Goal: Information Seeking & Learning: Compare options

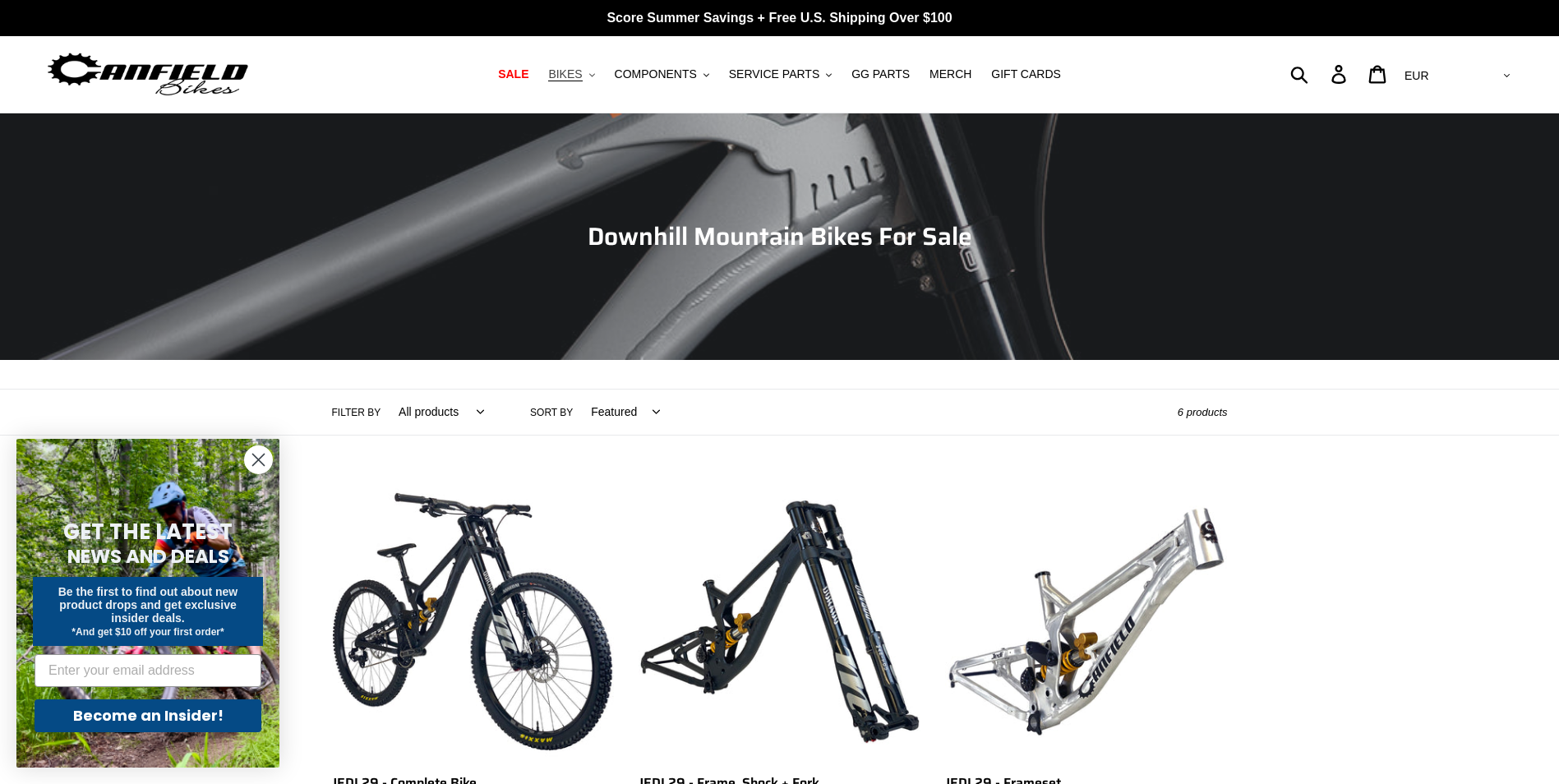
click at [602, 69] on button "BIKES .cls-1{fill:#231f20}" at bounding box center [571, 74] width 63 height 23
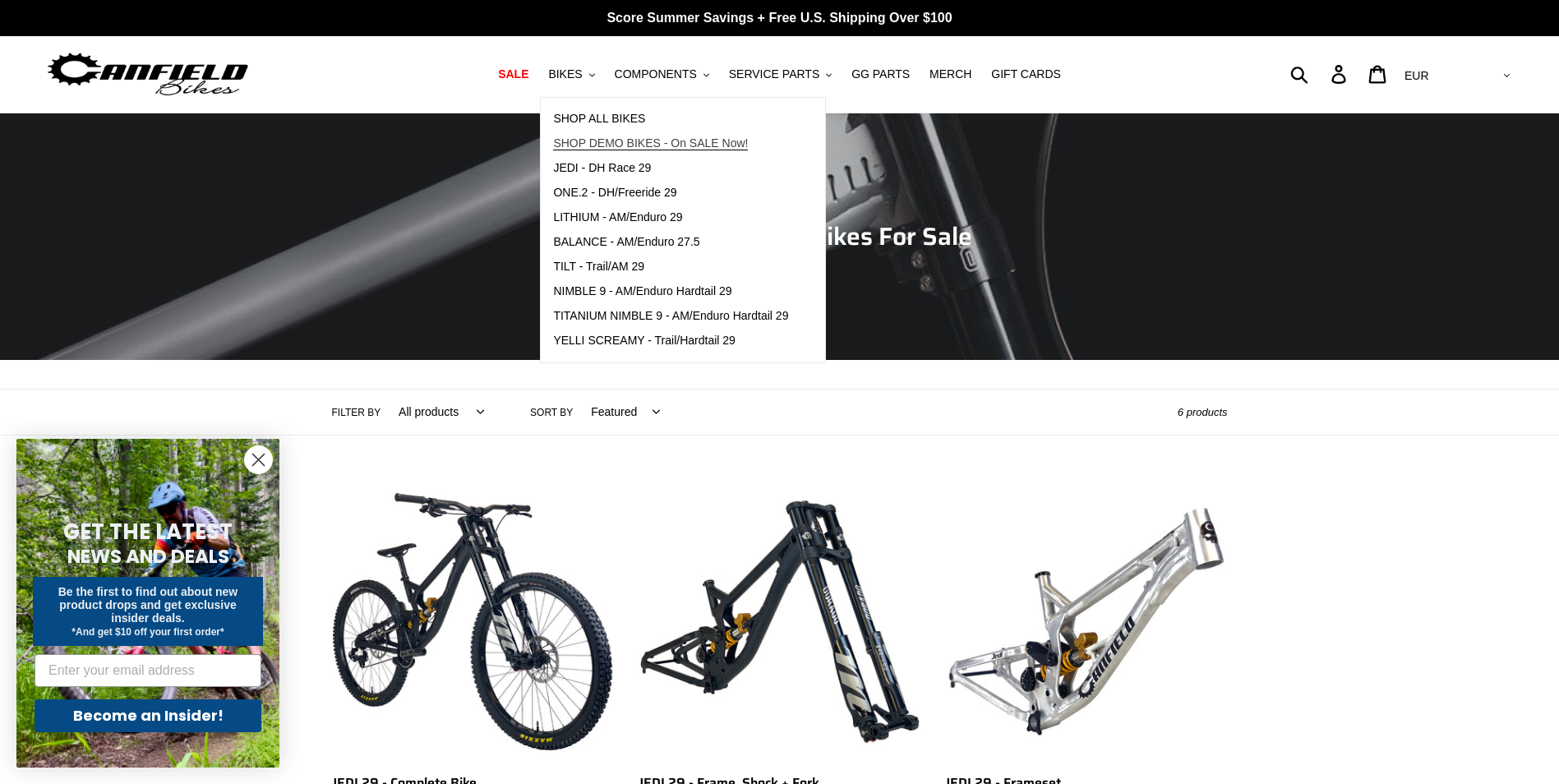
click at [642, 138] on span "SHOP DEMO BIKES - On SALE Now!" at bounding box center [650, 143] width 194 height 14
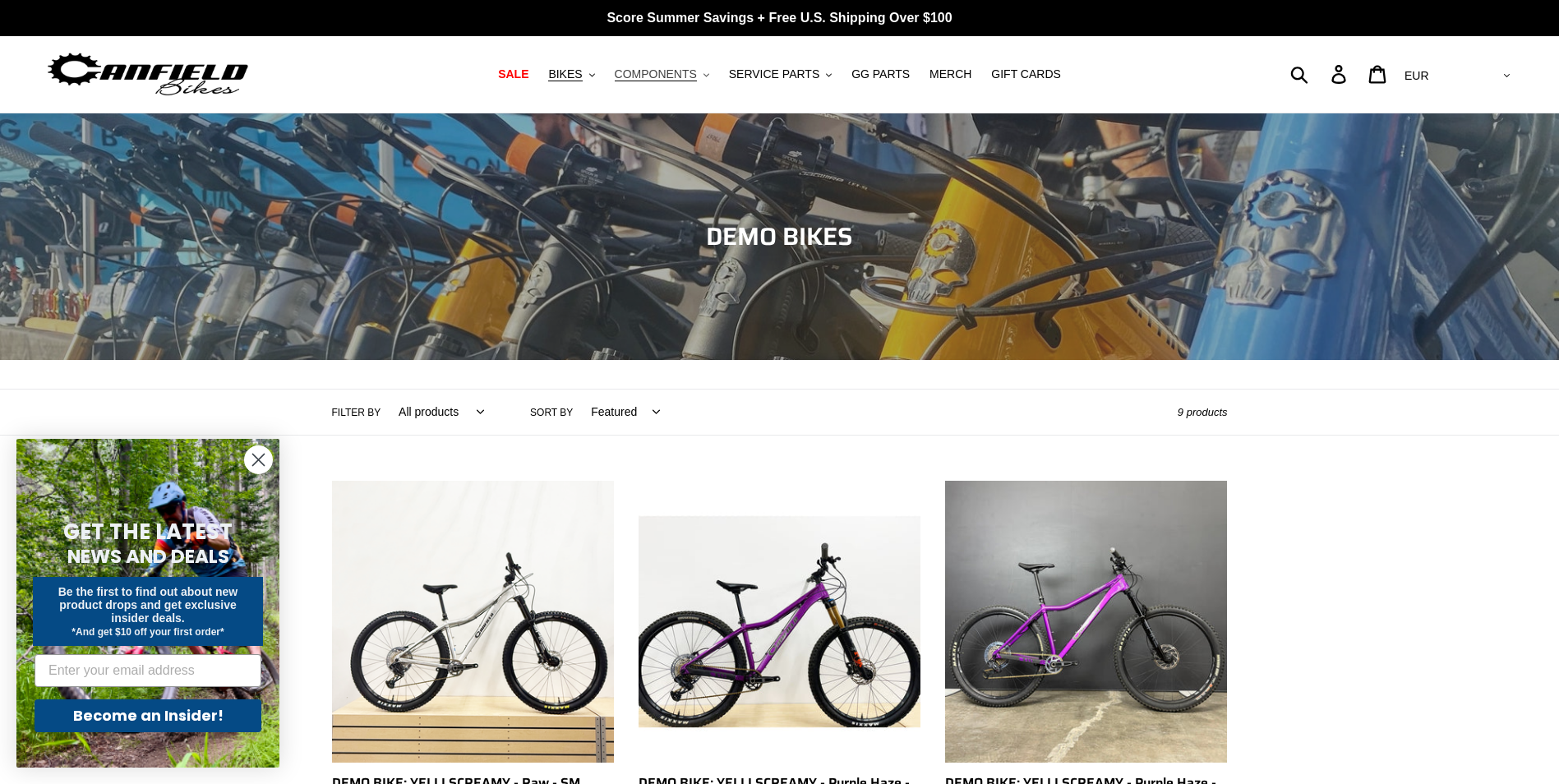
click at [697, 69] on span "COMPONENTS" at bounding box center [656, 74] width 83 height 14
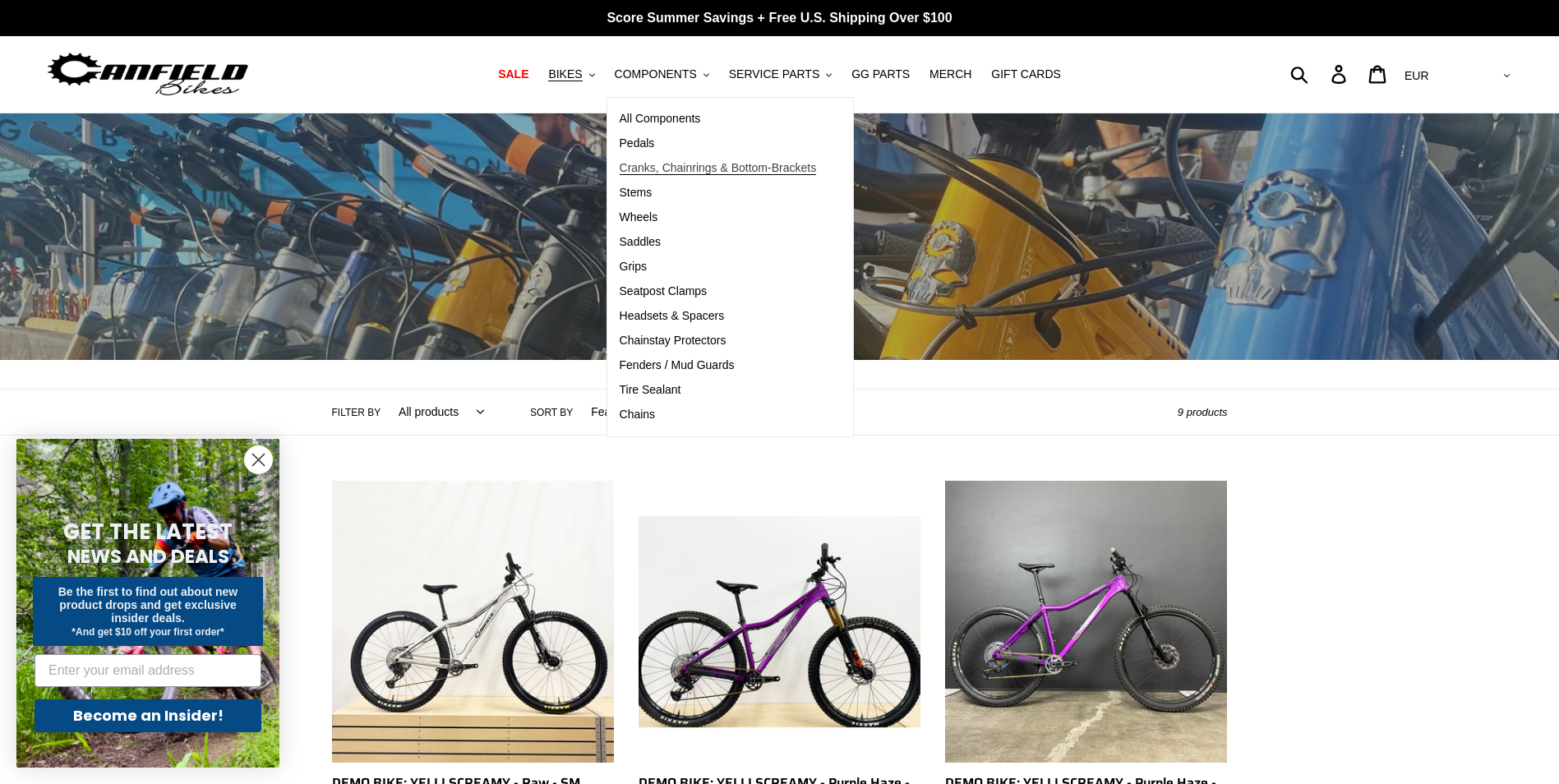
click at [707, 168] on span "Cranks, Chainrings & Bottom-Brackets" at bounding box center [718, 168] width 197 height 14
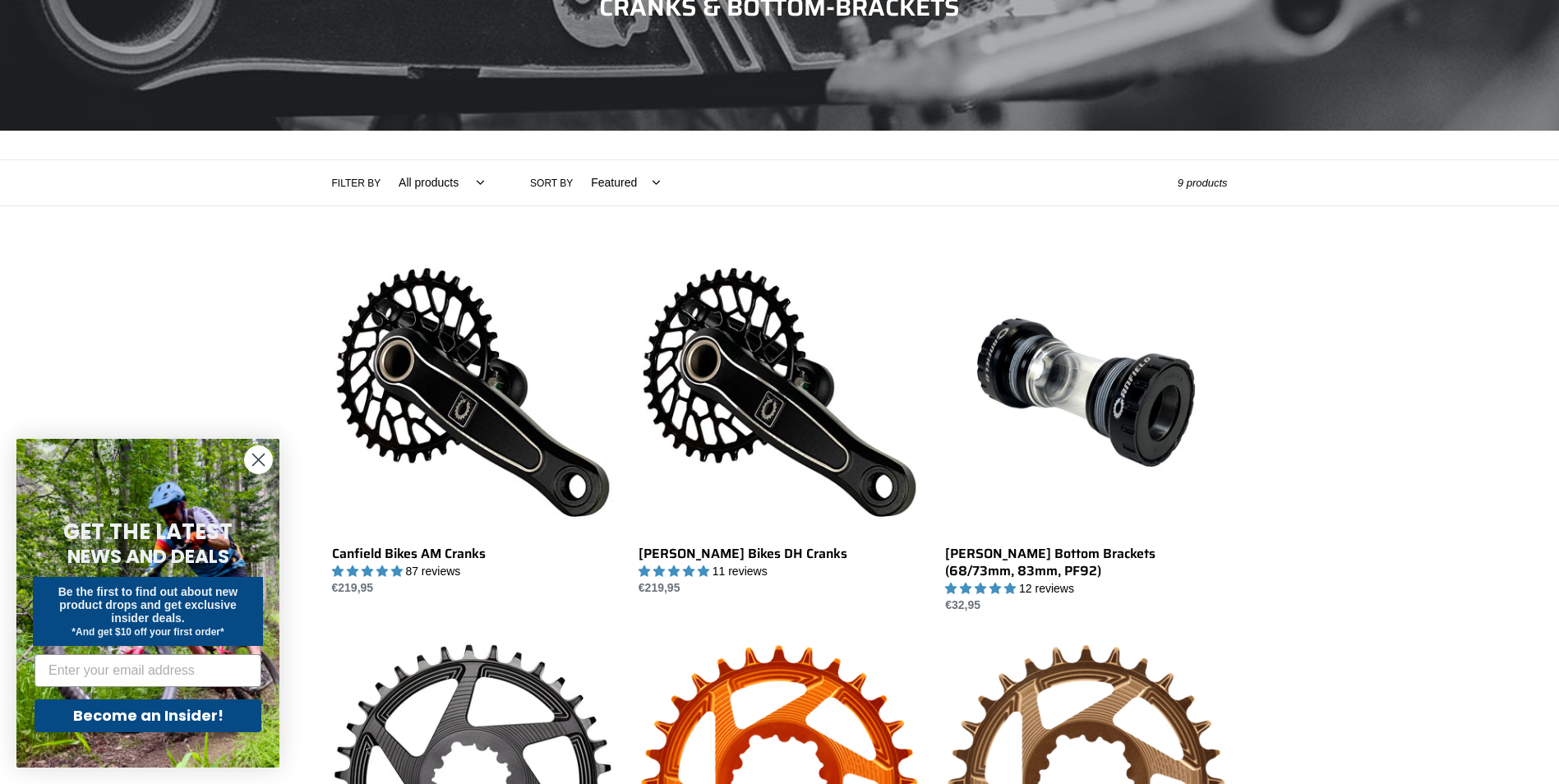
scroll to position [247, 0]
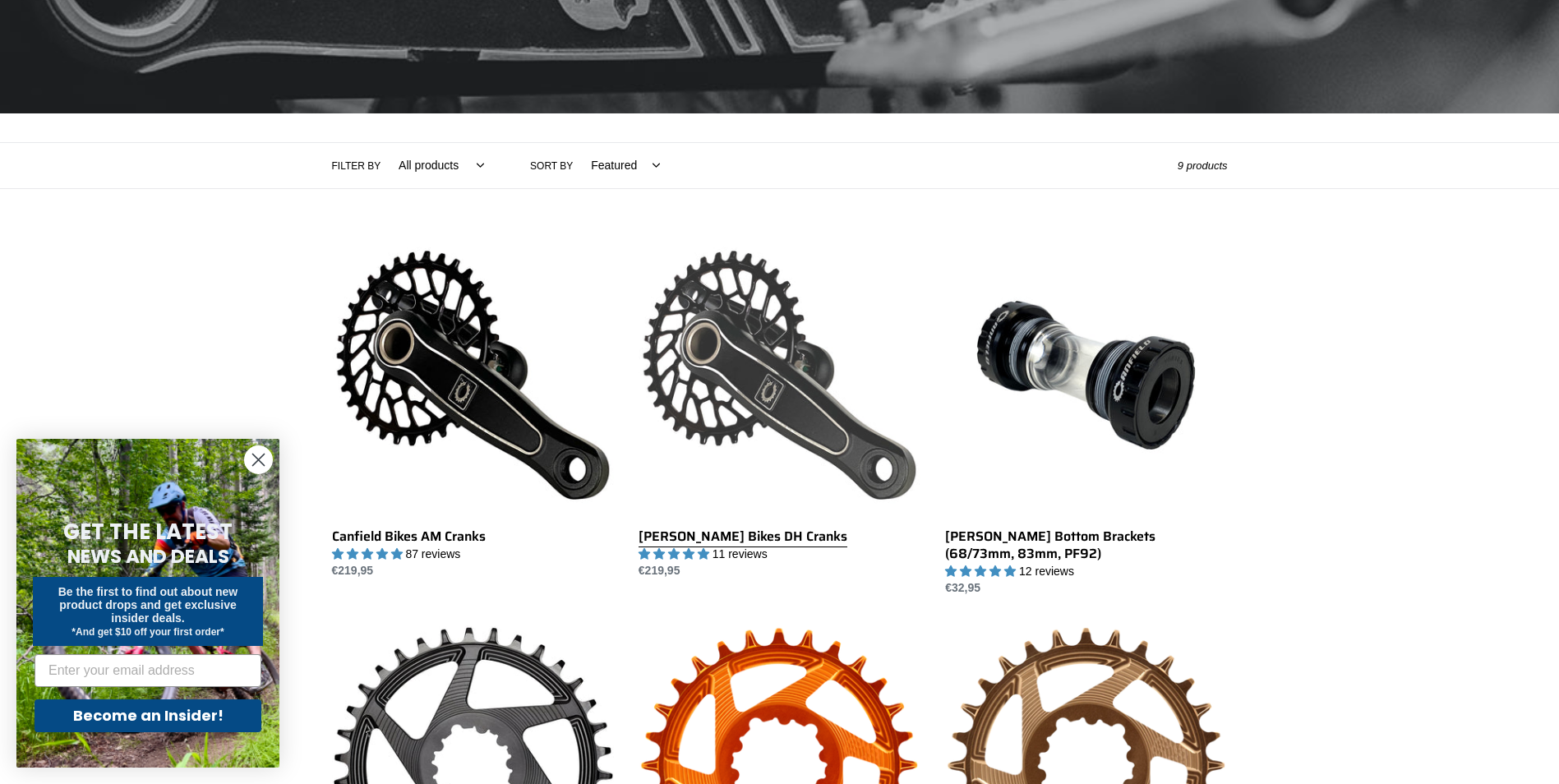
click at [740, 390] on link "Canfield Bikes DH Cranks" at bounding box center [780, 407] width 282 height 346
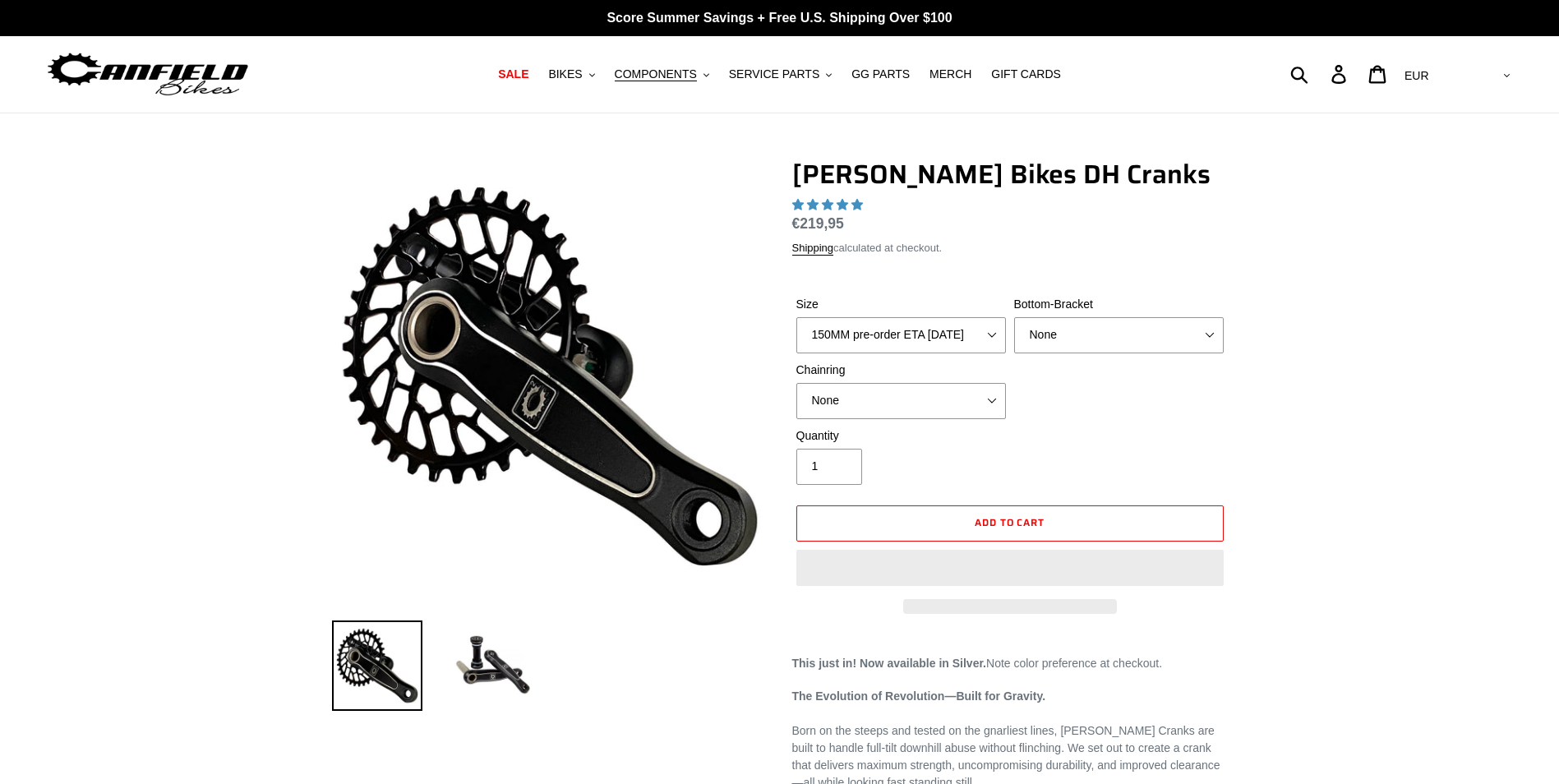
select select "highest-rating"
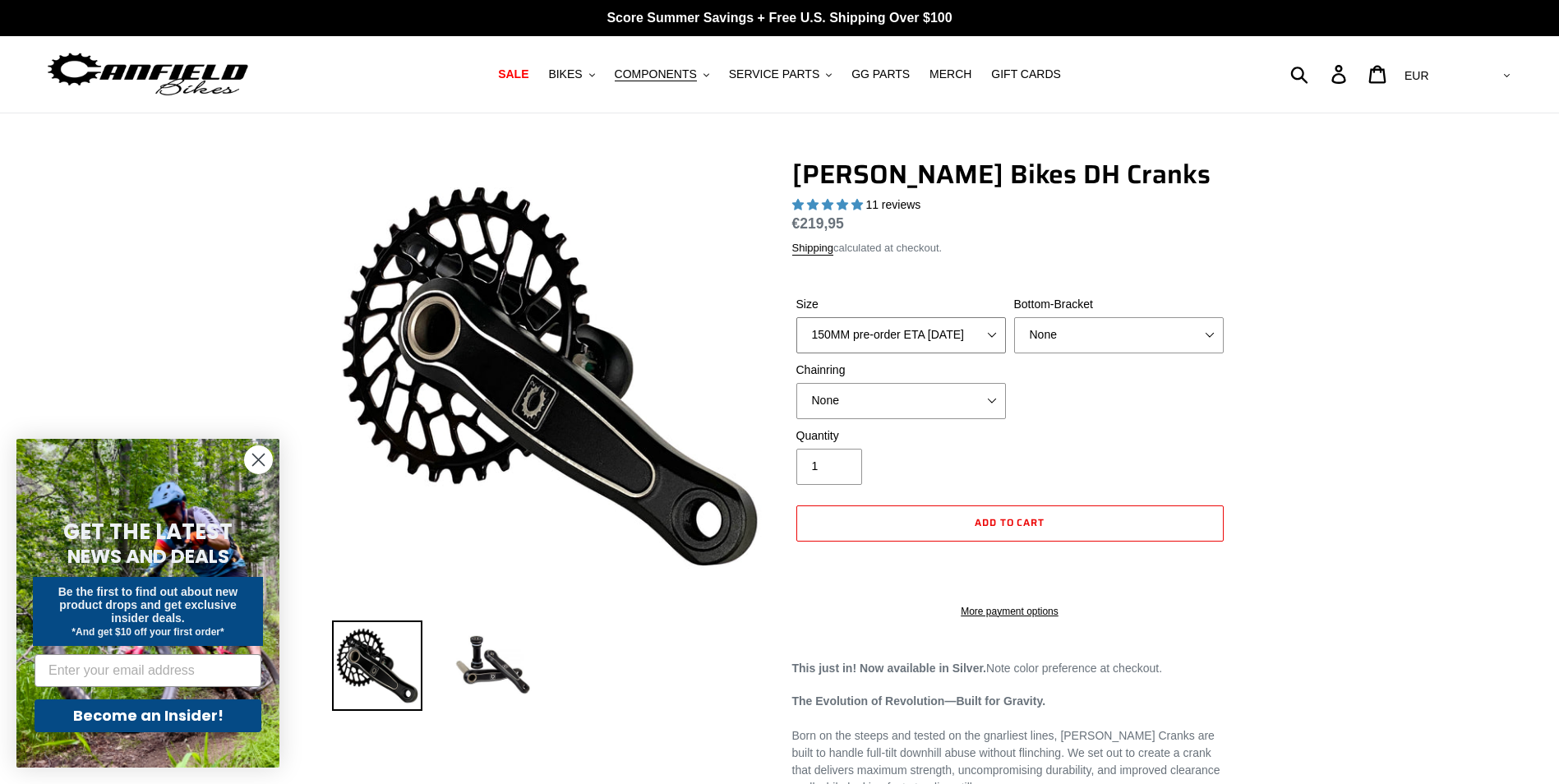
click at [966, 336] on select "150MM pre-order ETA 9/30/25 155MM pre-order ETA 9/30/25 160MM pre-order ETA 9/3…" at bounding box center [901, 335] width 209 height 37
click at [965, 335] on select "150MM pre-order ETA 9/30/25 155MM pre-order ETA 9/30/25 160MM pre-order ETA 9/3…" at bounding box center [901, 335] width 209 height 37
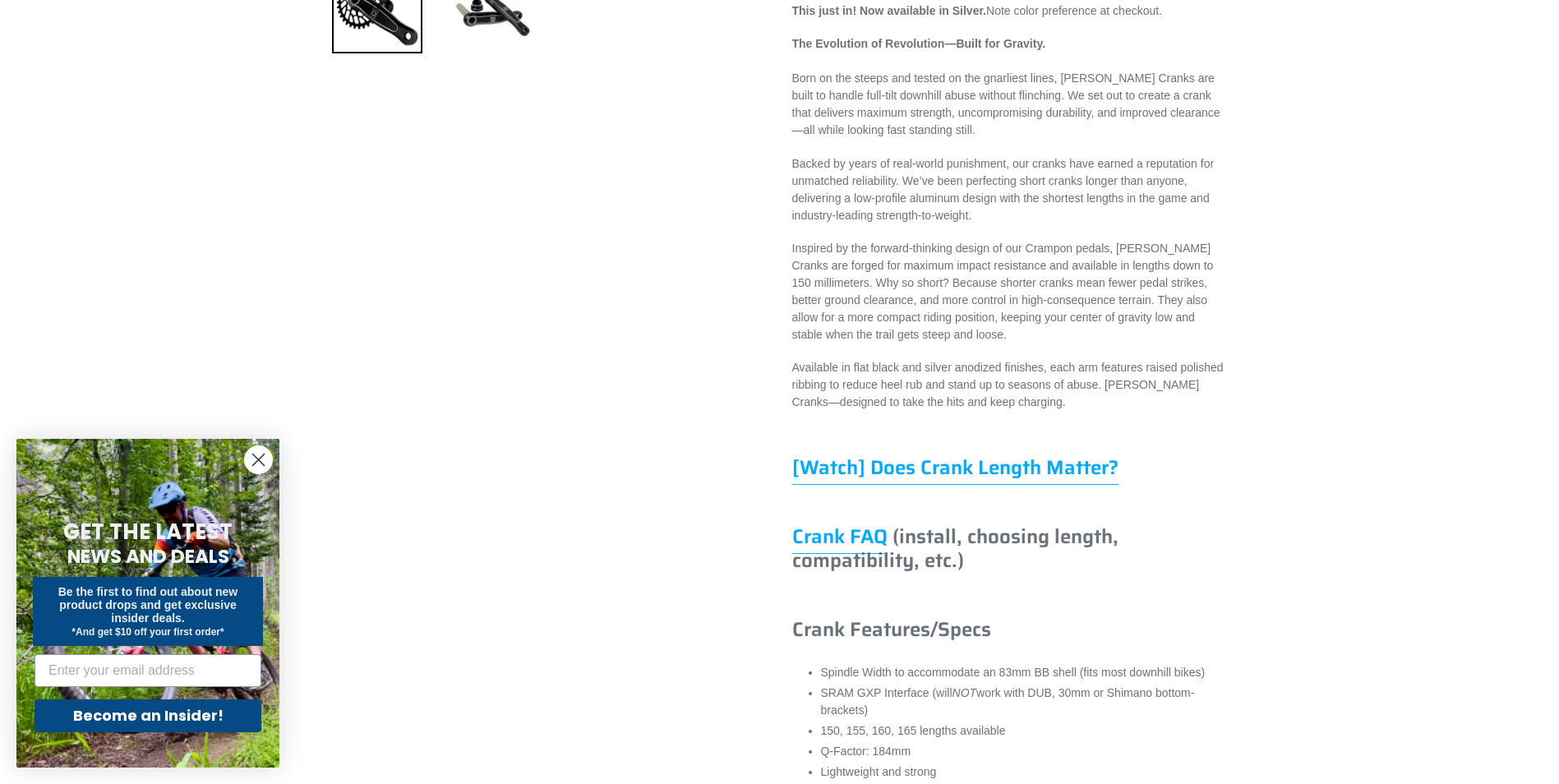
scroll to position [904, 0]
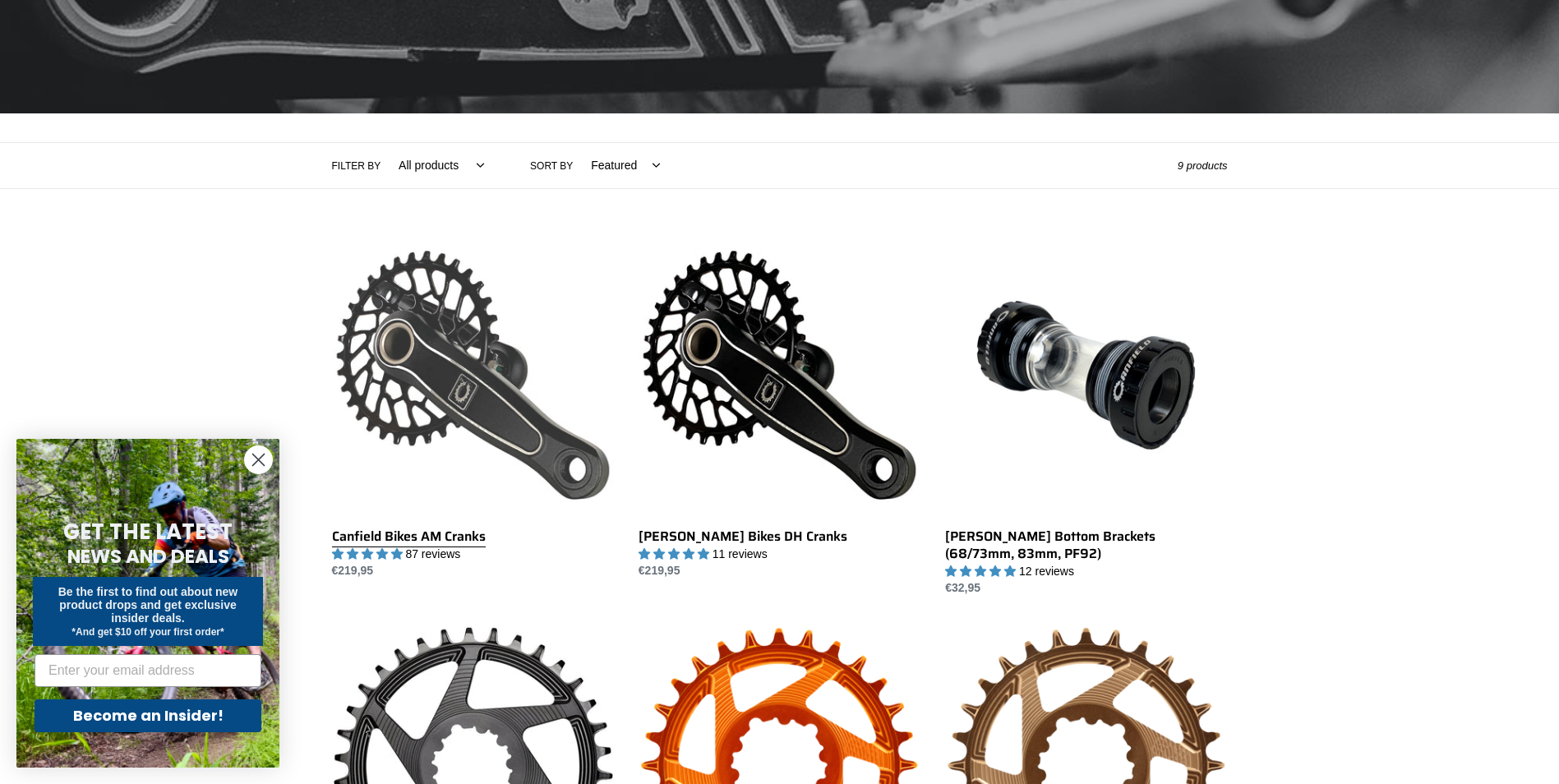
click at [538, 375] on link "Canfield Bikes AM Cranks" at bounding box center [473, 407] width 282 height 346
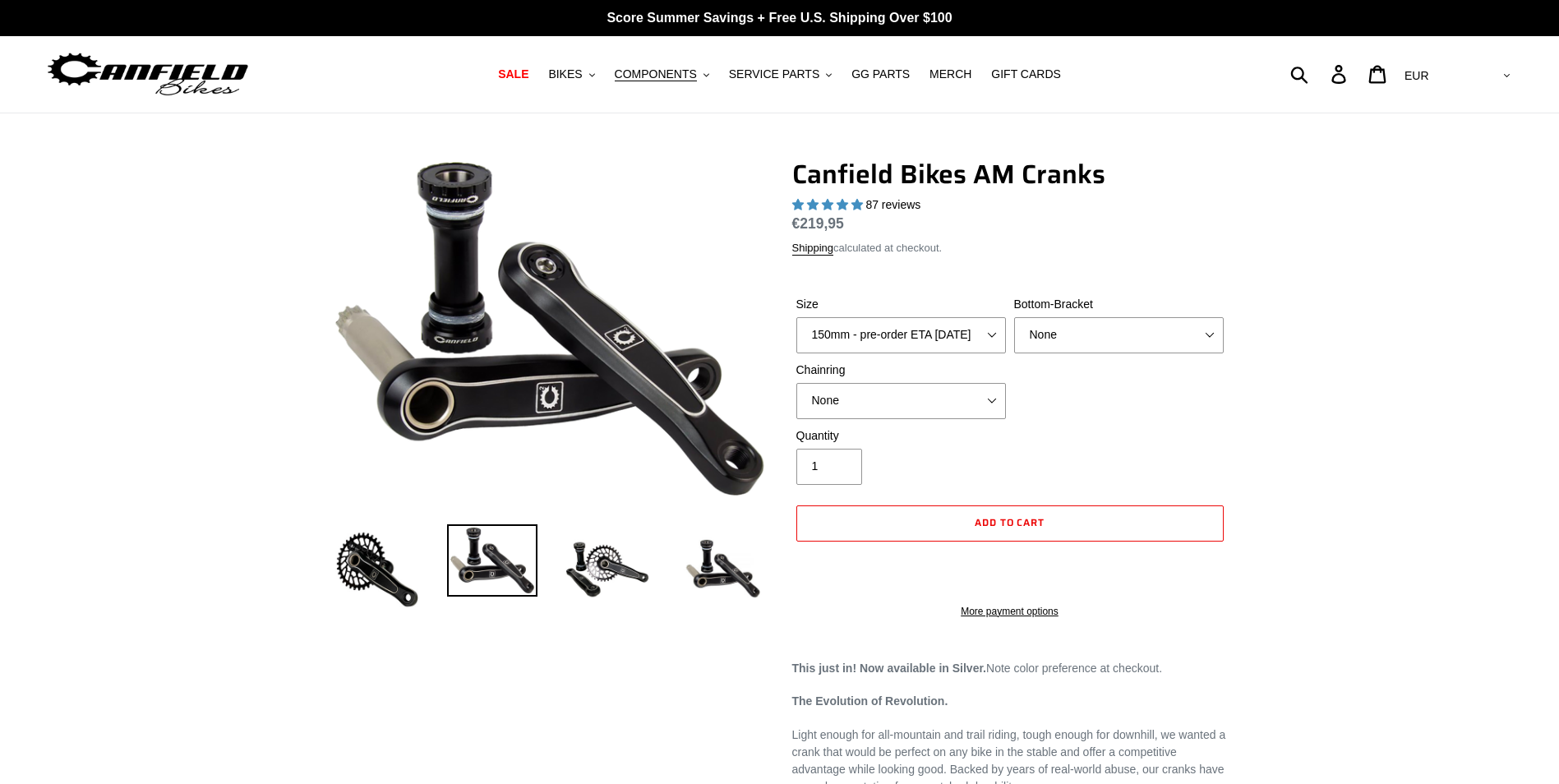
select select "highest-rating"
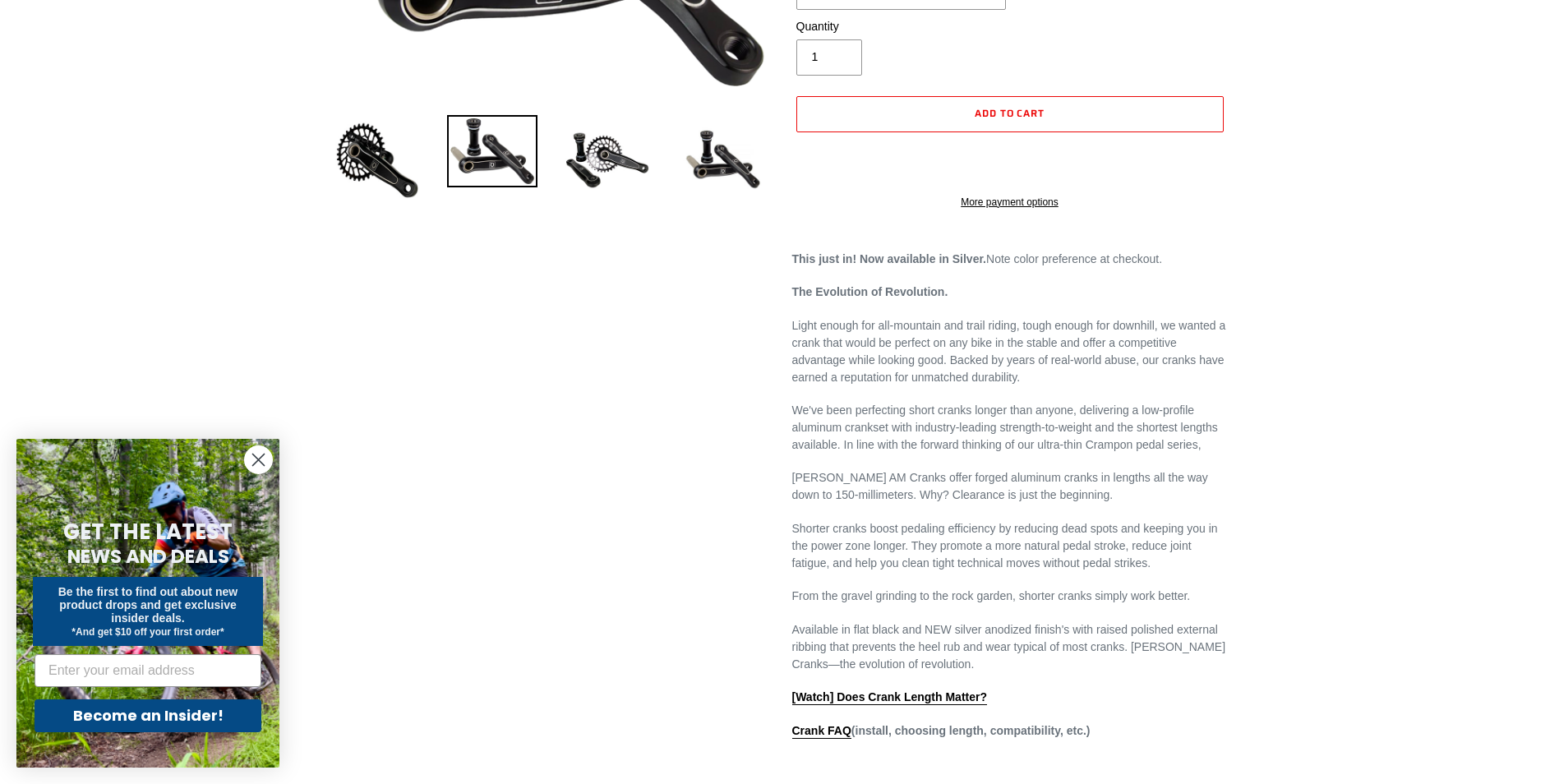
scroll to position [411, 0]
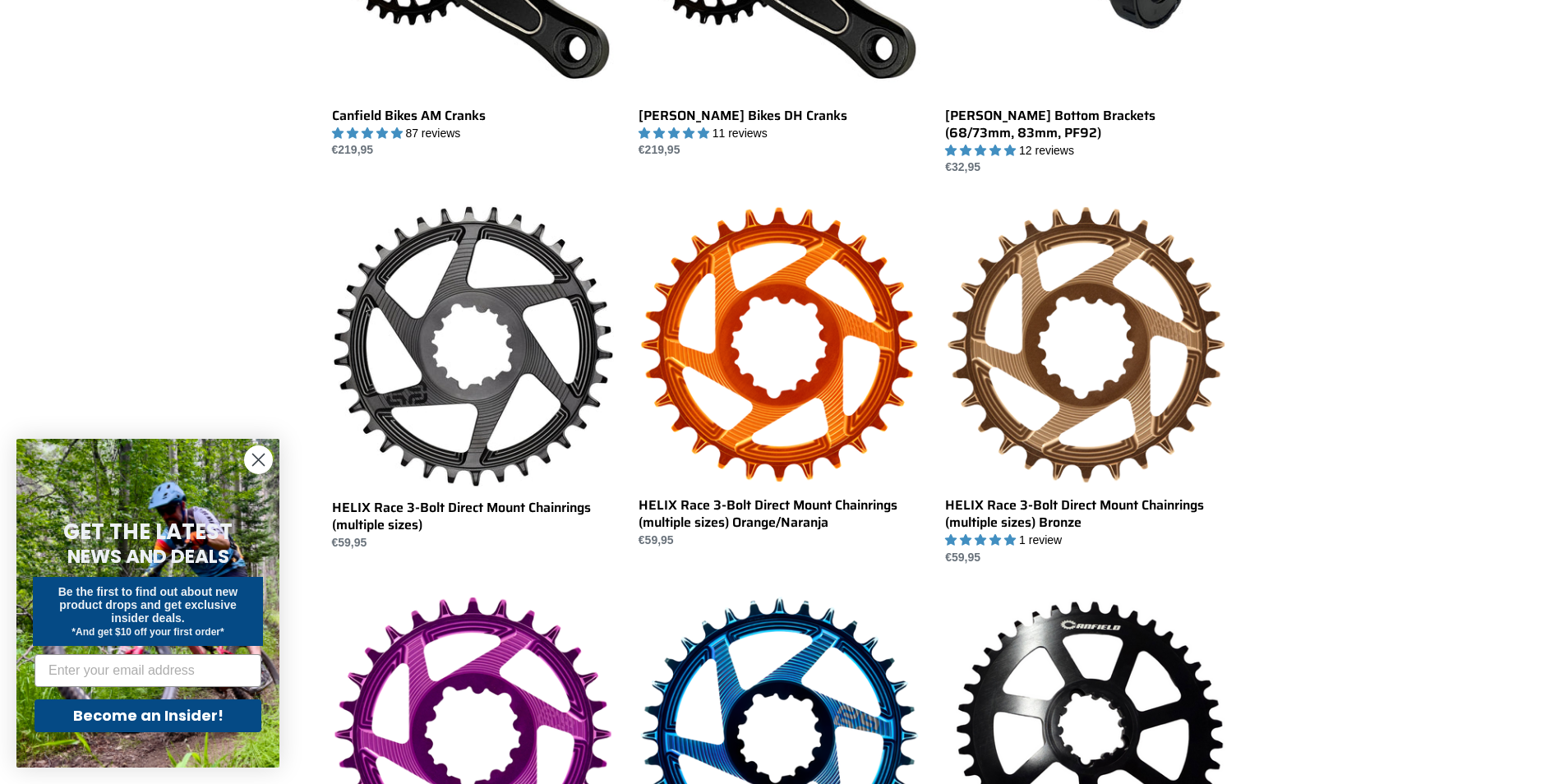
scroll to position [904, 0]
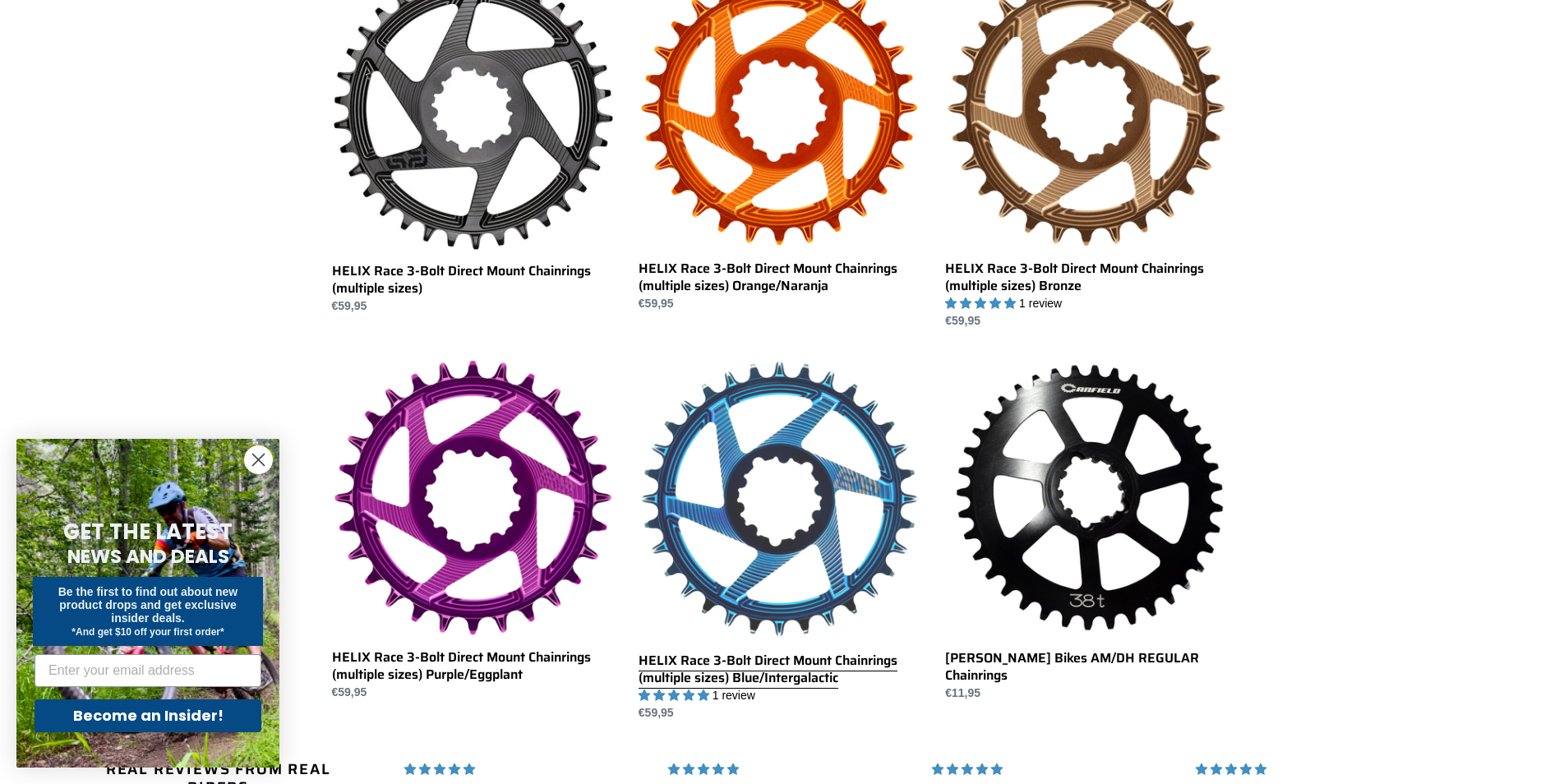
click at [773, 428] on link "HELIX Race 3-Bolt Direct Mount Chainrings (multiple sizes) Blue/Intergalactic" at bounding box center [780, 540] width 282 height 363
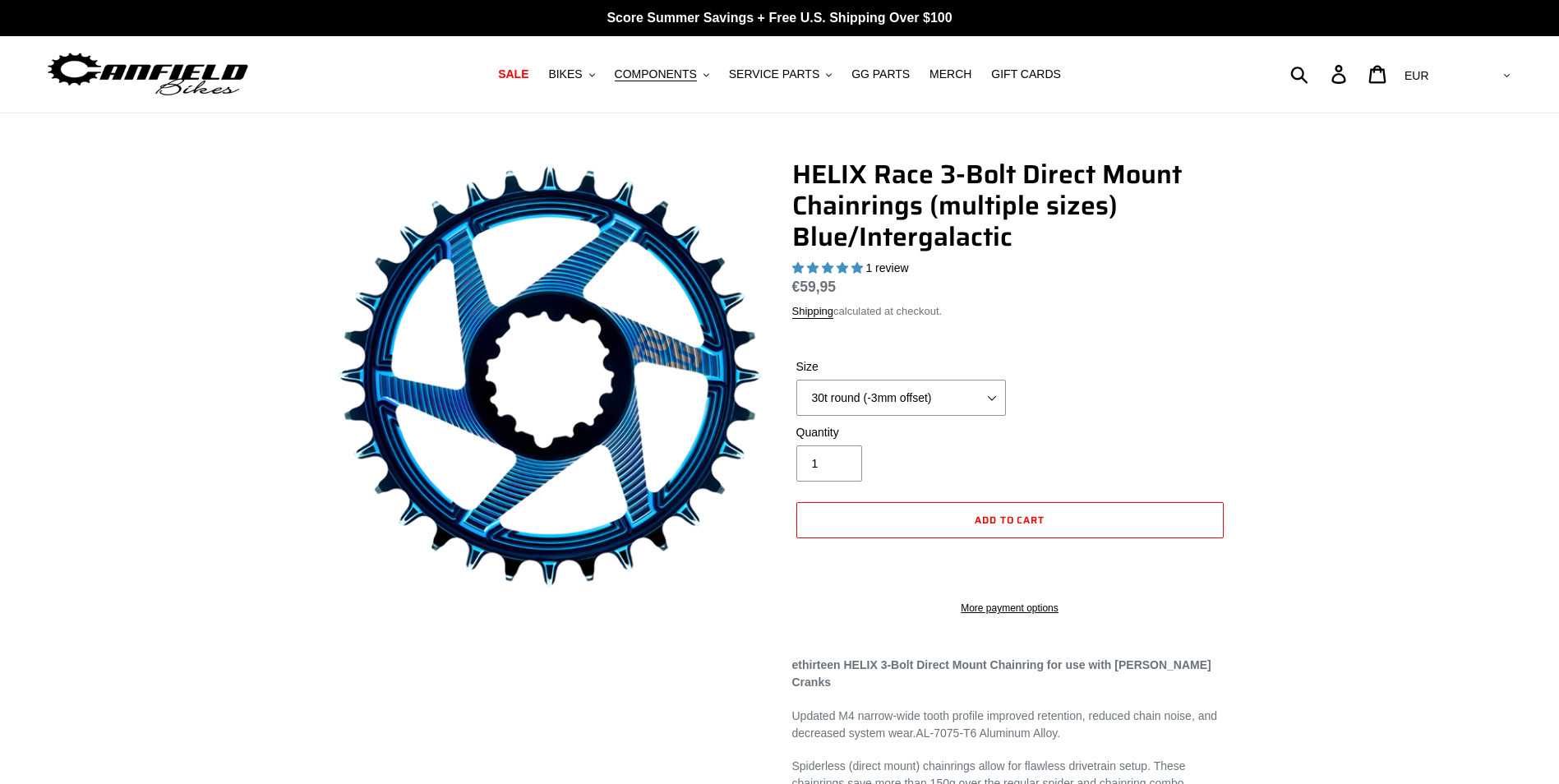
select select "highest-rating"
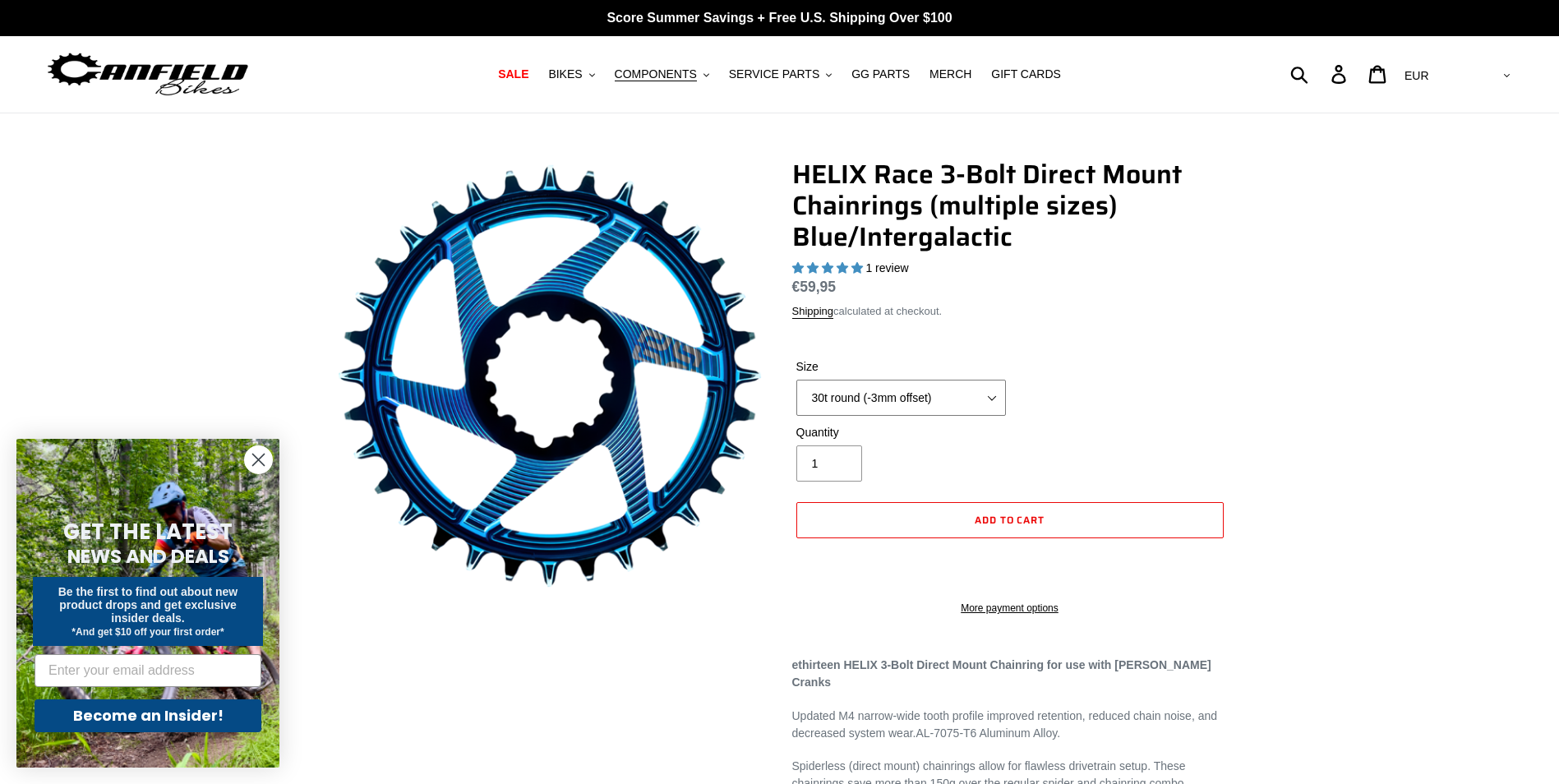
click at [918, 397] on select "28t round (-3mm offset) 30t round (-3mm offset) 32t round (-3mm offset) 34t rou…" at bounding box center [901, 397] width 209 height 37
select select "28t round (-3mm offset)"
click at [796, 379] on select "28t round (-3mm offset) 30t round (-3mm offset) 32t round (-3mm offset) 34t rou…" at bounding box center [901, 397] width 209 height 37
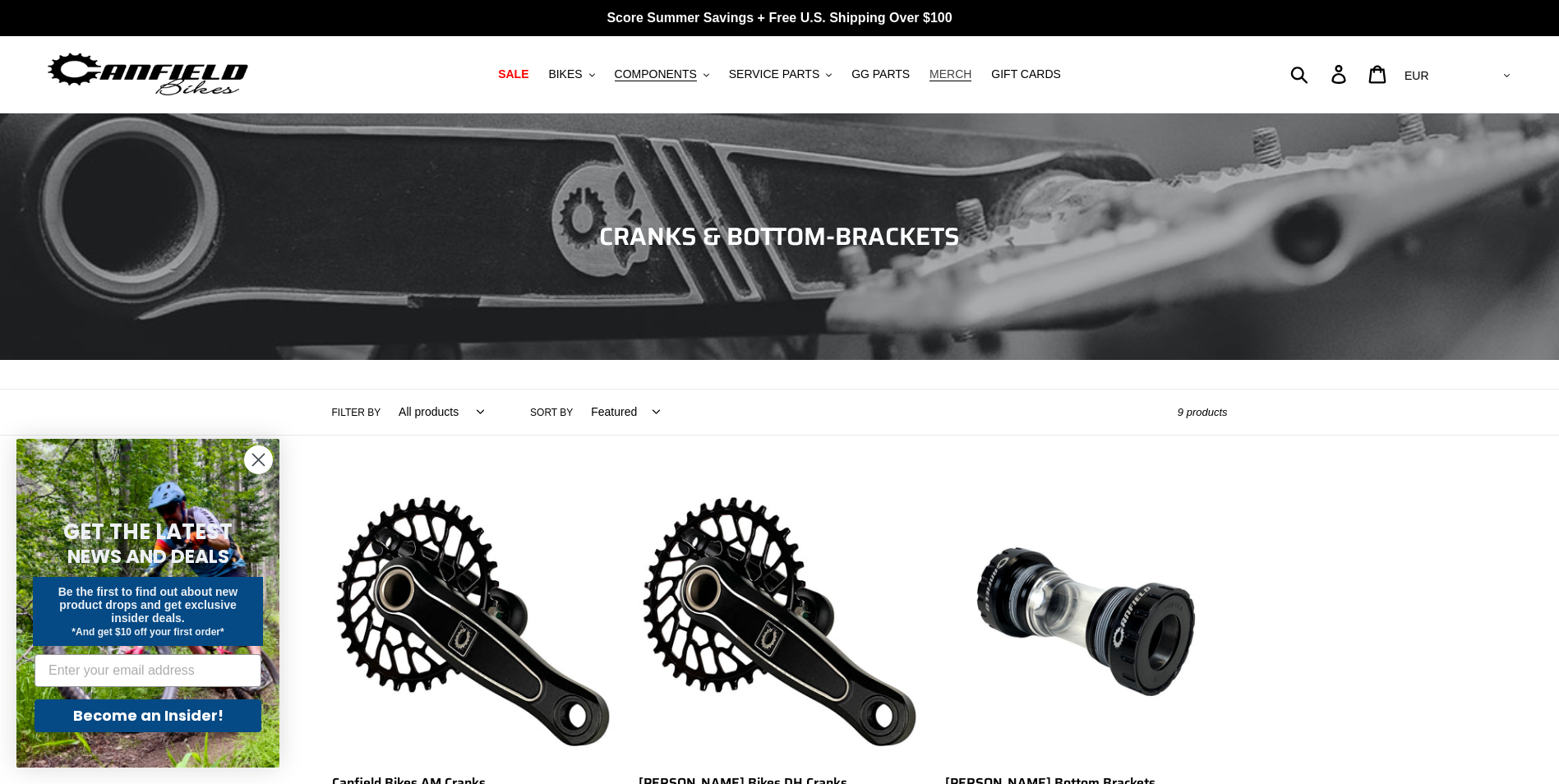
click at [950, 74] on span "MERCH" at bounding box center [950, 74] width 42 height 14
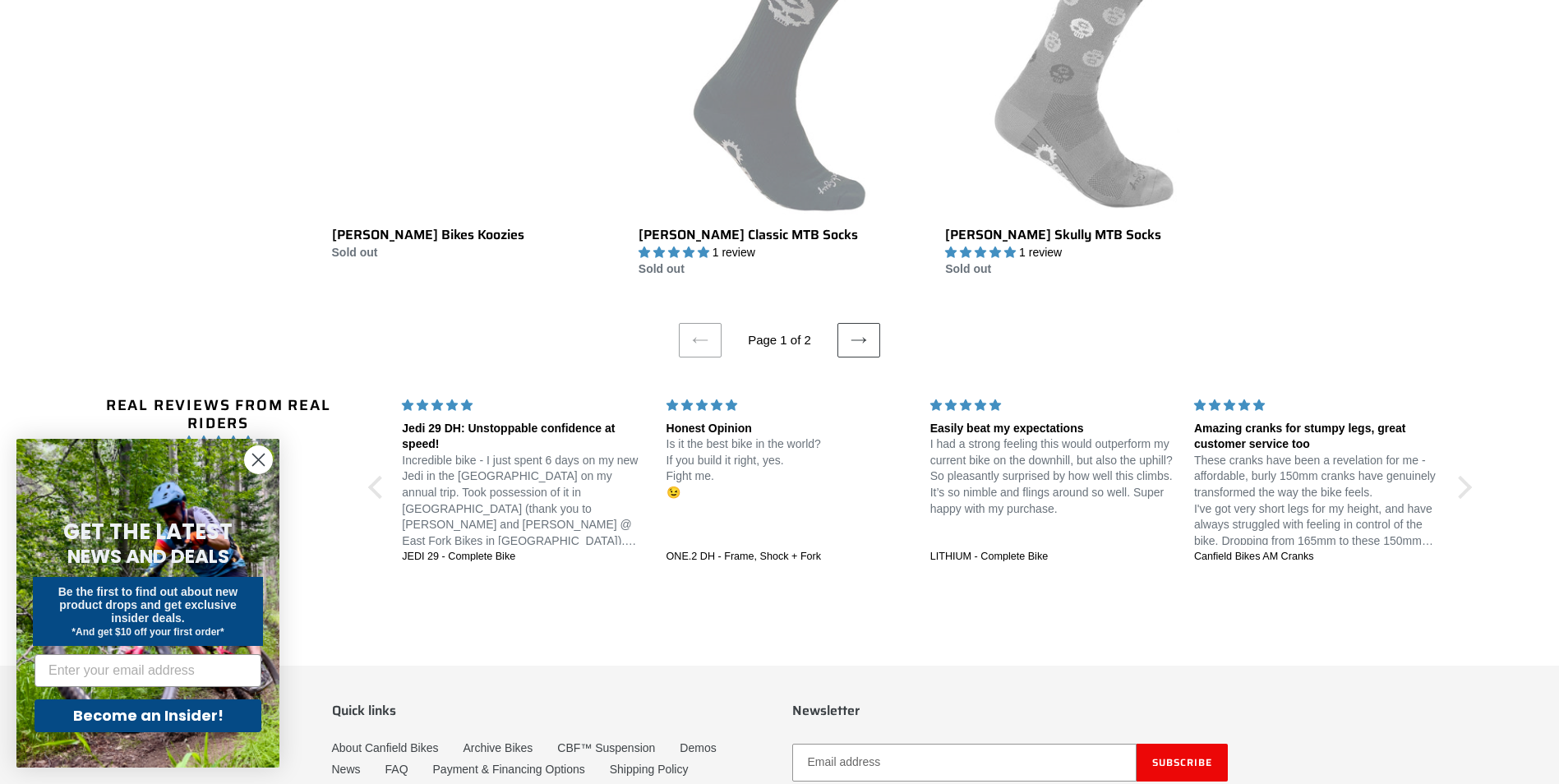
scroll to position [3287, 0]
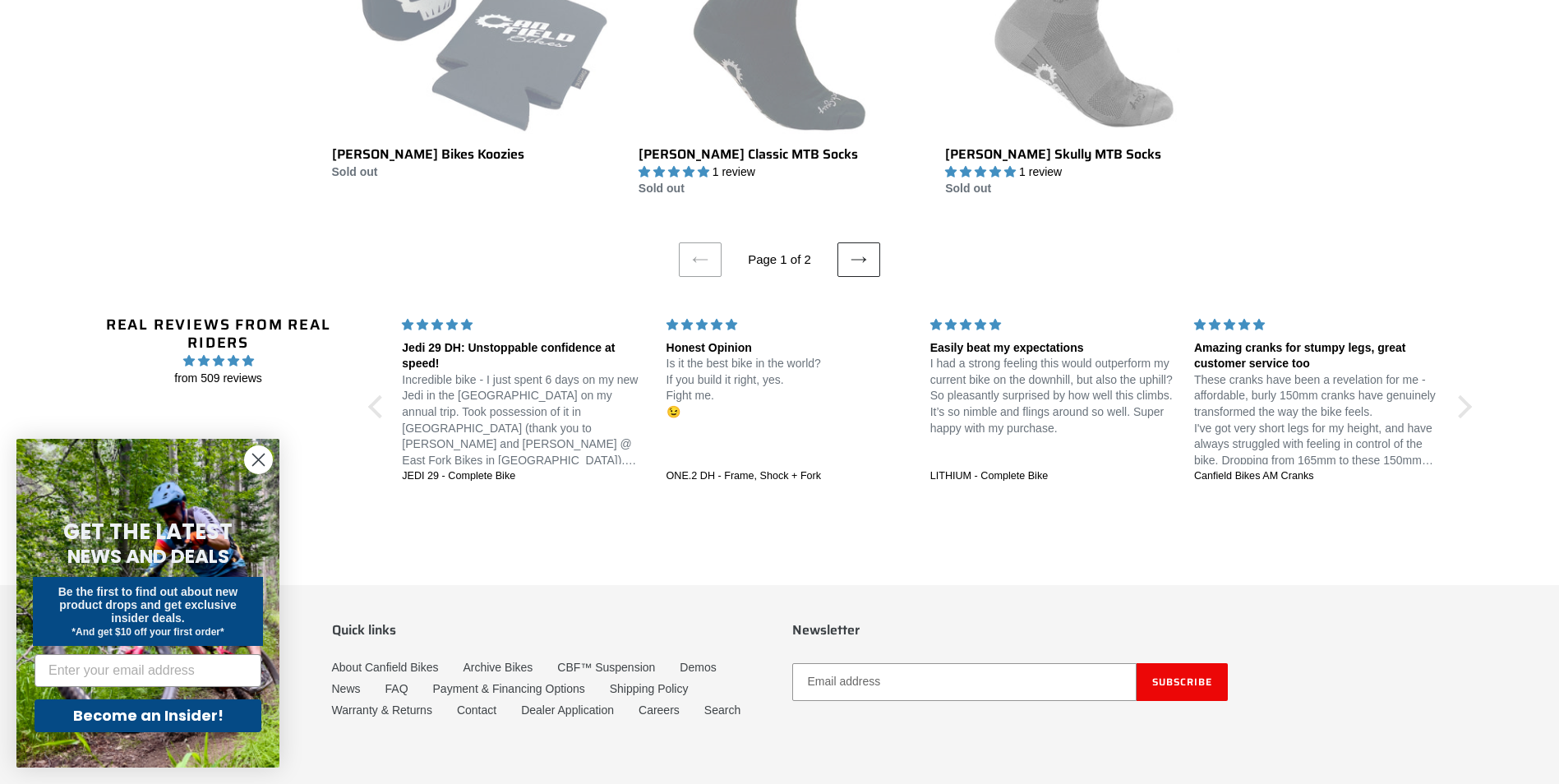
click at [852, 261] on icon at bounding box center [859, 260] width 17 height 17
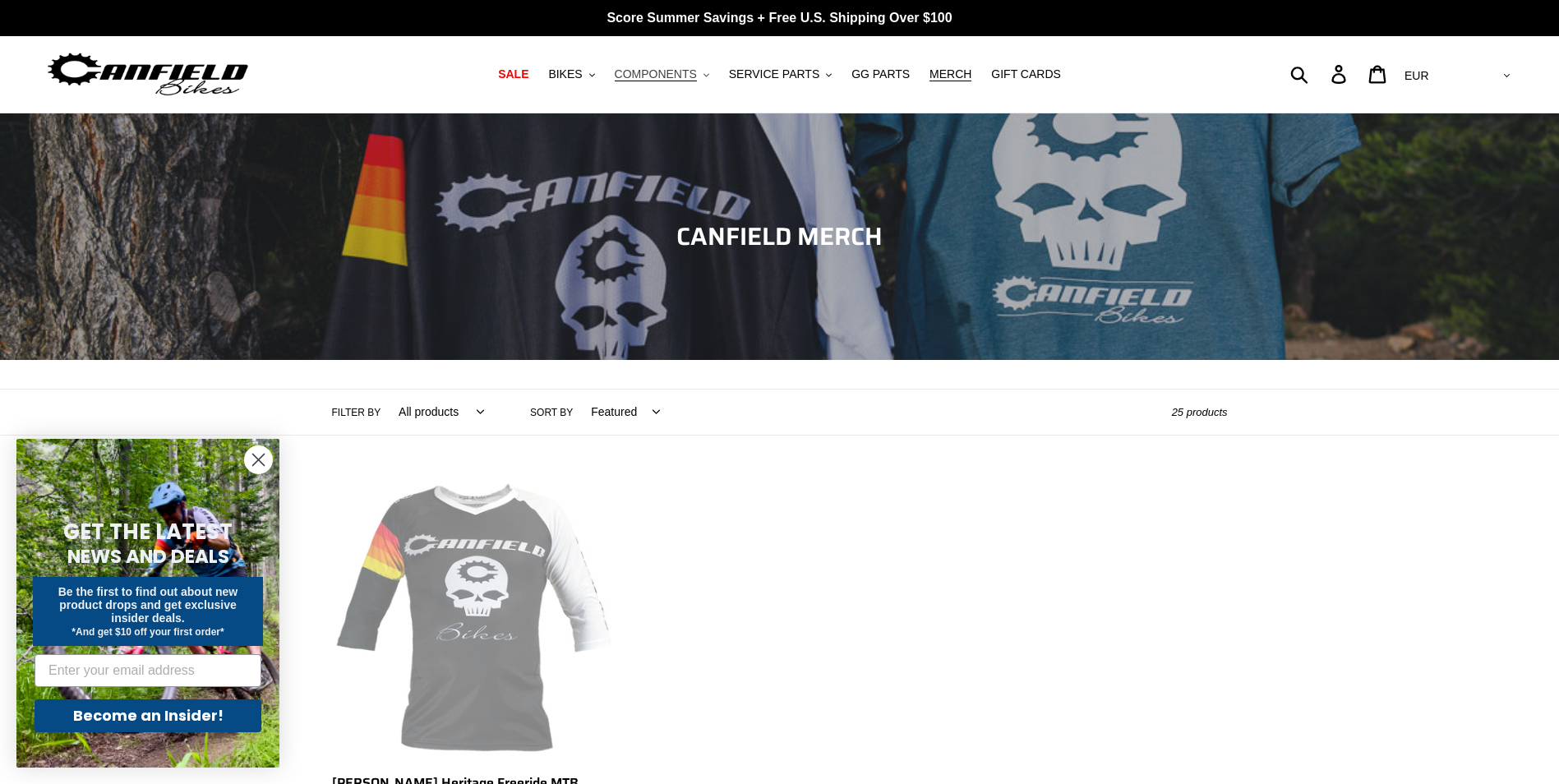
click at [714, 71] on button "COMPONENTS .cls-1{fill:#231f20}" at bounding box center [662, 74] width 111 height 23
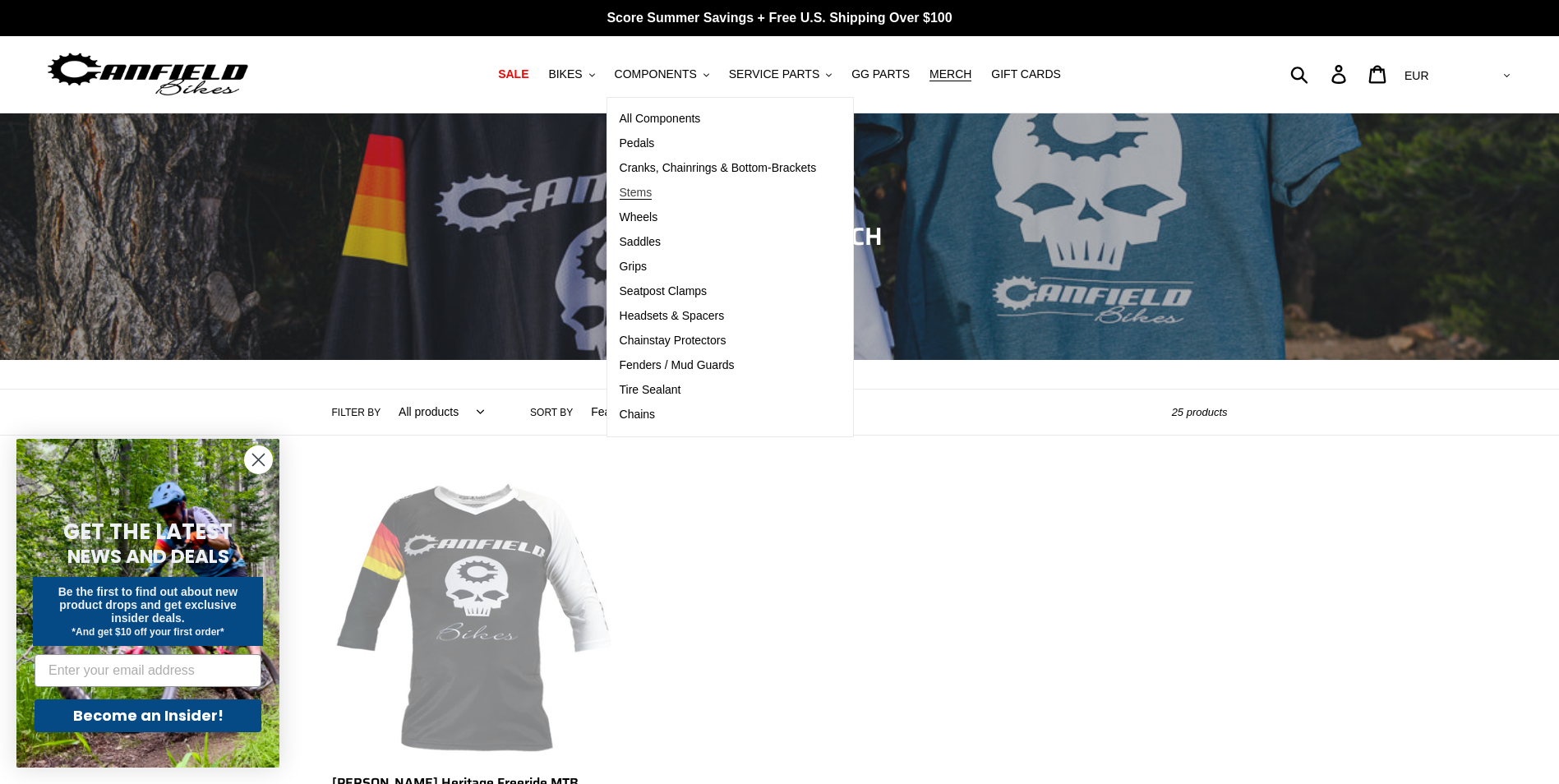
click at [653, 197] on span "Stems" at bounding box center [636, 192] width 33 height 14
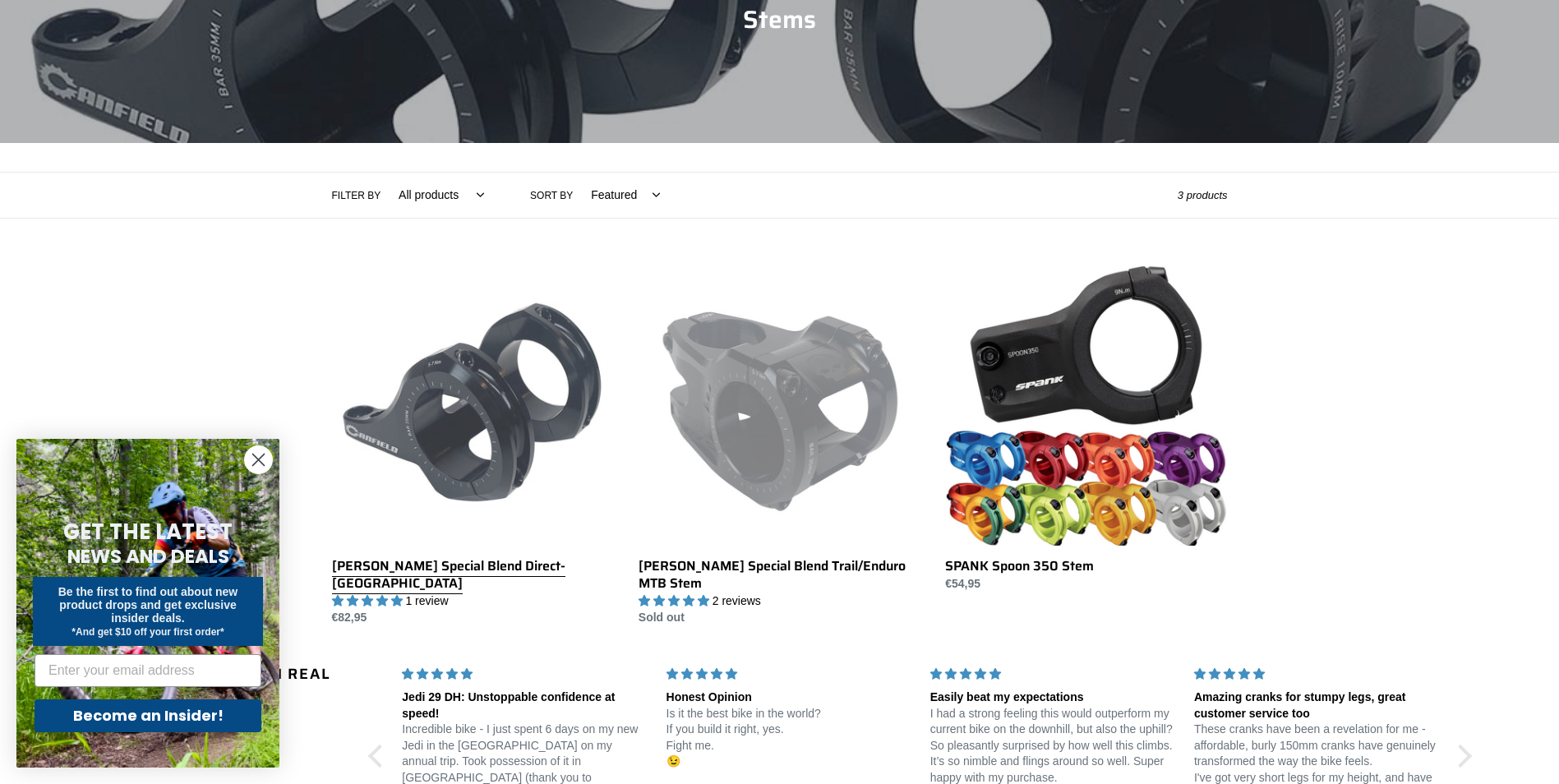
scroll to position [247, 0]
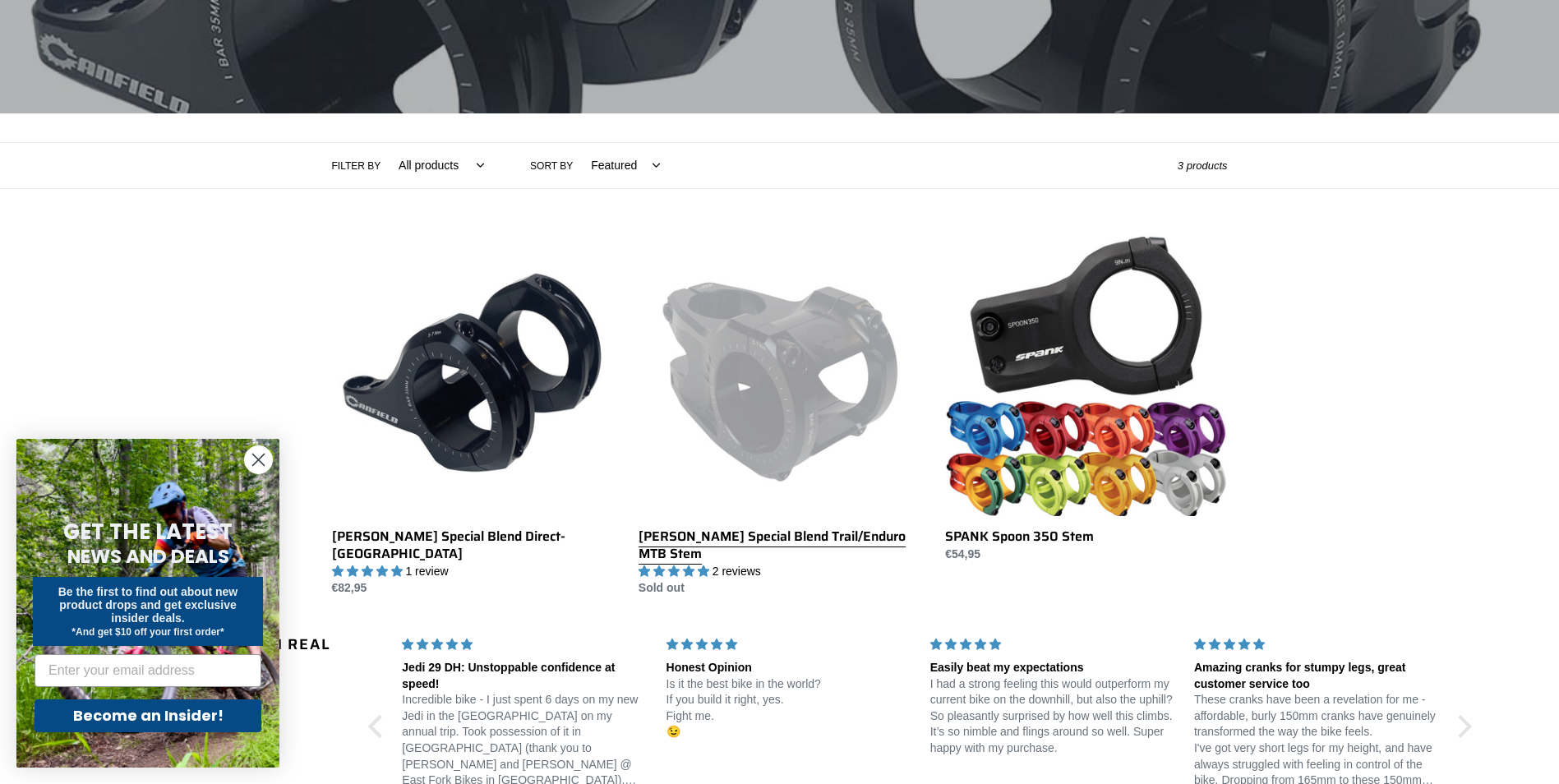
click at [780, 341] on link "Canfield Special Blend Trail/Enduro MTB Stem" at bounding box center [780, 415] width 282 height 363
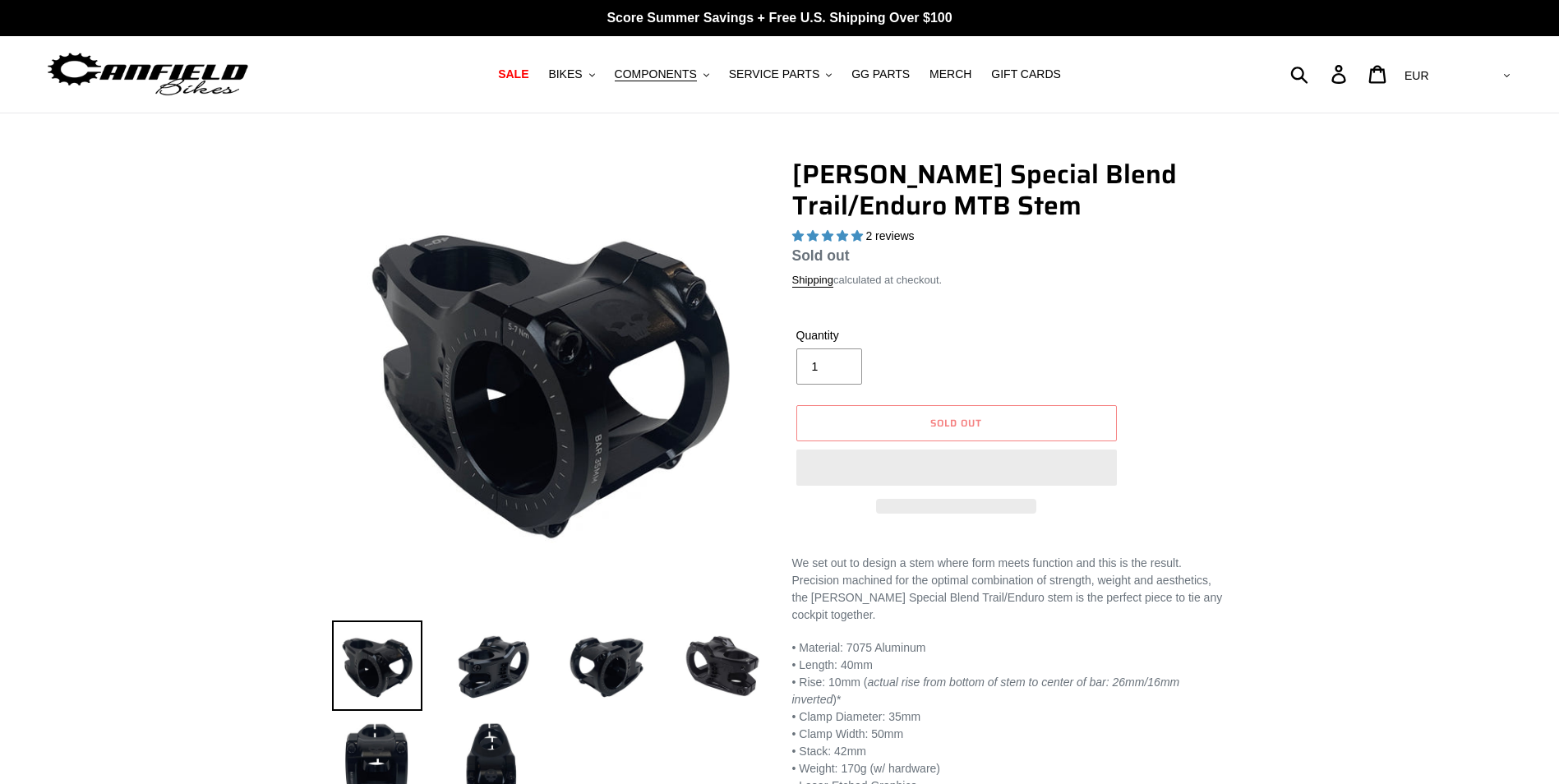
select select "highest-rating"
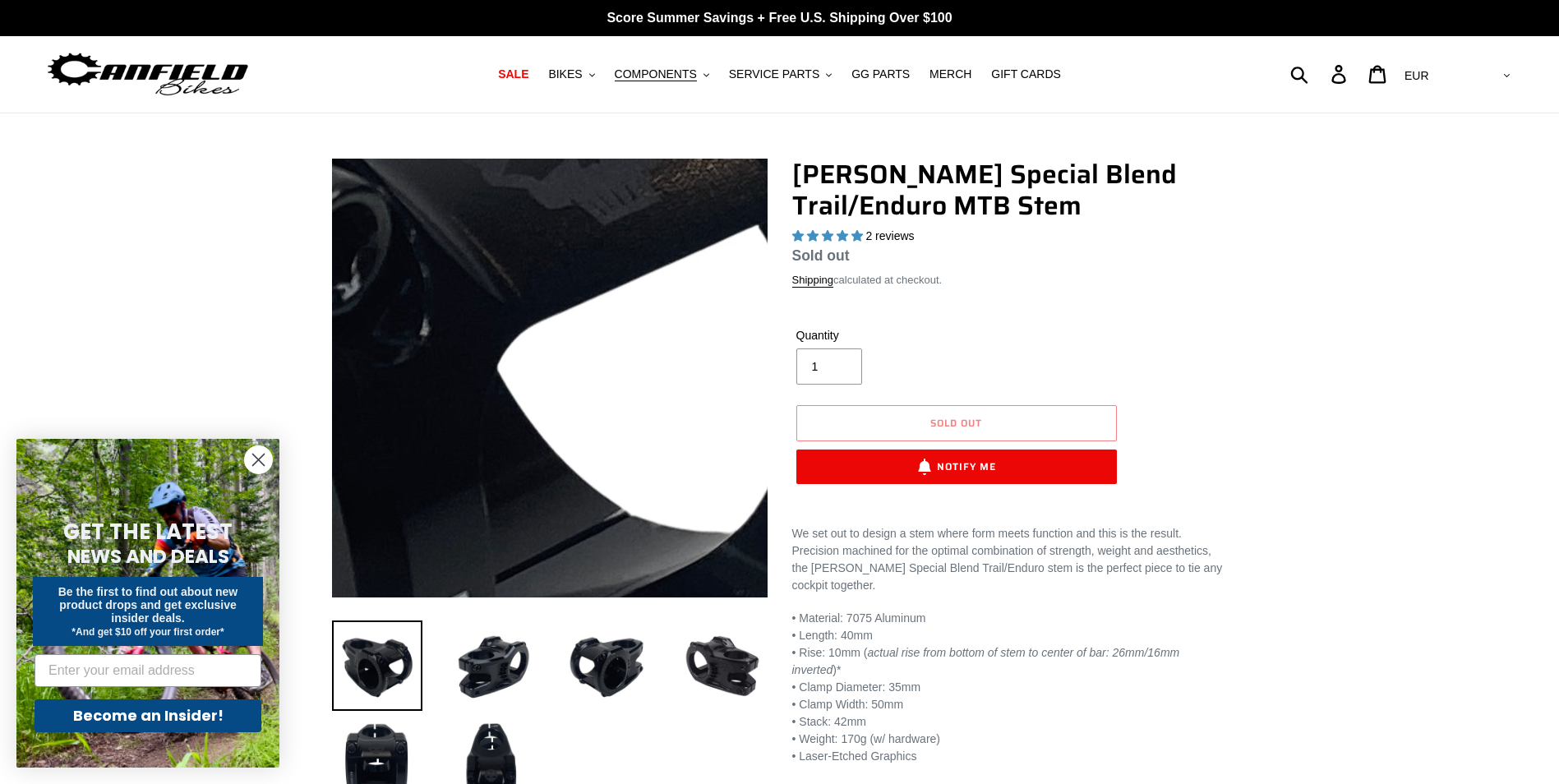
scroll to position [83, 0]
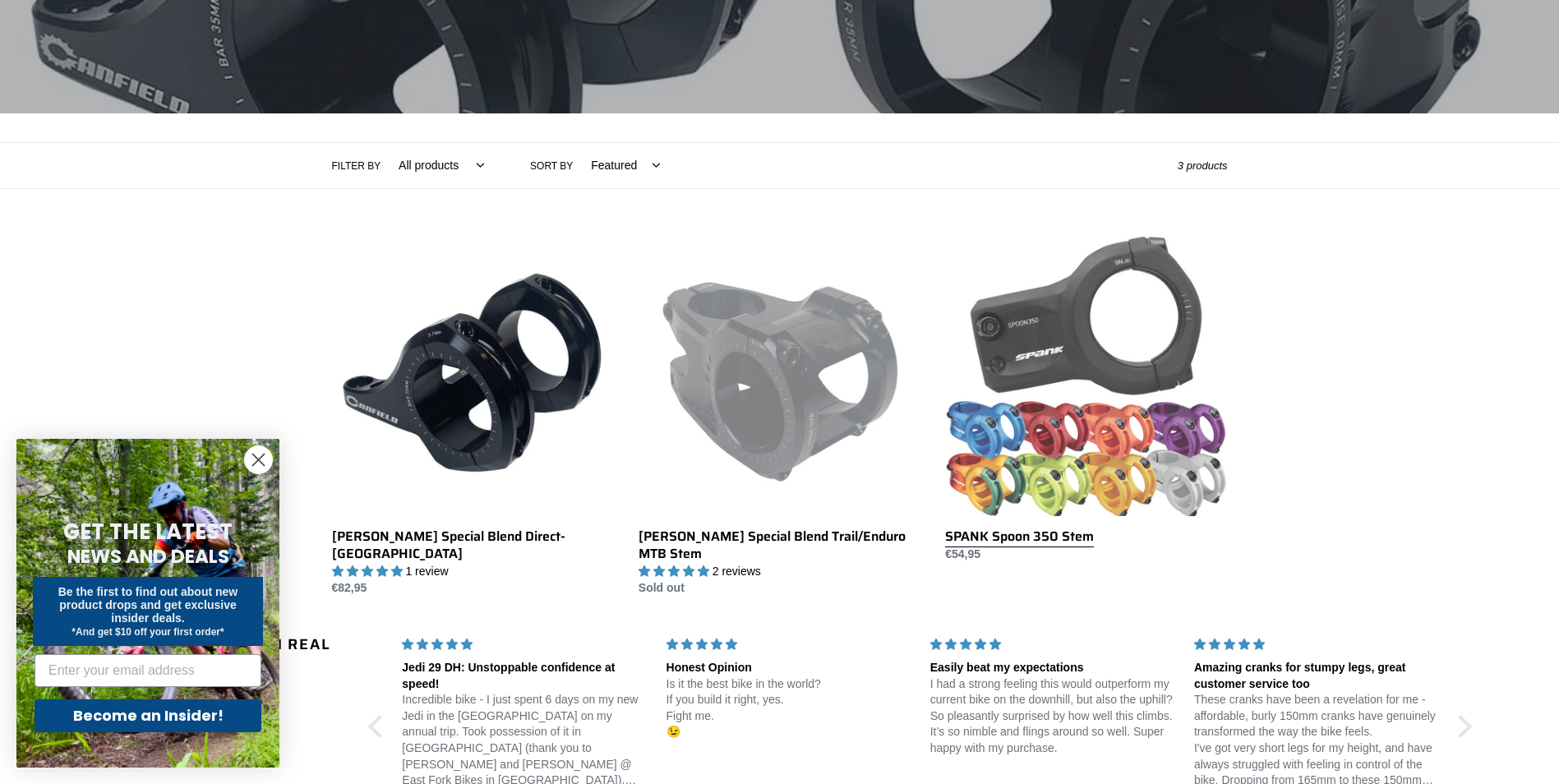
click at [1073, 374] on link "SPANK Spoon 350 Stem" at bounding box center [1086, 398] width 282 height 329
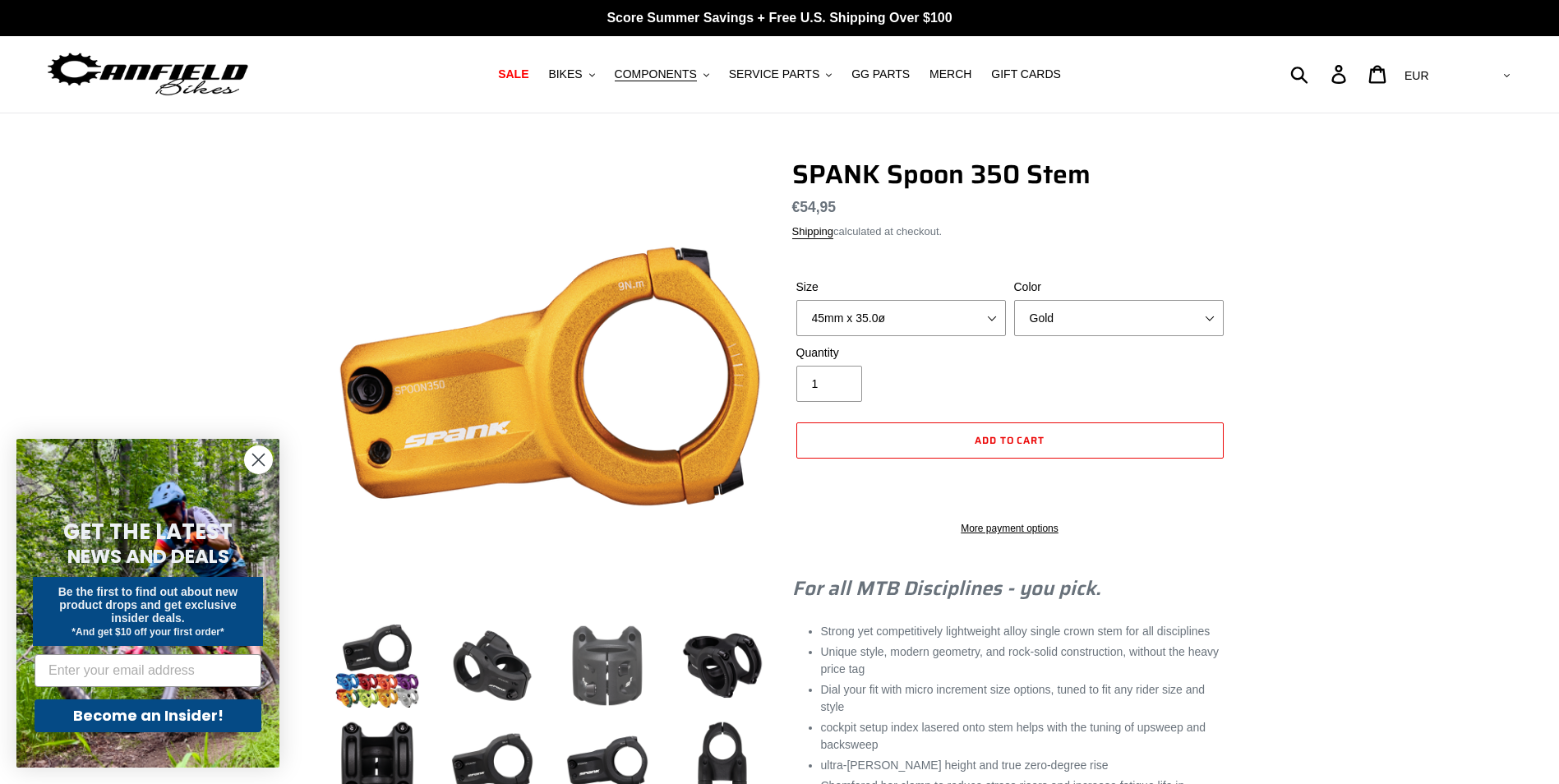
click at [622, 658] on img at bounding box center [608, 666] width 90 height 90
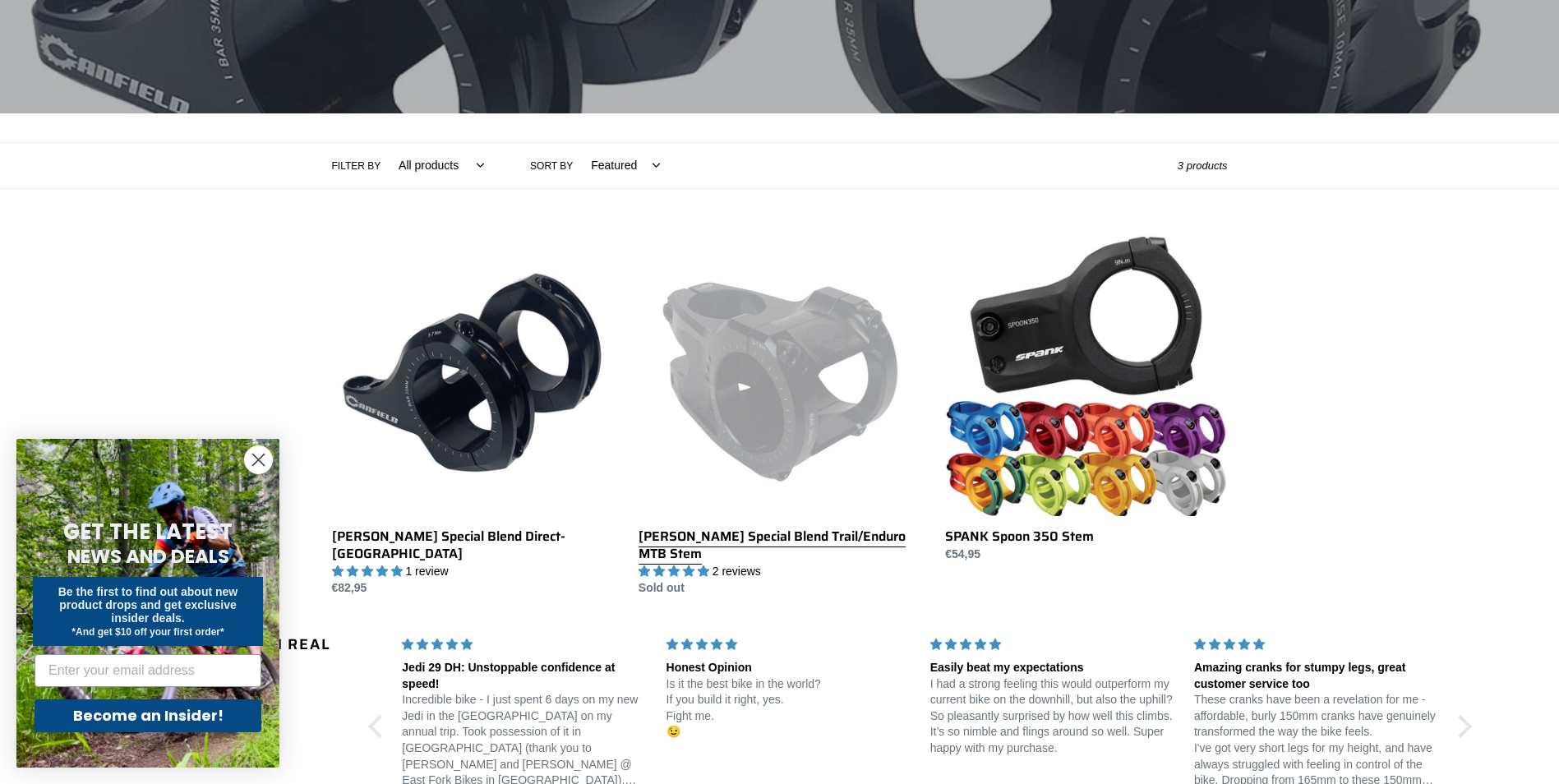
click at [778, 357] on link "Canfield Special Blend Trail/Enduro MTB Stem" at bounding box center [780, 415] width 282 height 363
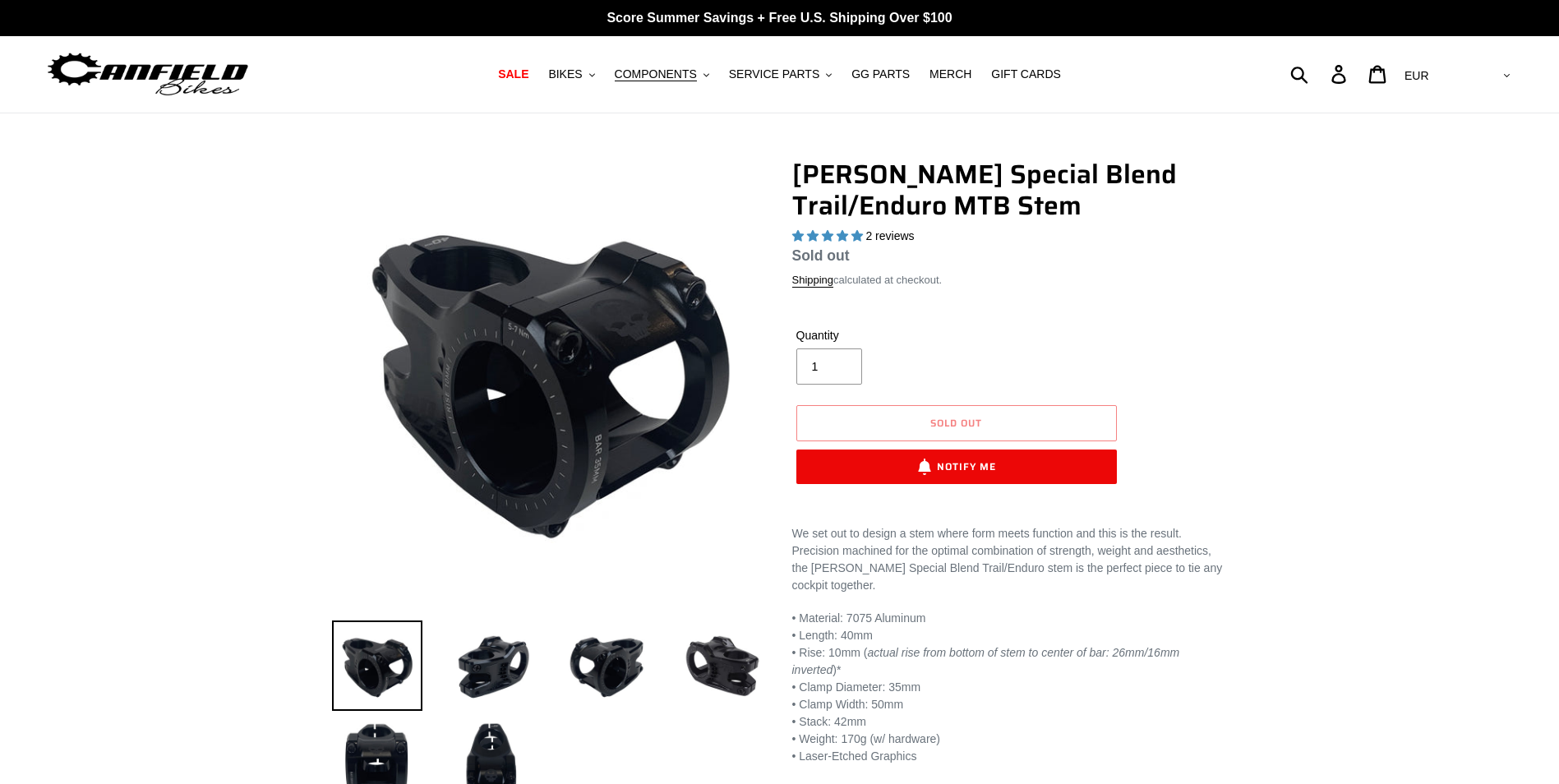
select select "highest-rating"
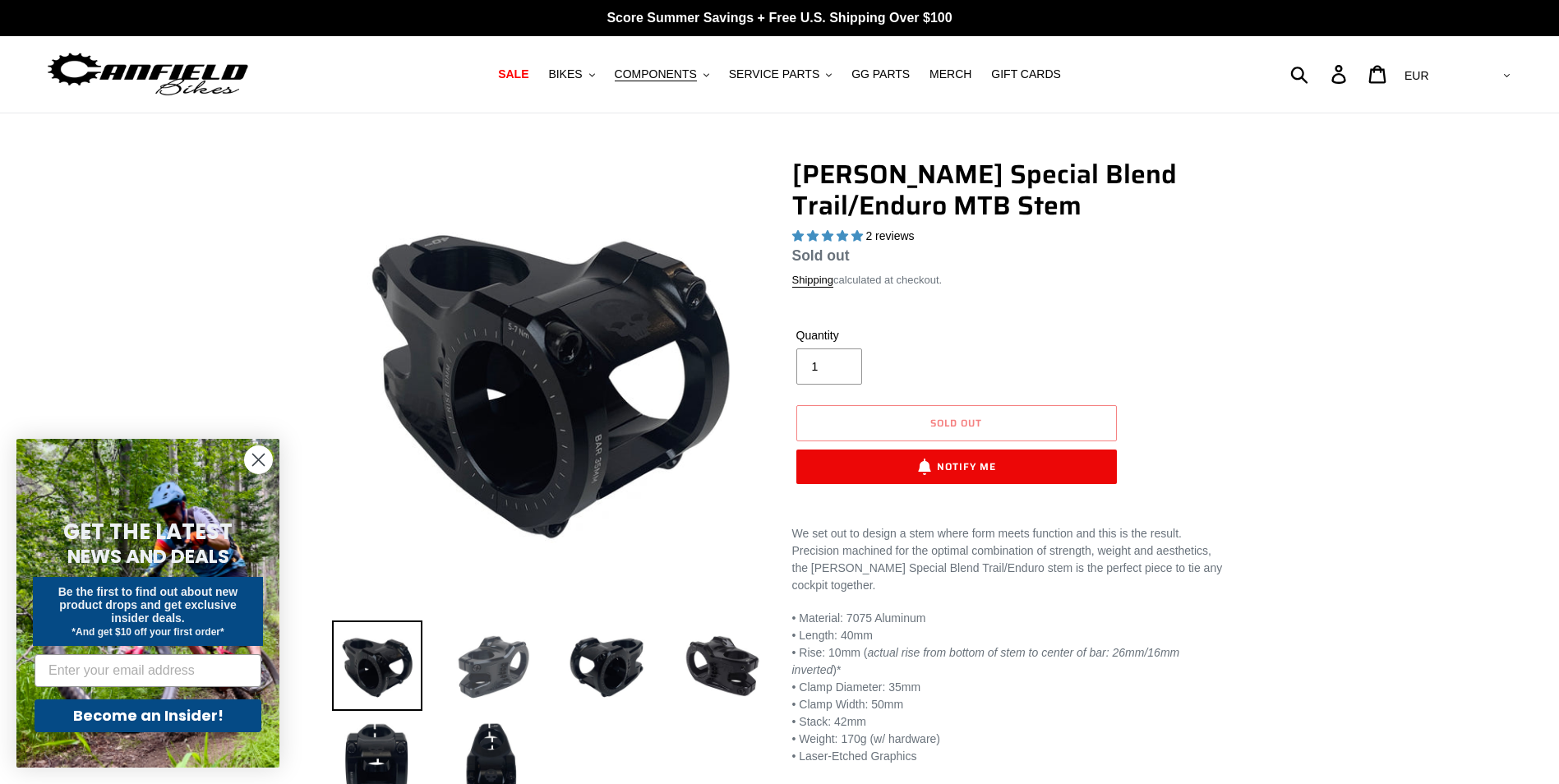
click at [510, 654] on img at bounding box center [492, 666] width 90 height 90
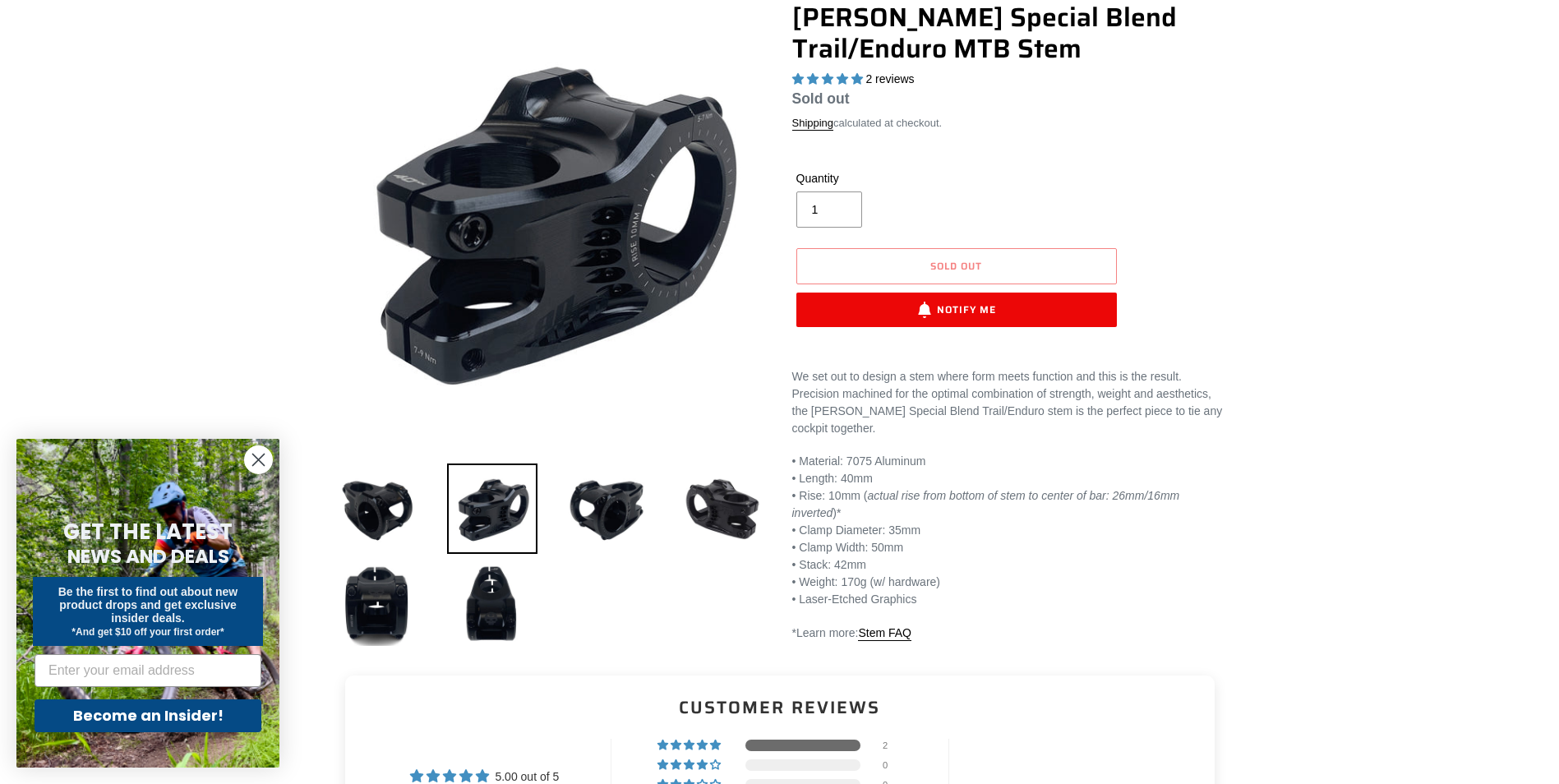
scroll to position [164, 0]
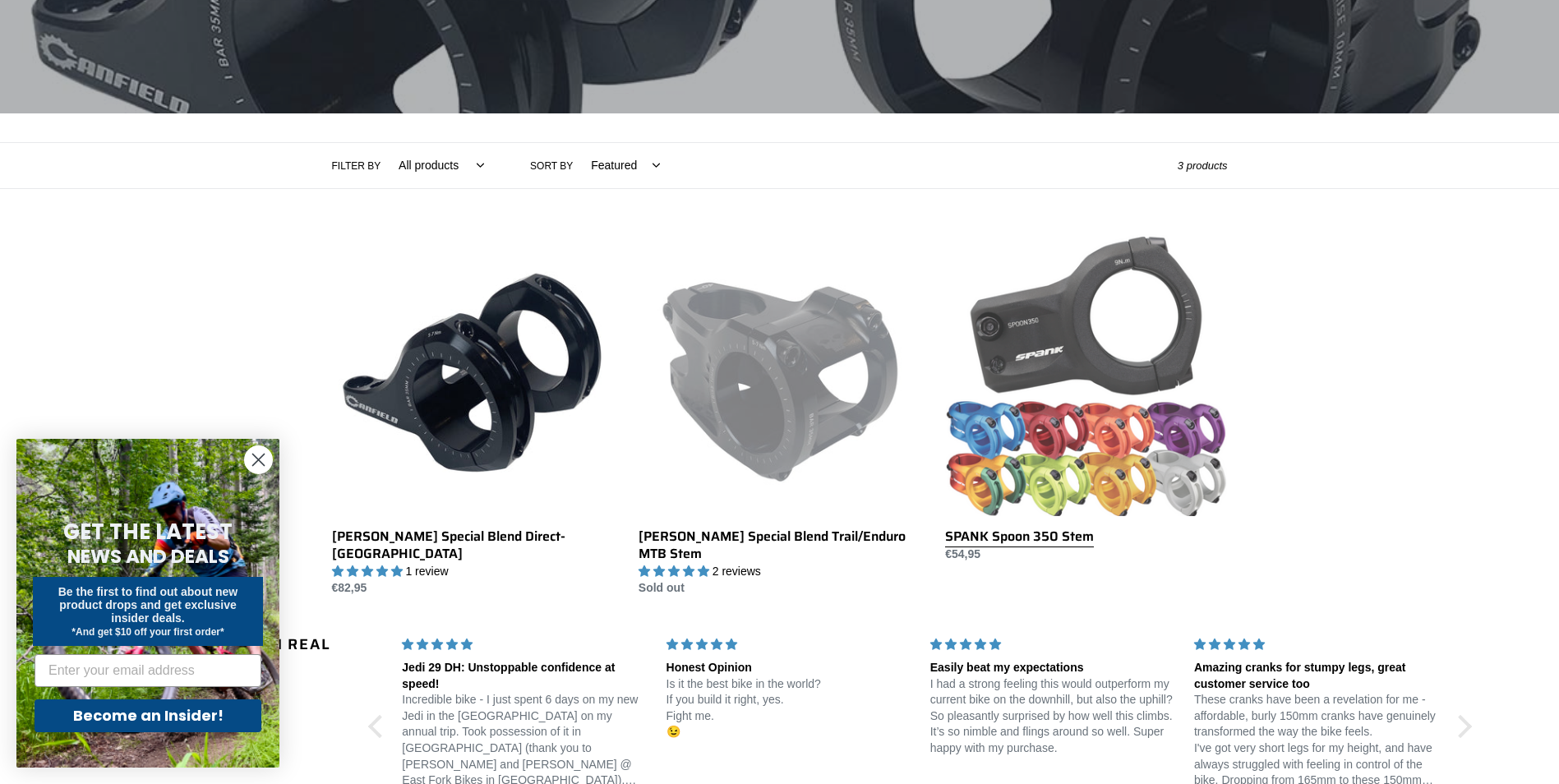
click at [1137, 372] on link "SPANK Spoon 350 Stem" at bounding box center [1086, 398] width 282 height 329
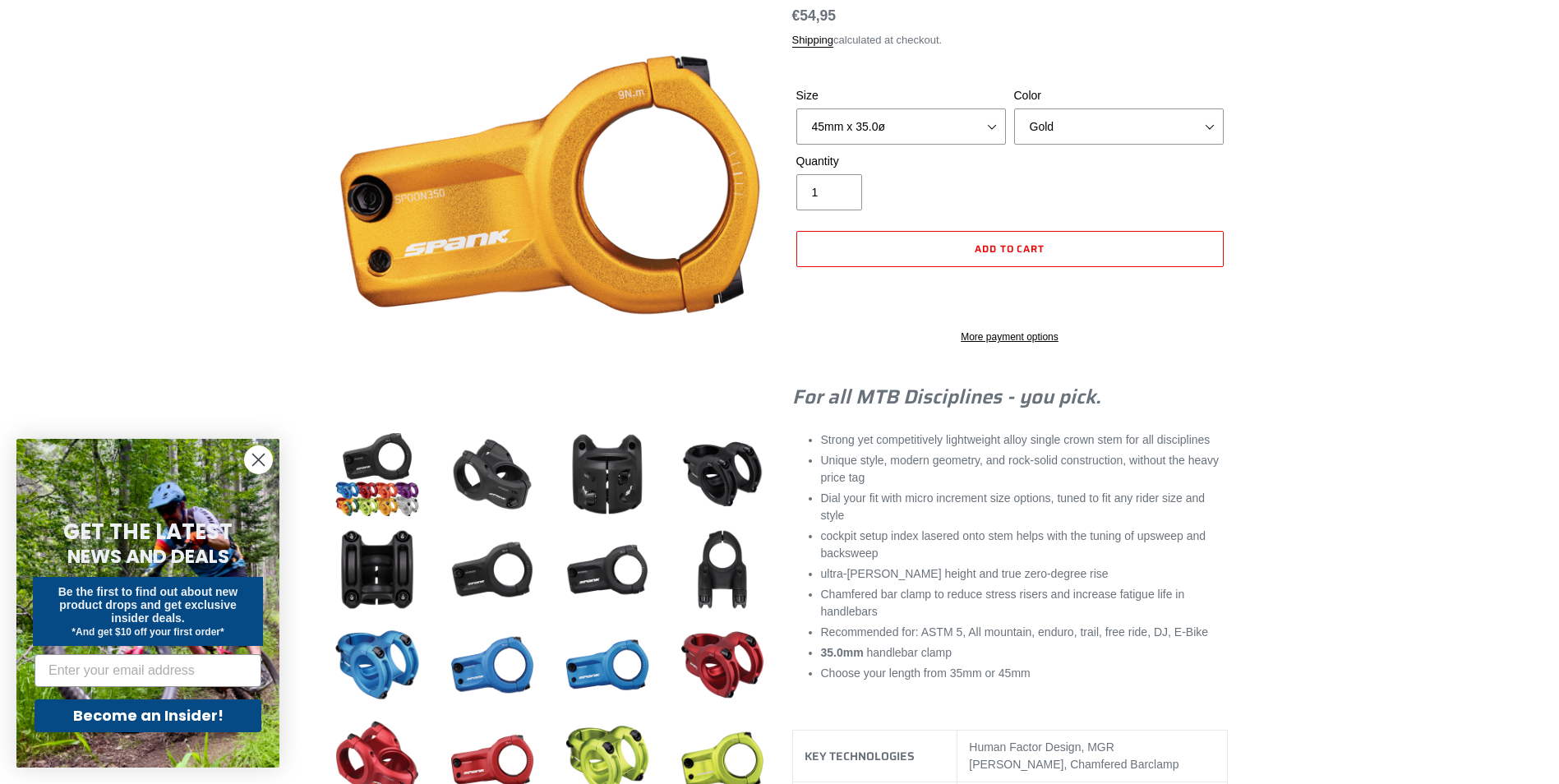
scroll to position [164, 0]
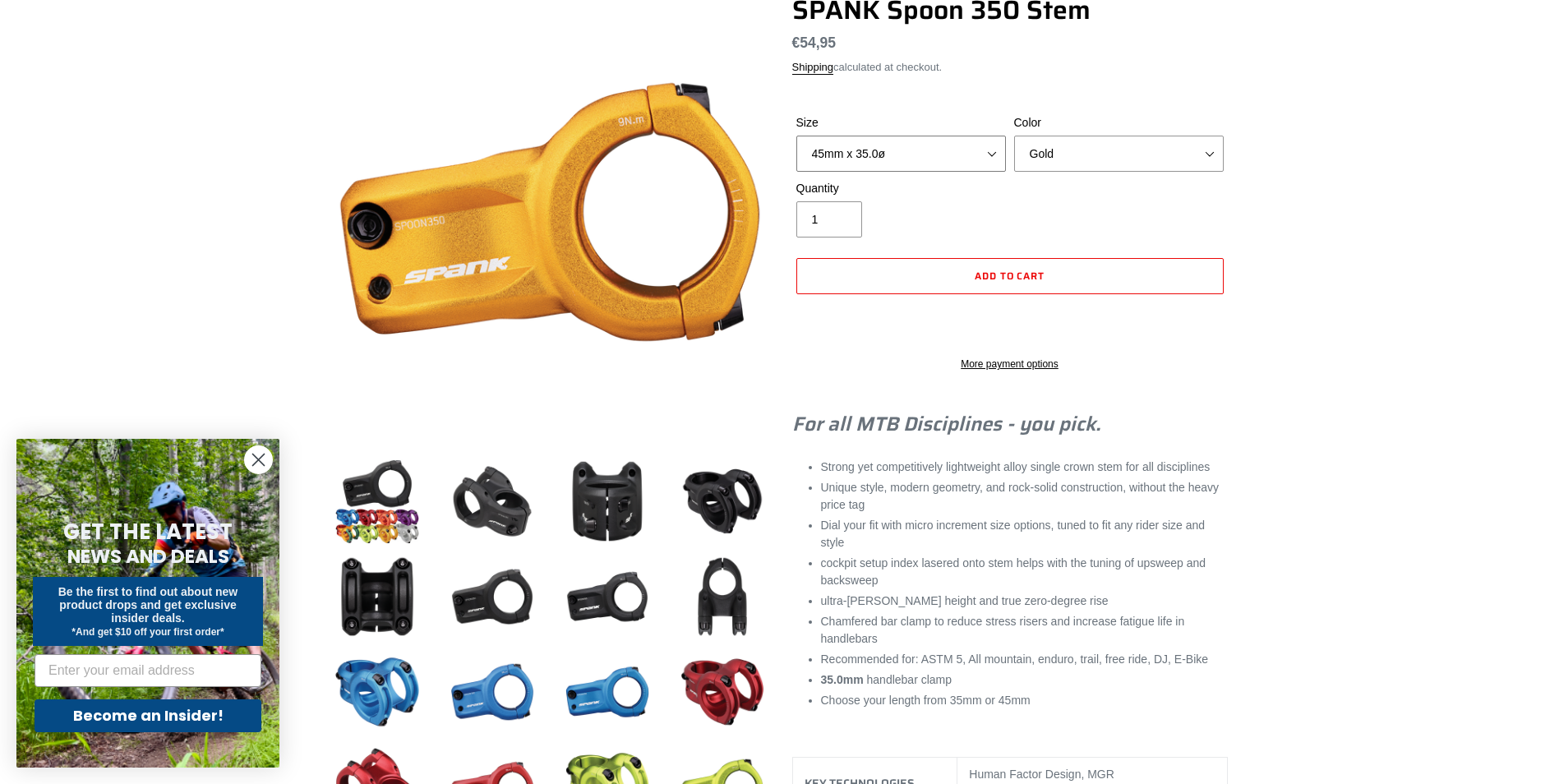
click at [934, 159] on select "35mm x 35.0ø 45mm x 35.0ø" at bounding box center [901, 153] width 209 height 37
select select "35mm x 35.0ø"
click at [796, 135] on select "35mm x 35.0ø 45mm x 35.0ø" at bounding box center [901, 153] width 209 height 37
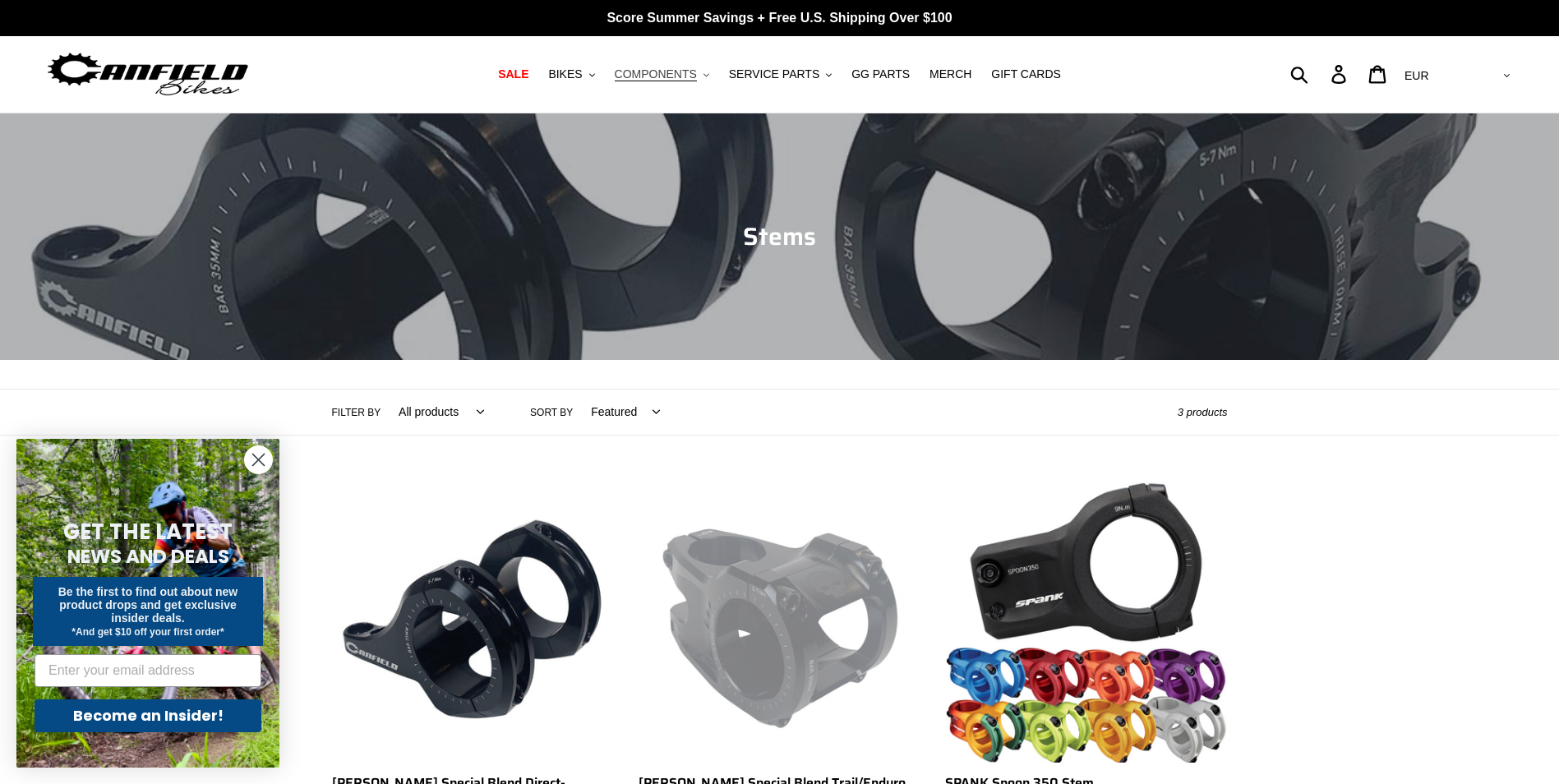
click at [709, 77] on icon ".cls-1{fill:#231f20}" at bounding box center [706, 75] width 6 height 6
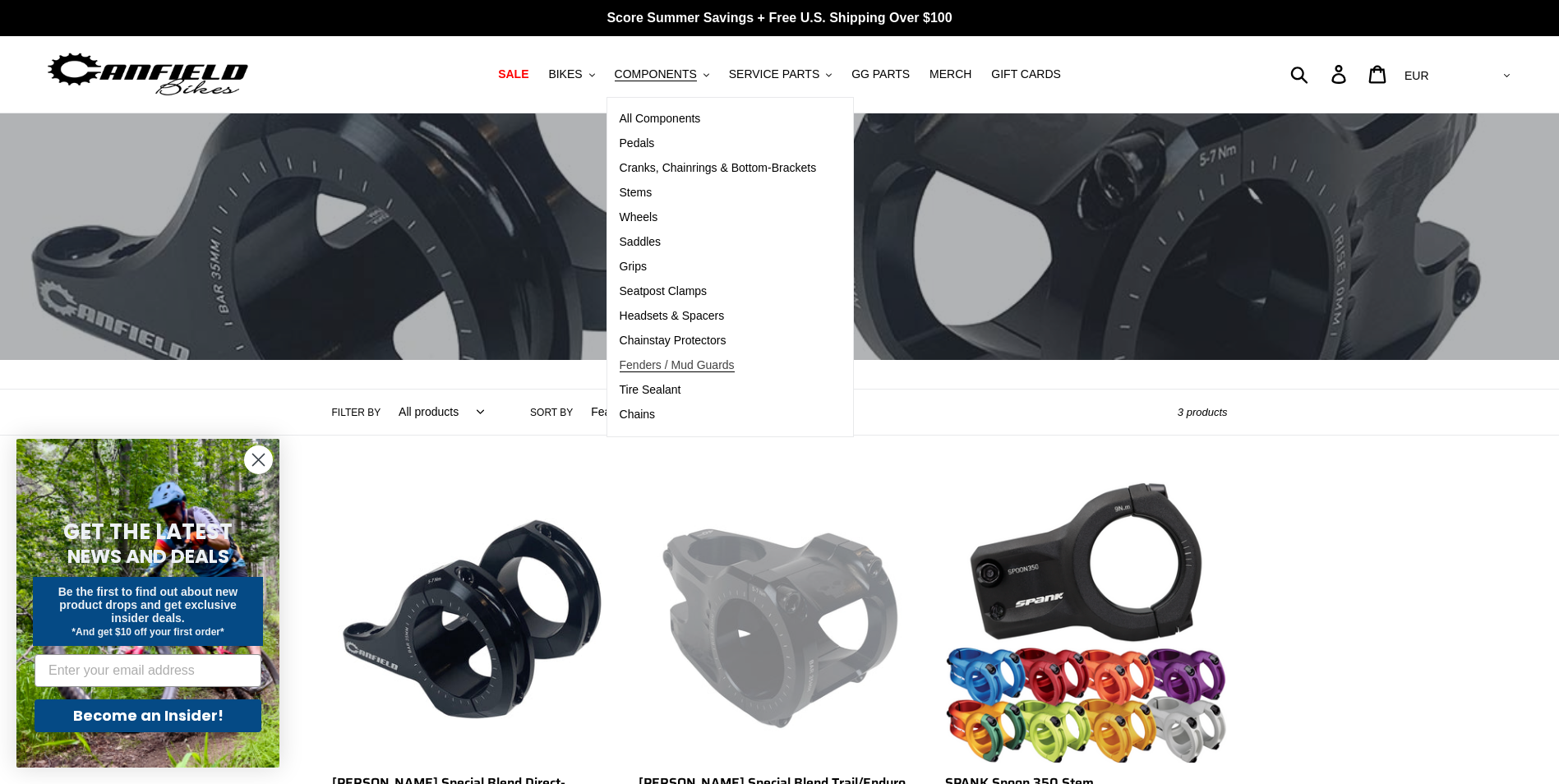
click at [711, 362] on span "Fenders / Mud Guards" at bounding box center [677, 365] width 116 height 14
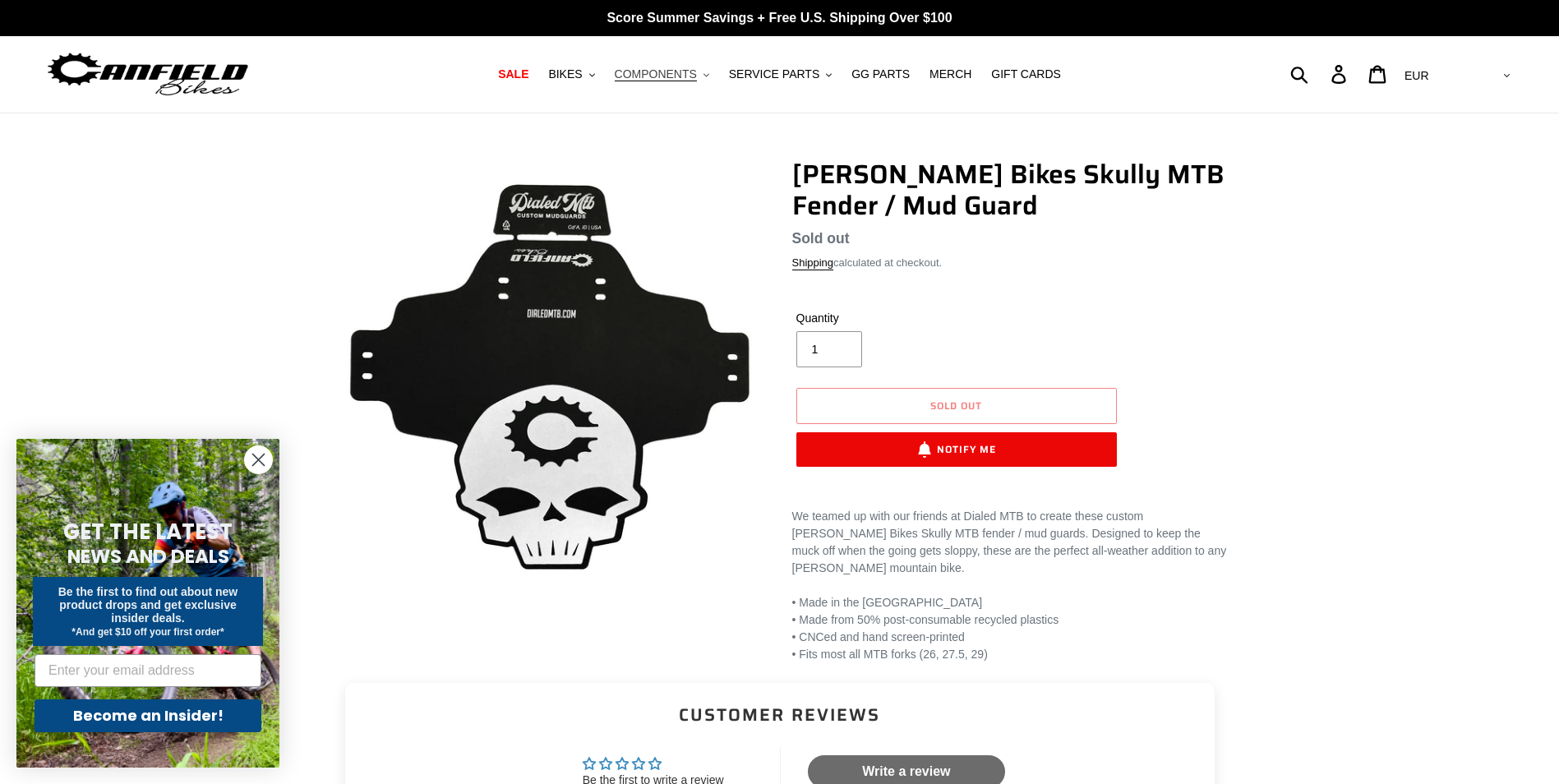
click at [707, 74] on button "COMPONENTS .cls-1{fill:#231f20}" at bounding box center [662, 74] width 111 height 23
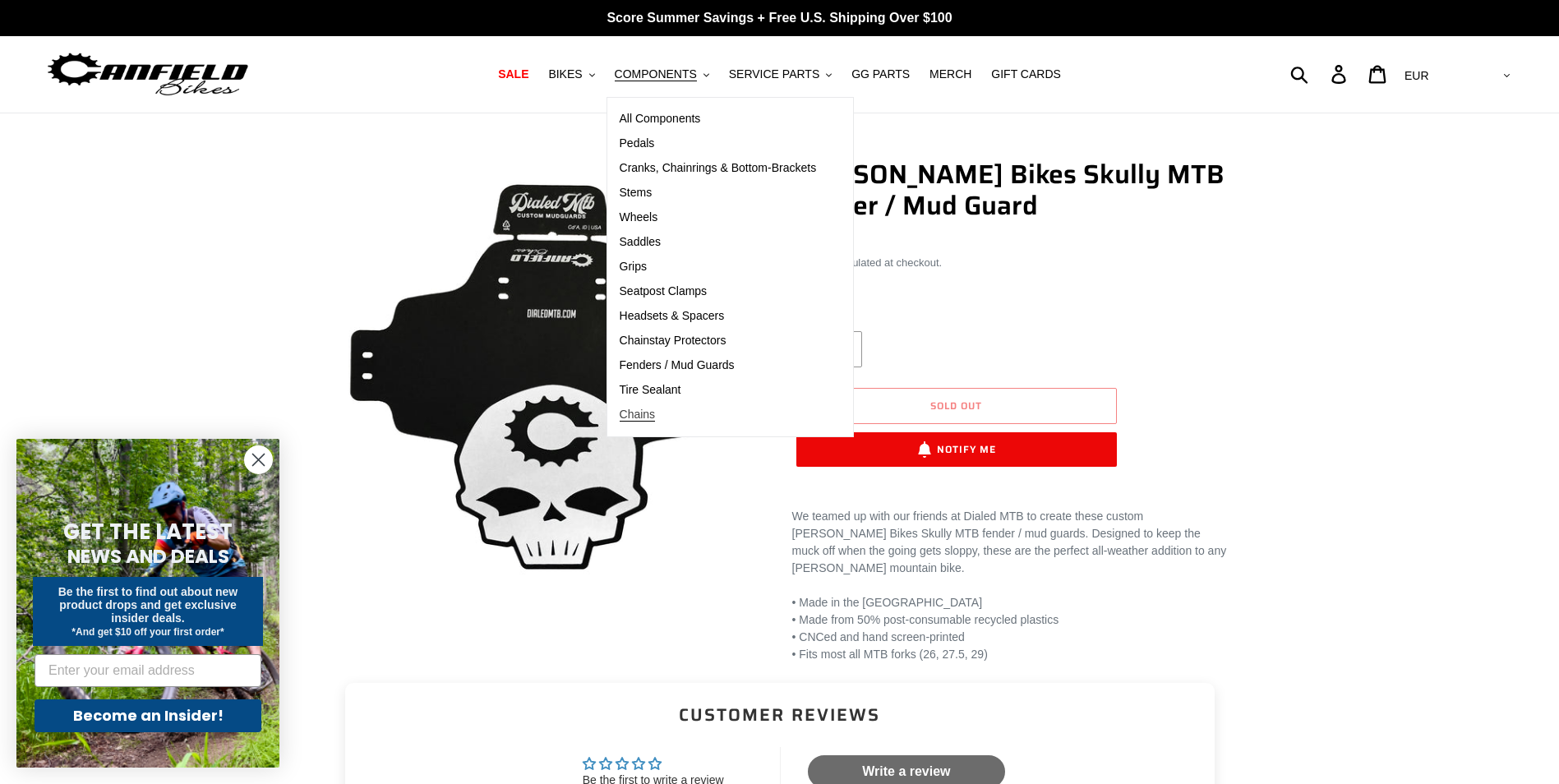
click at [656, 422] on span "Chains" at bounding box center [638, 414] width 37 height 14
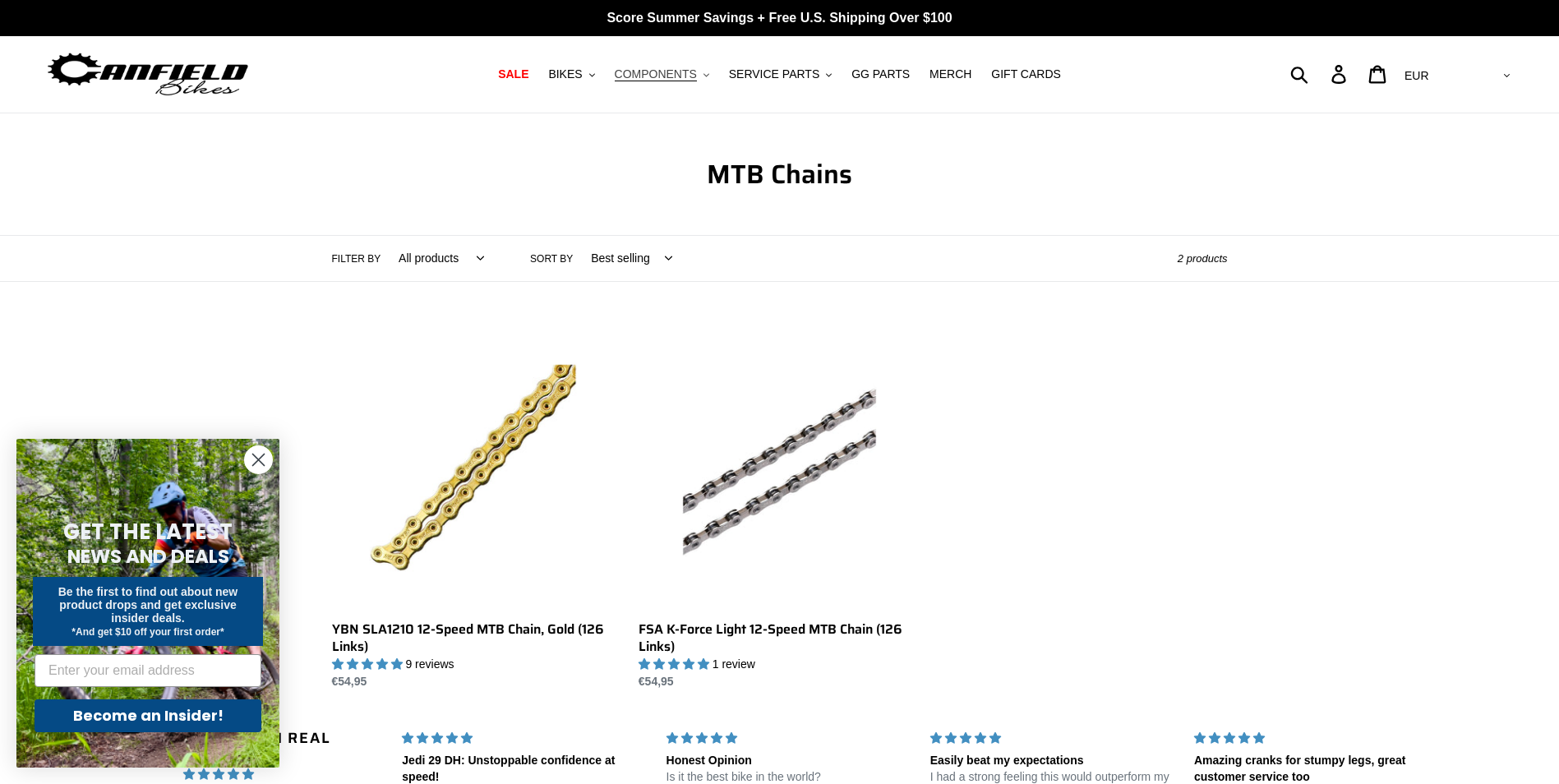
click at [697, 74] on span "COMPONENTS" at bounding box center [656, 74] width 83 height 14
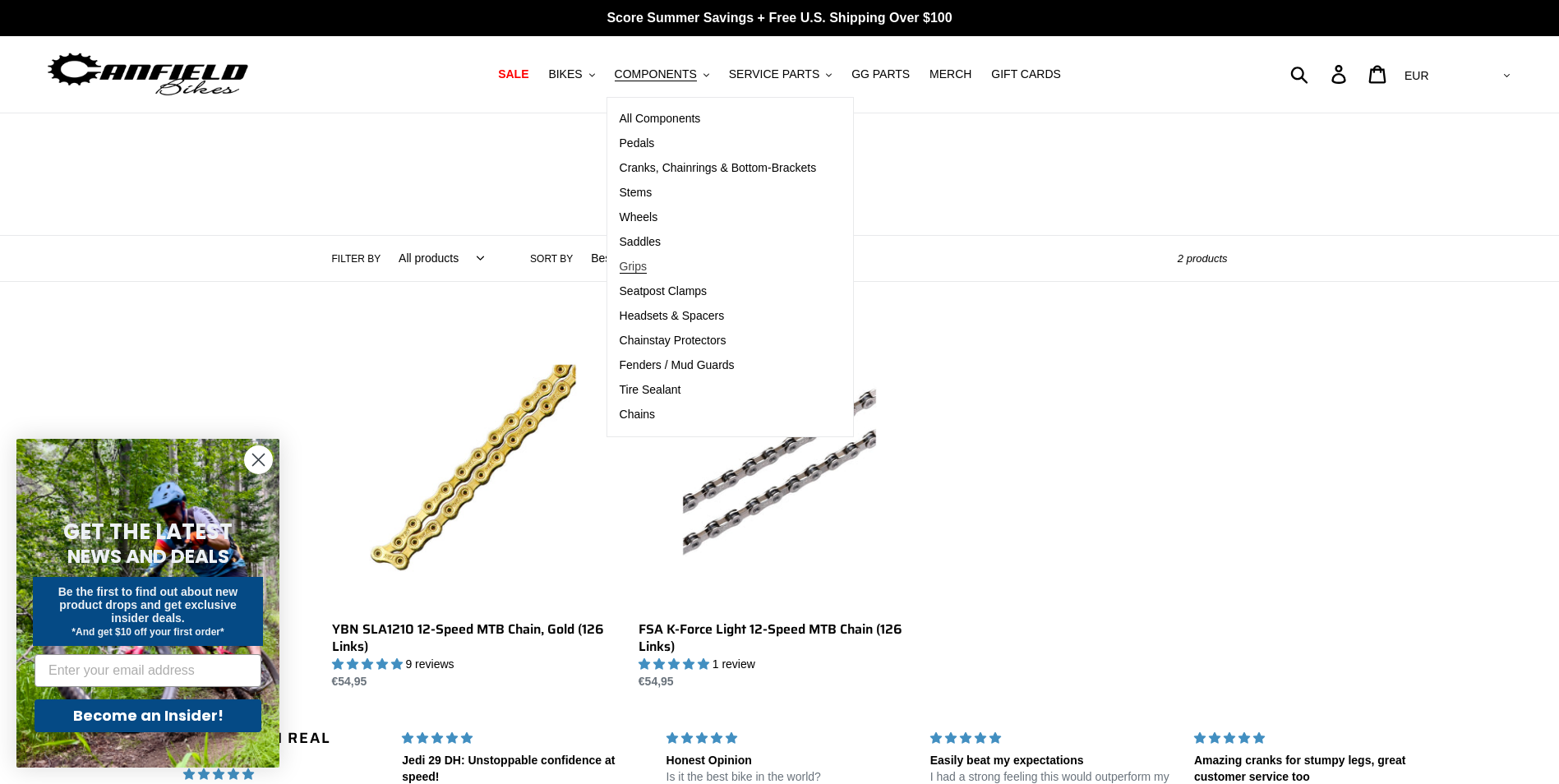
click at [647, 268] on span "Grips" at bounding box center [633, 267] width 27 height 14
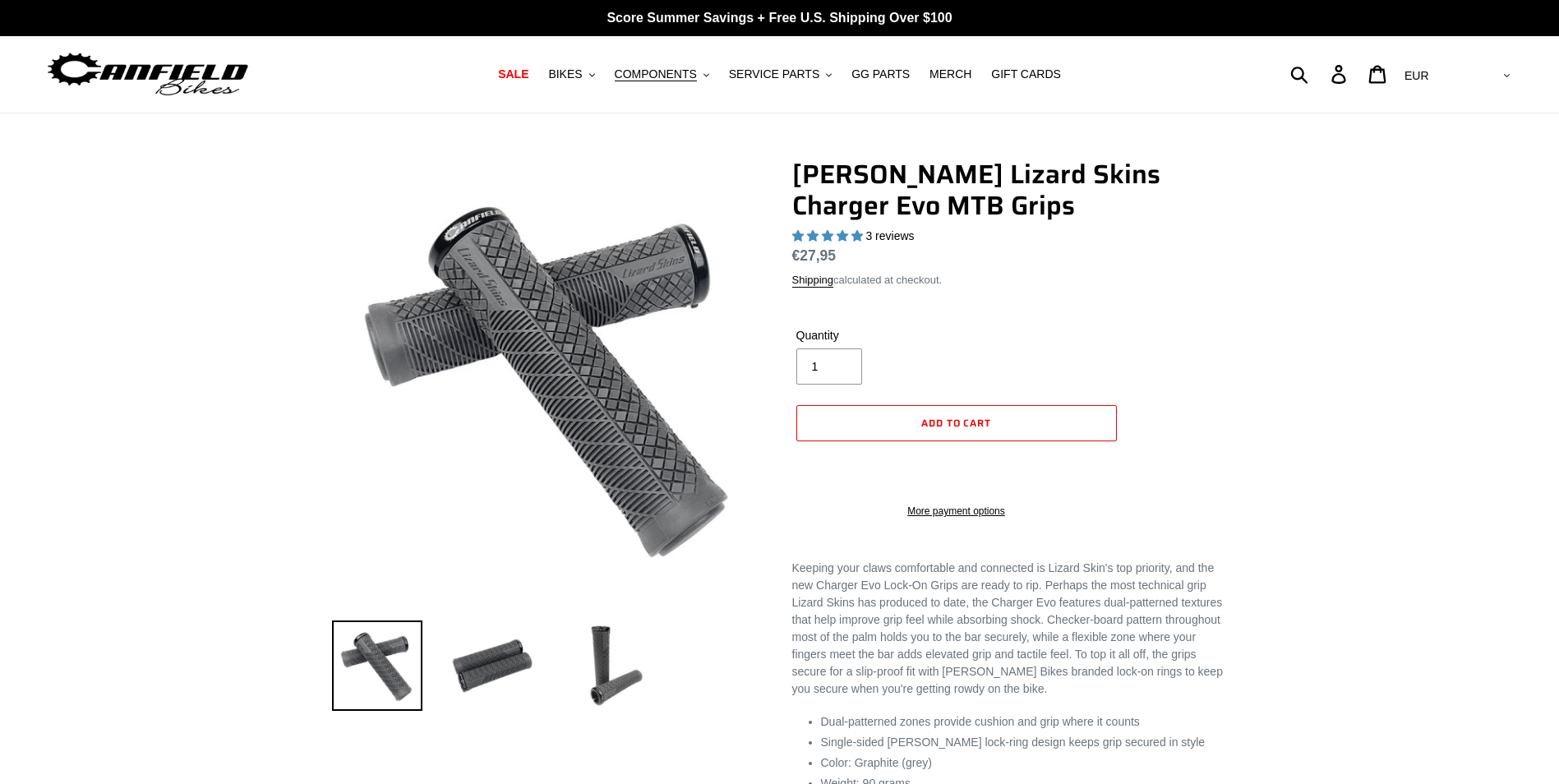
select select "highest-rating"
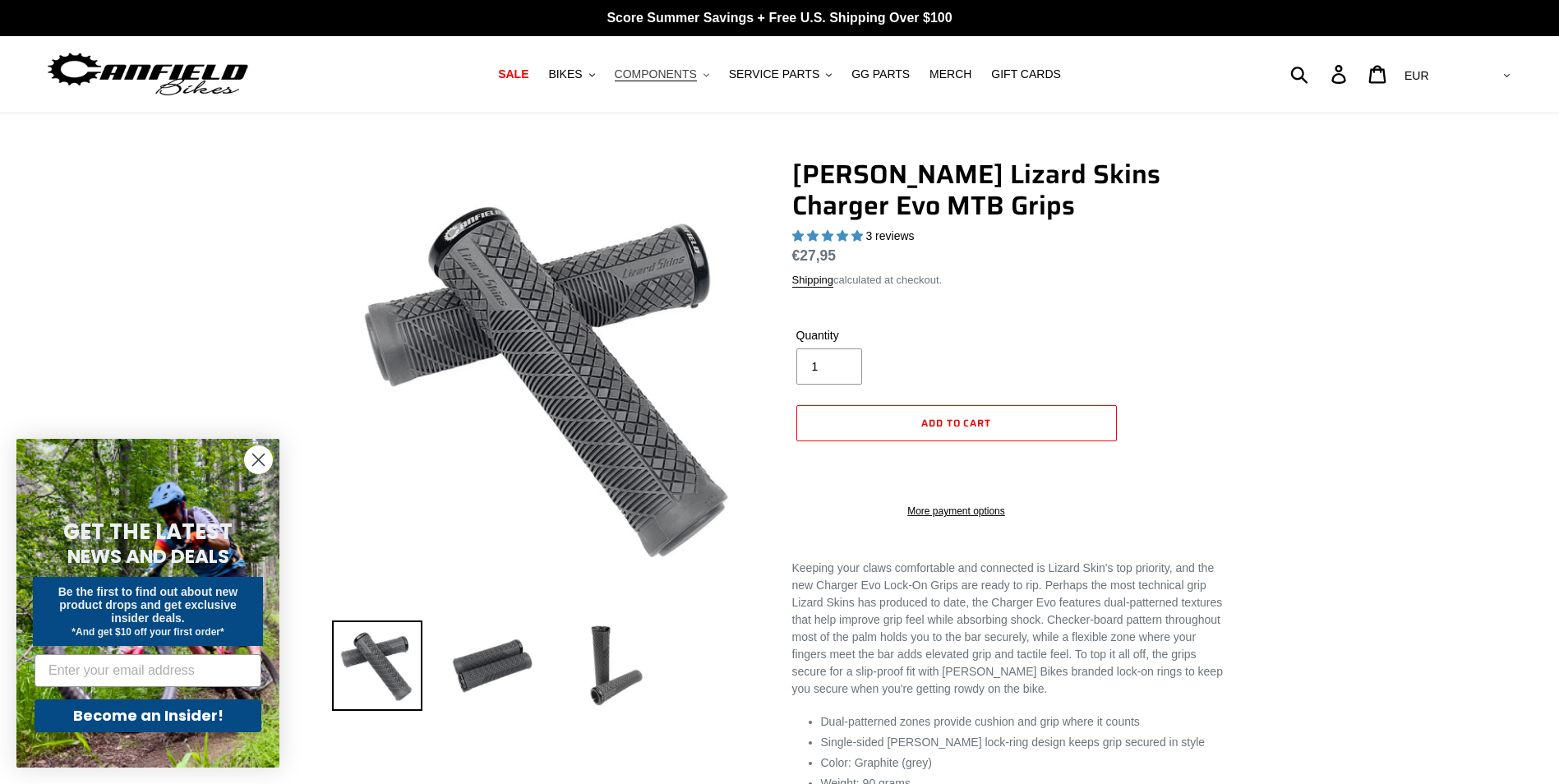
click at [712, 75] on button "COMPONENTS .cls-1{fill:#231f20}" at bounding box center [662, 74] width 111 height 23
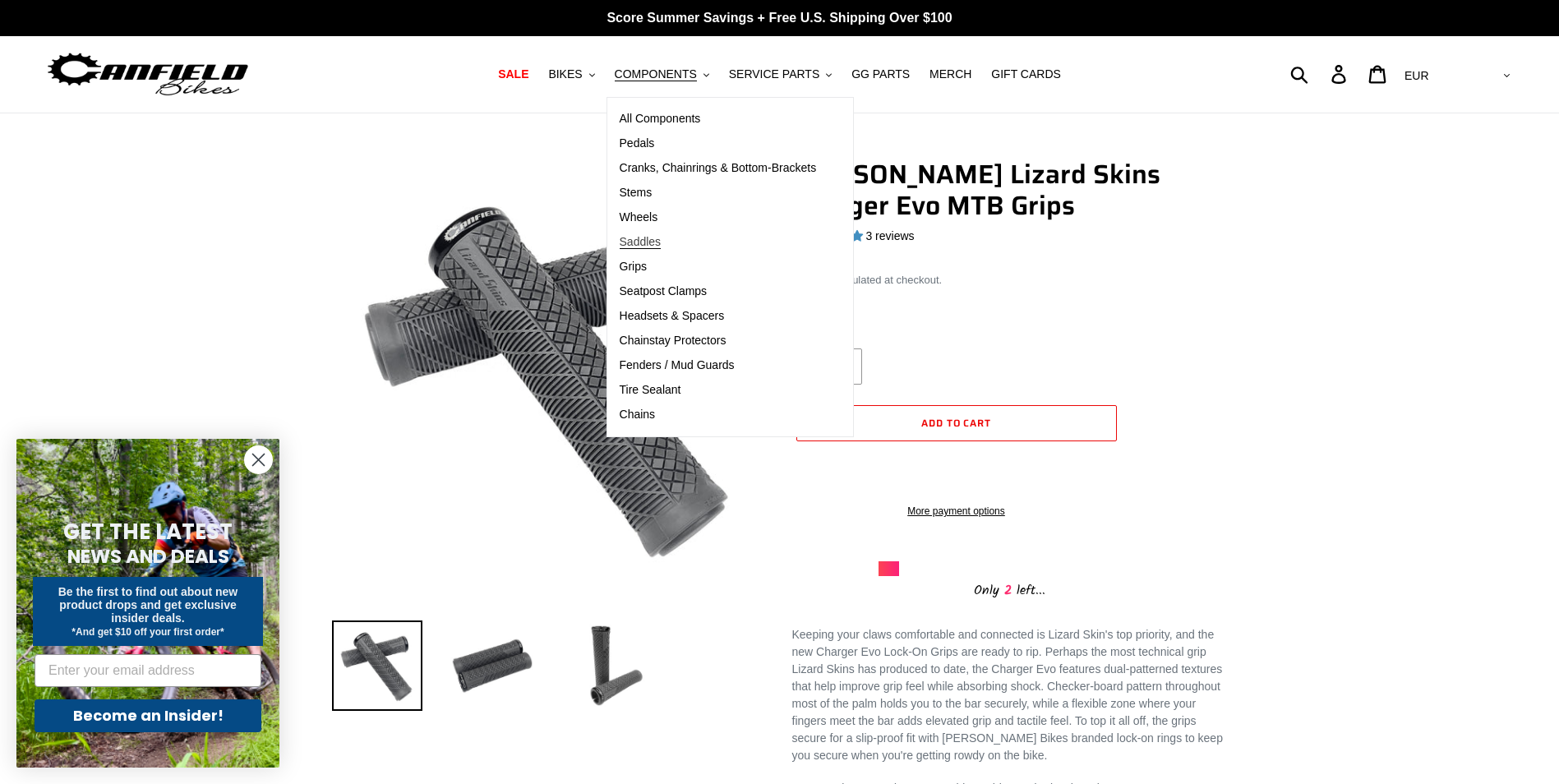
click at [649, 239] on span "Saddles" at bounding box center [641, 241] width 42 height 14
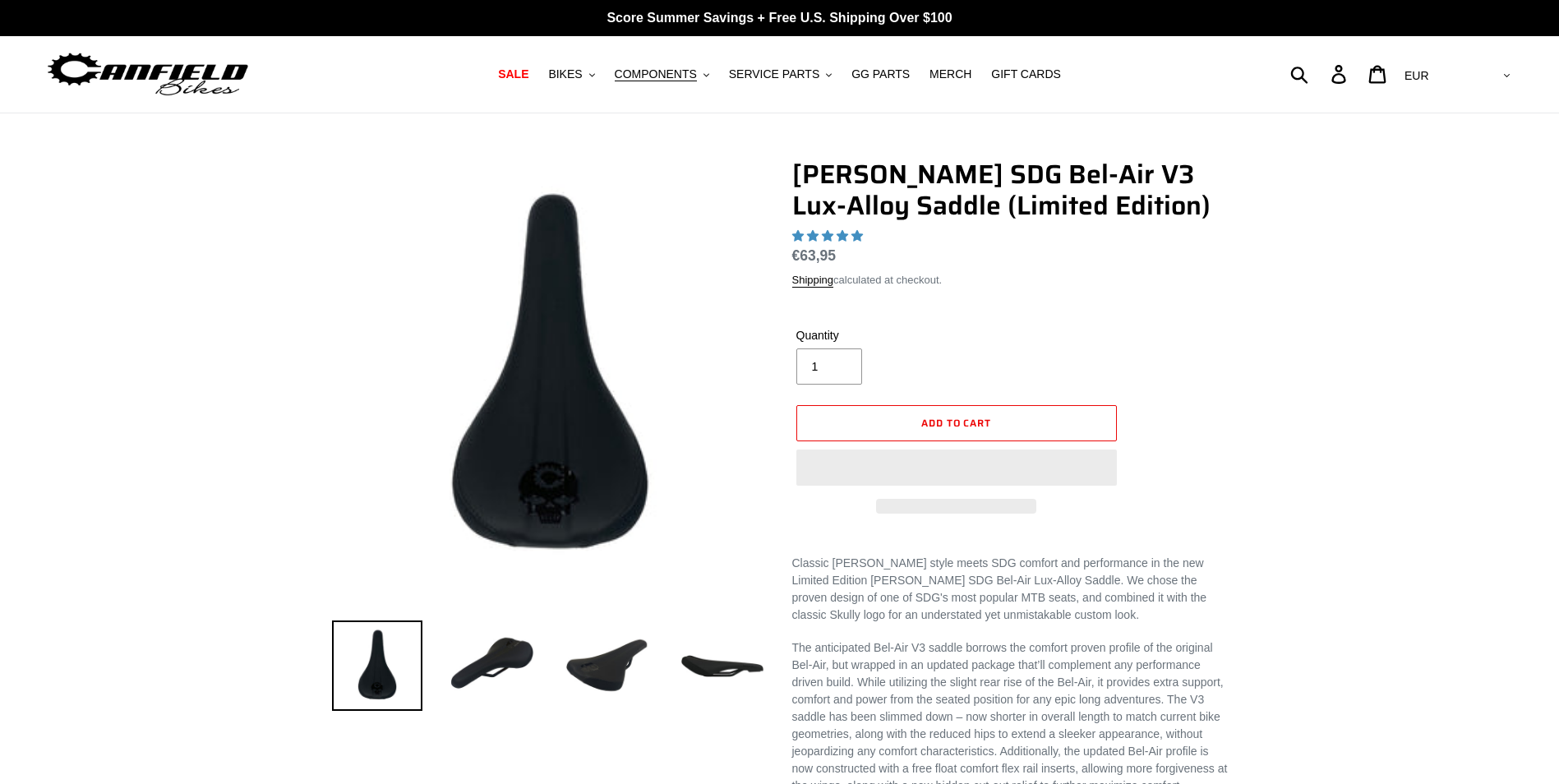
select select "highest-rating"
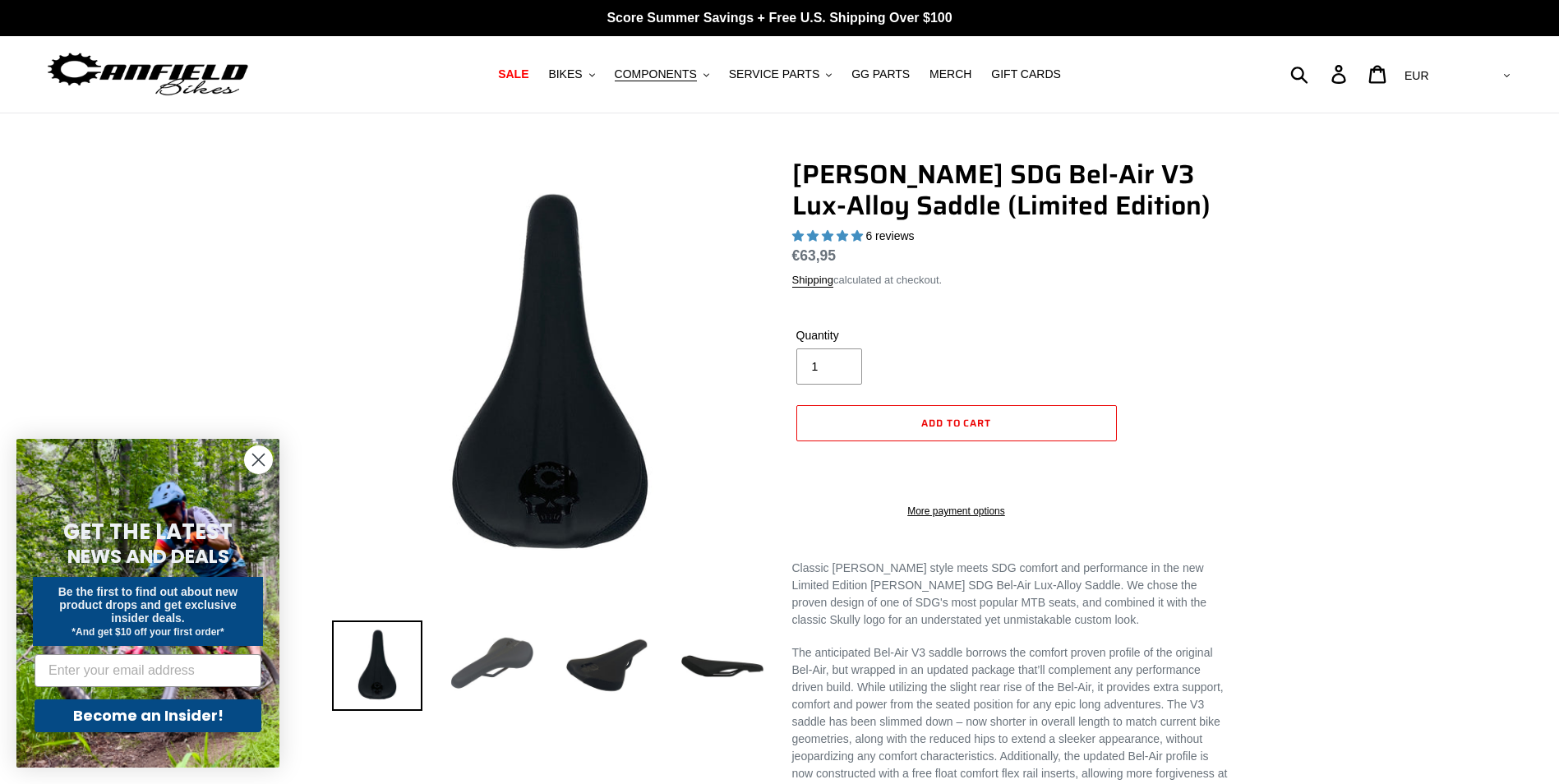
click at [495, 662] on img at bounding box center [492, 666] width 90 height 90
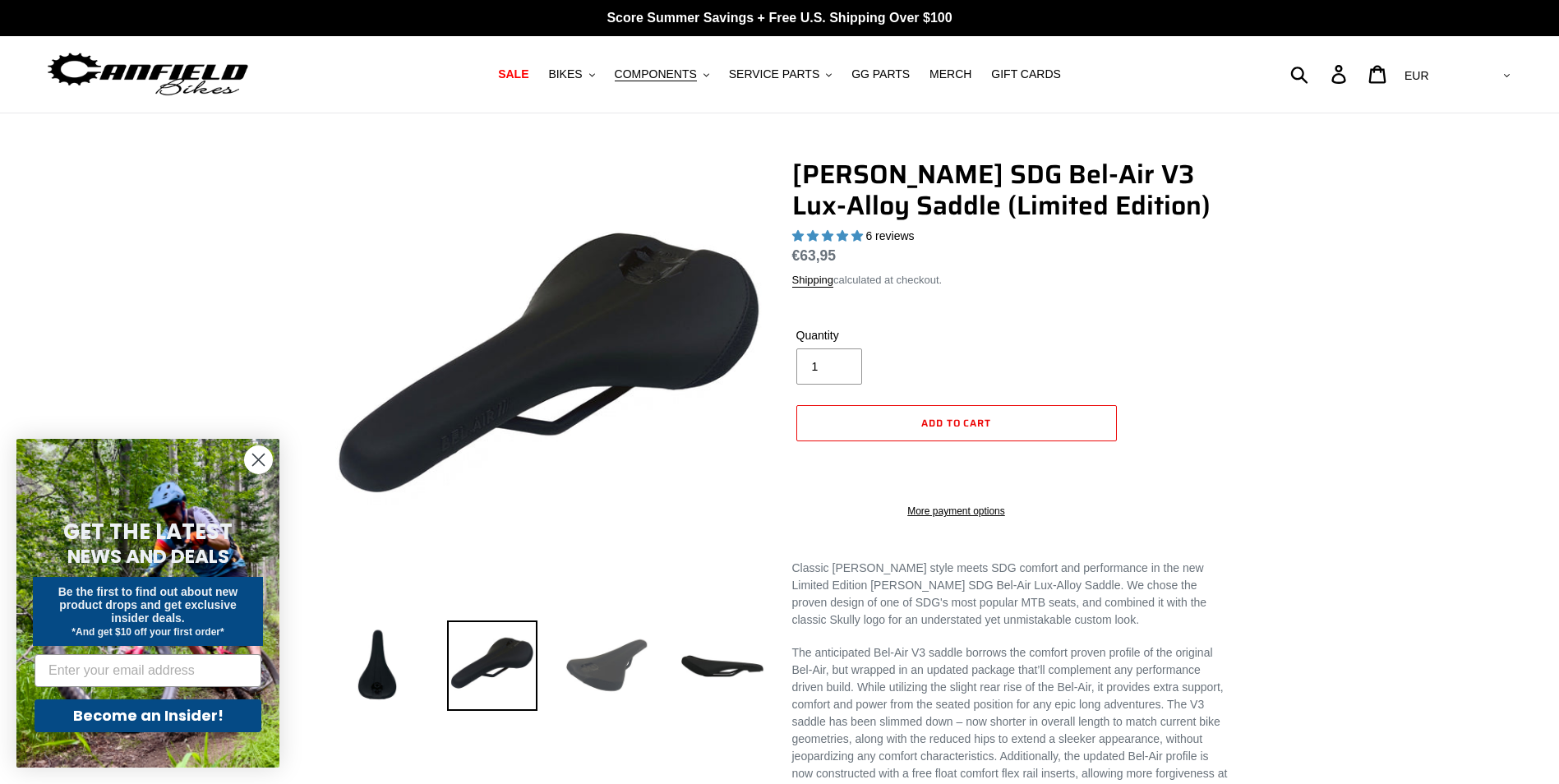
click at [602, 652] on img at bounding box center [608, 666] width 90 height 90
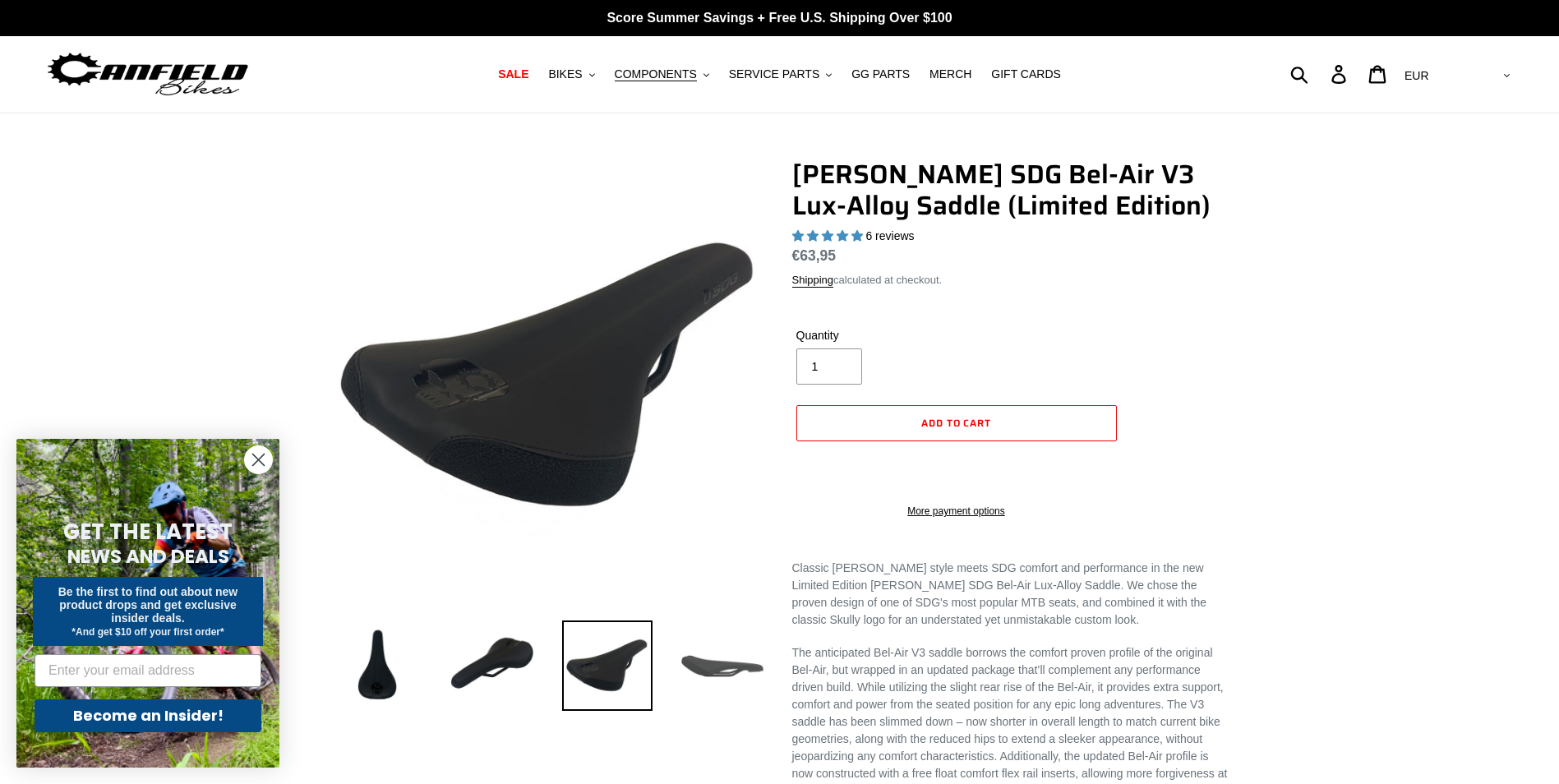
click at [691, 654] on img at bounding box center [722, 666] width 90 height 90
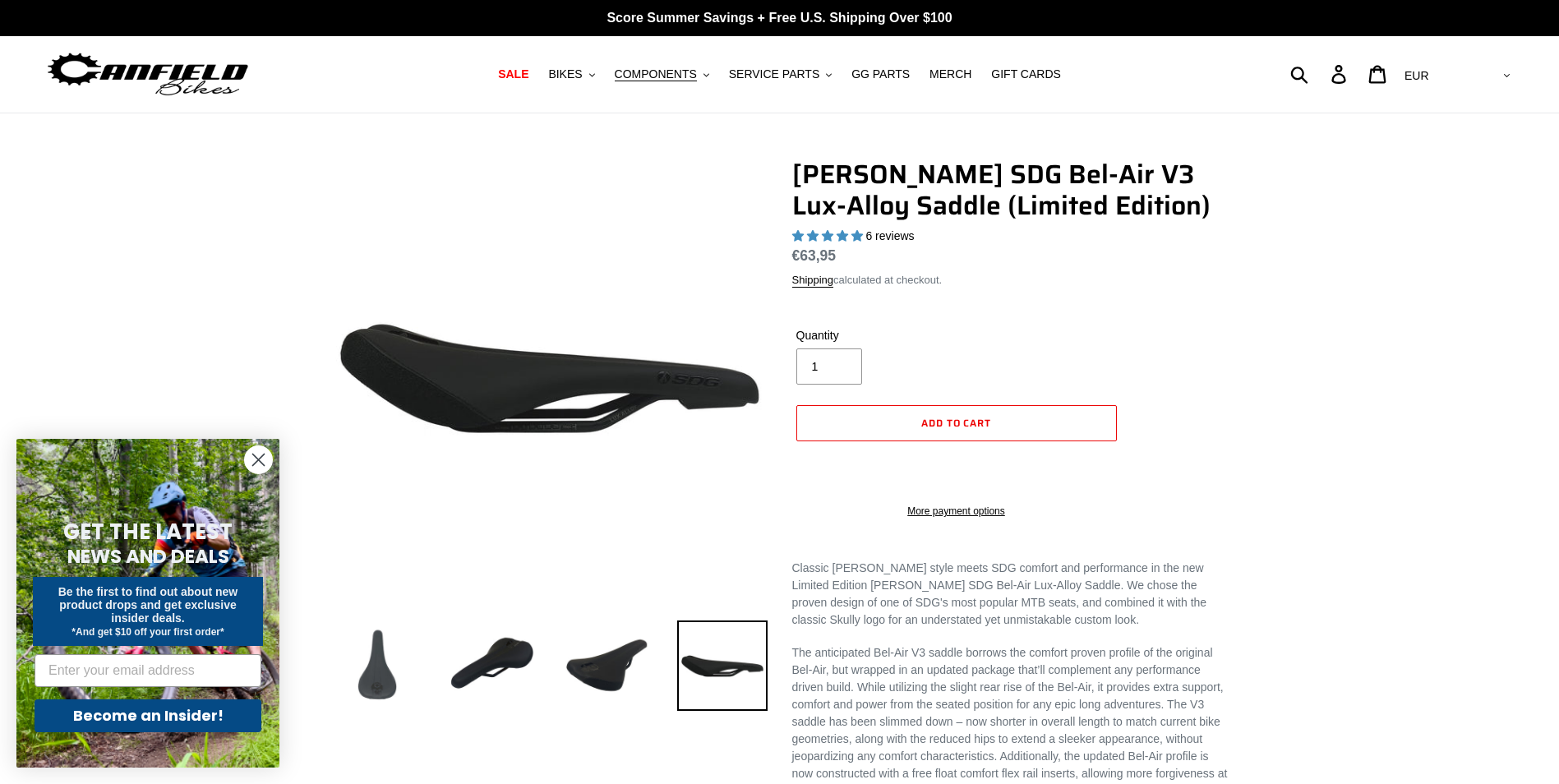
click at [394, 667] on img at bounding box center [378, 666] width 90 height 90
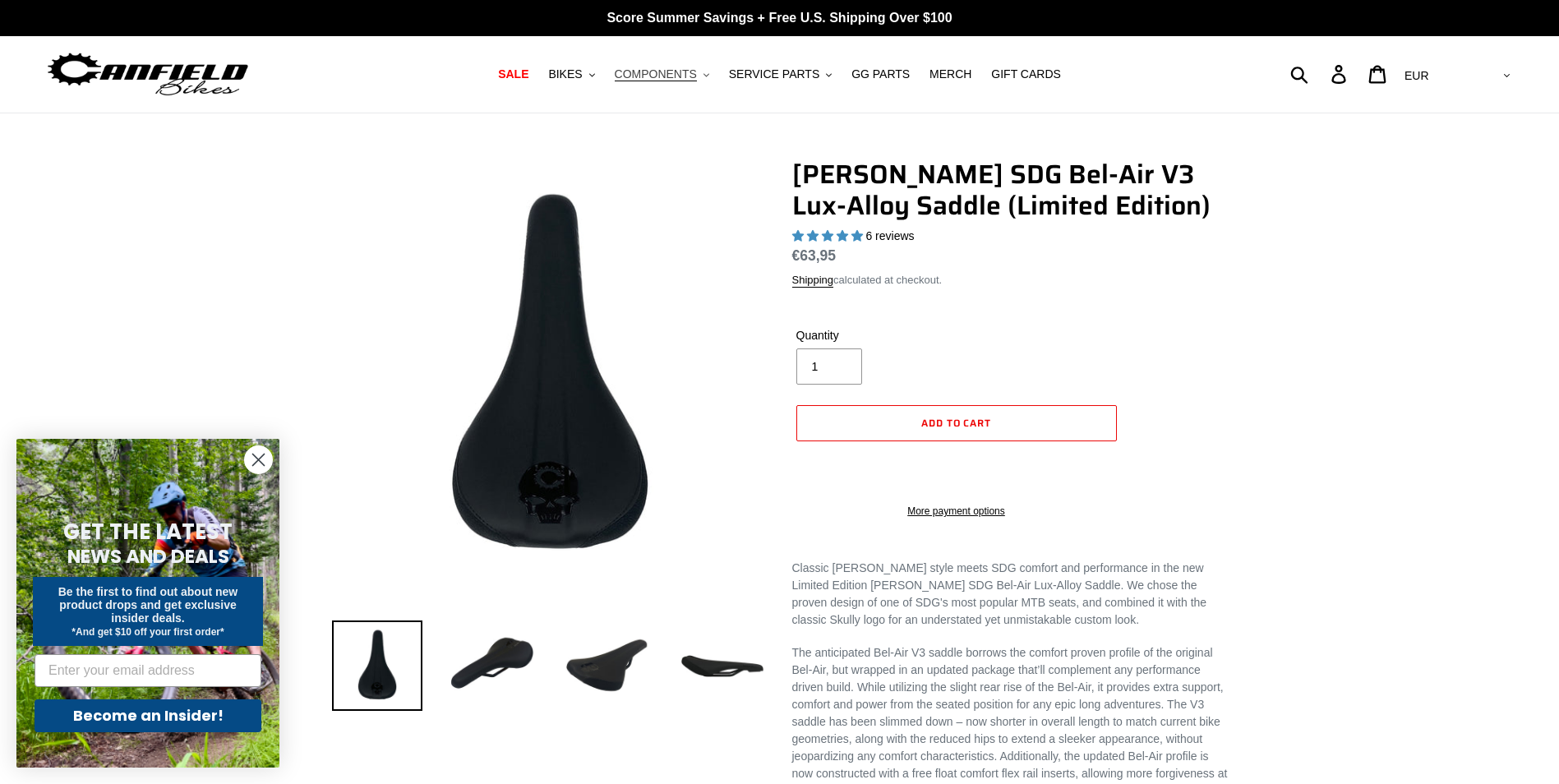
click at [708, 70] on button "COMPONENTS .cls-1{fill:#231f20}" at bounding box center [662, 74] width 111 height 23
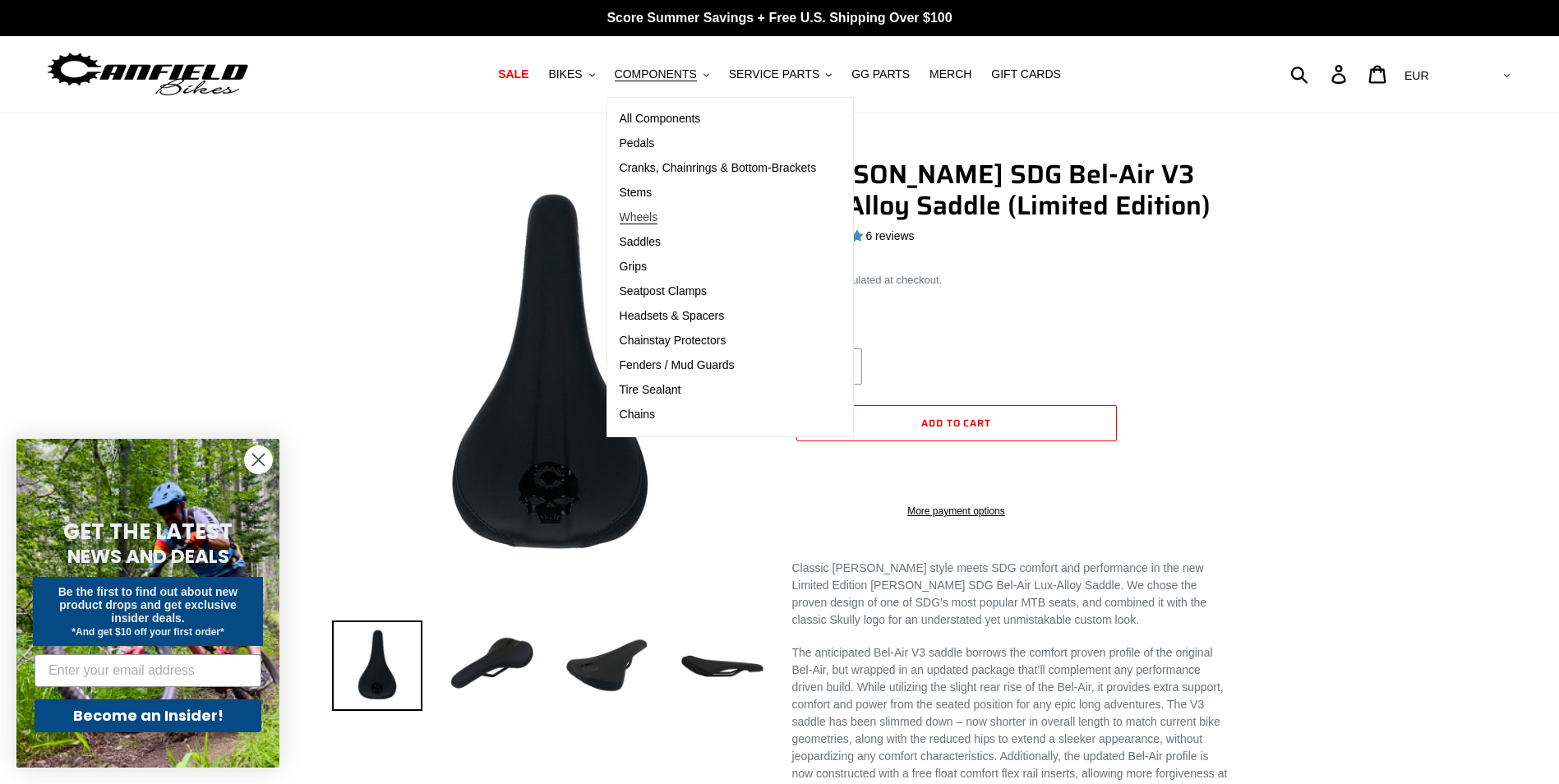
click at [657, 214] on span "Wheels" at bounding box center [639, 217] width 39 height 14
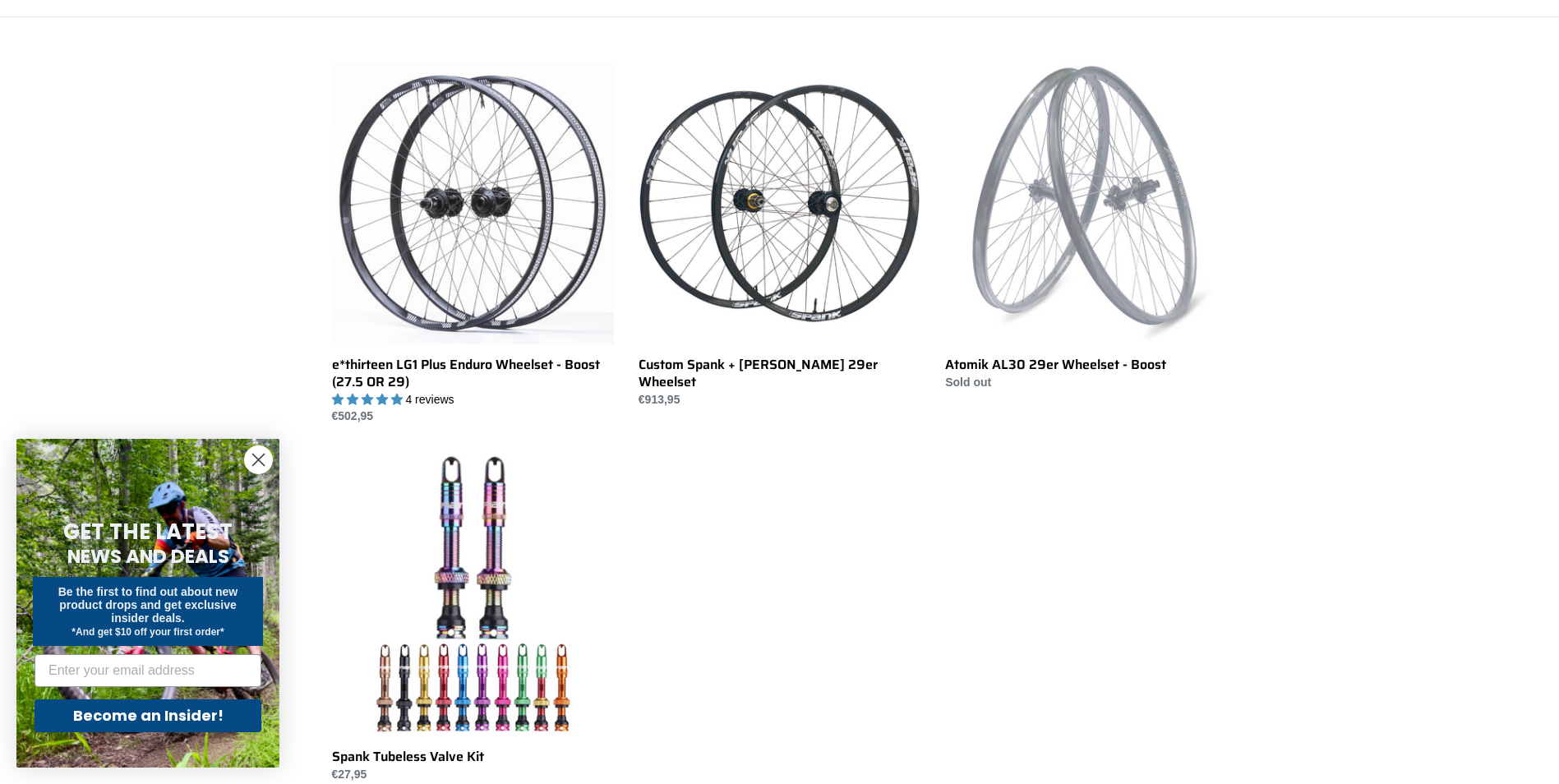
scroll to position [329, 0]
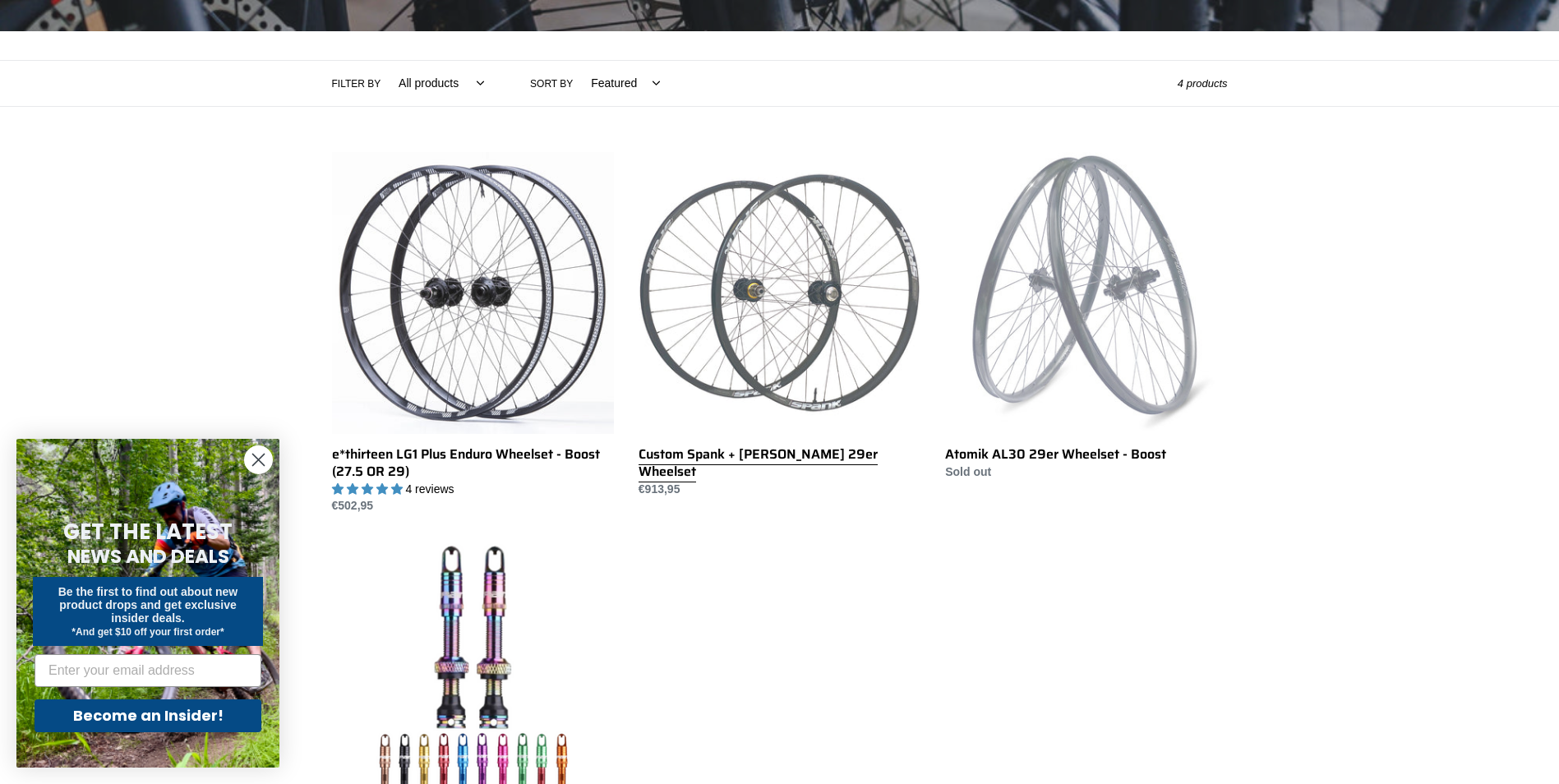
click at [887, 319] on link "Custom Spank + [PERSON_NAME] 29er Wheelset" at bounding box center [780, 325] width 282 height 346
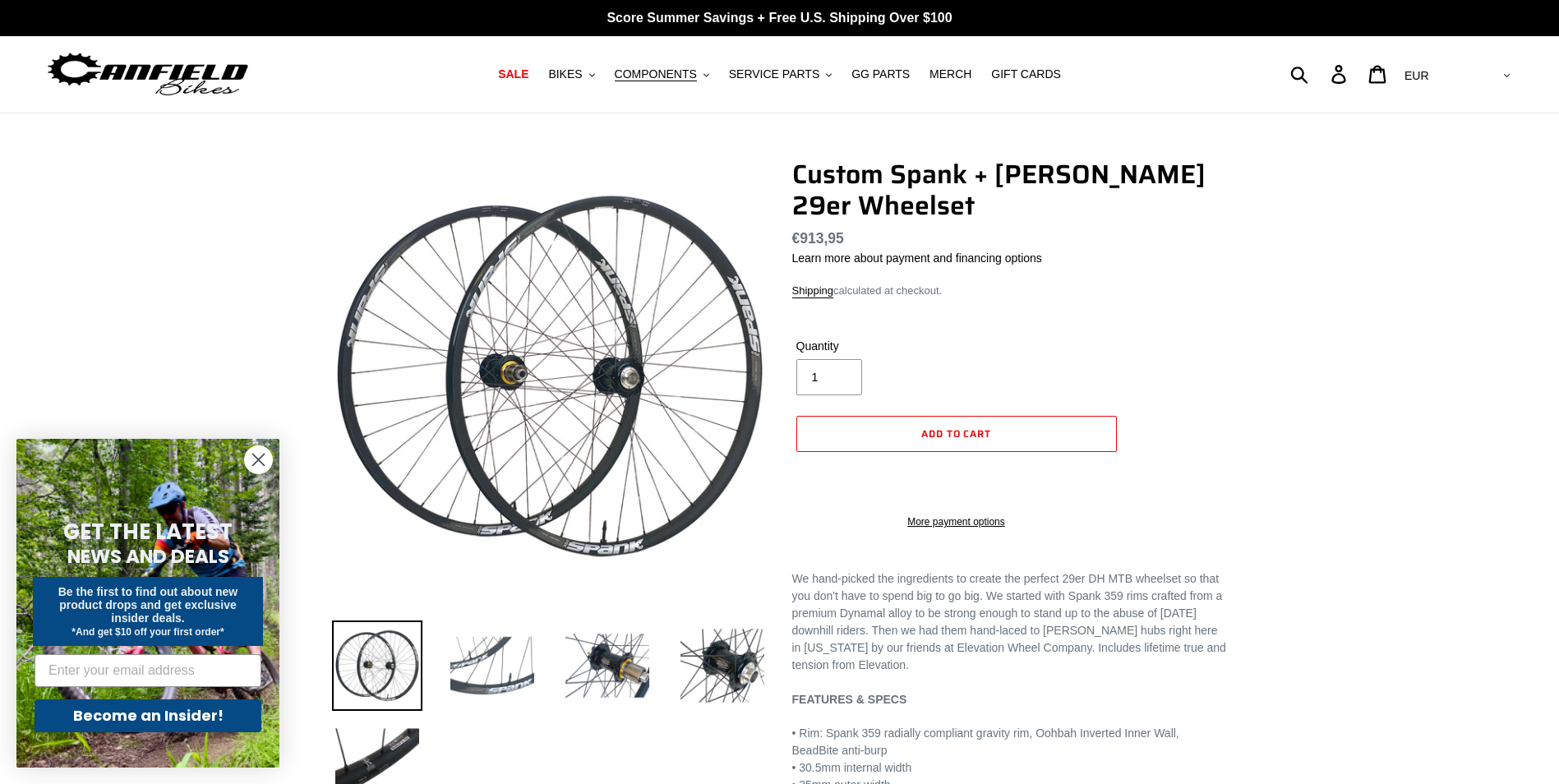
click at [514, 674] on img at bounding box center [492, 666] width 90 height 90
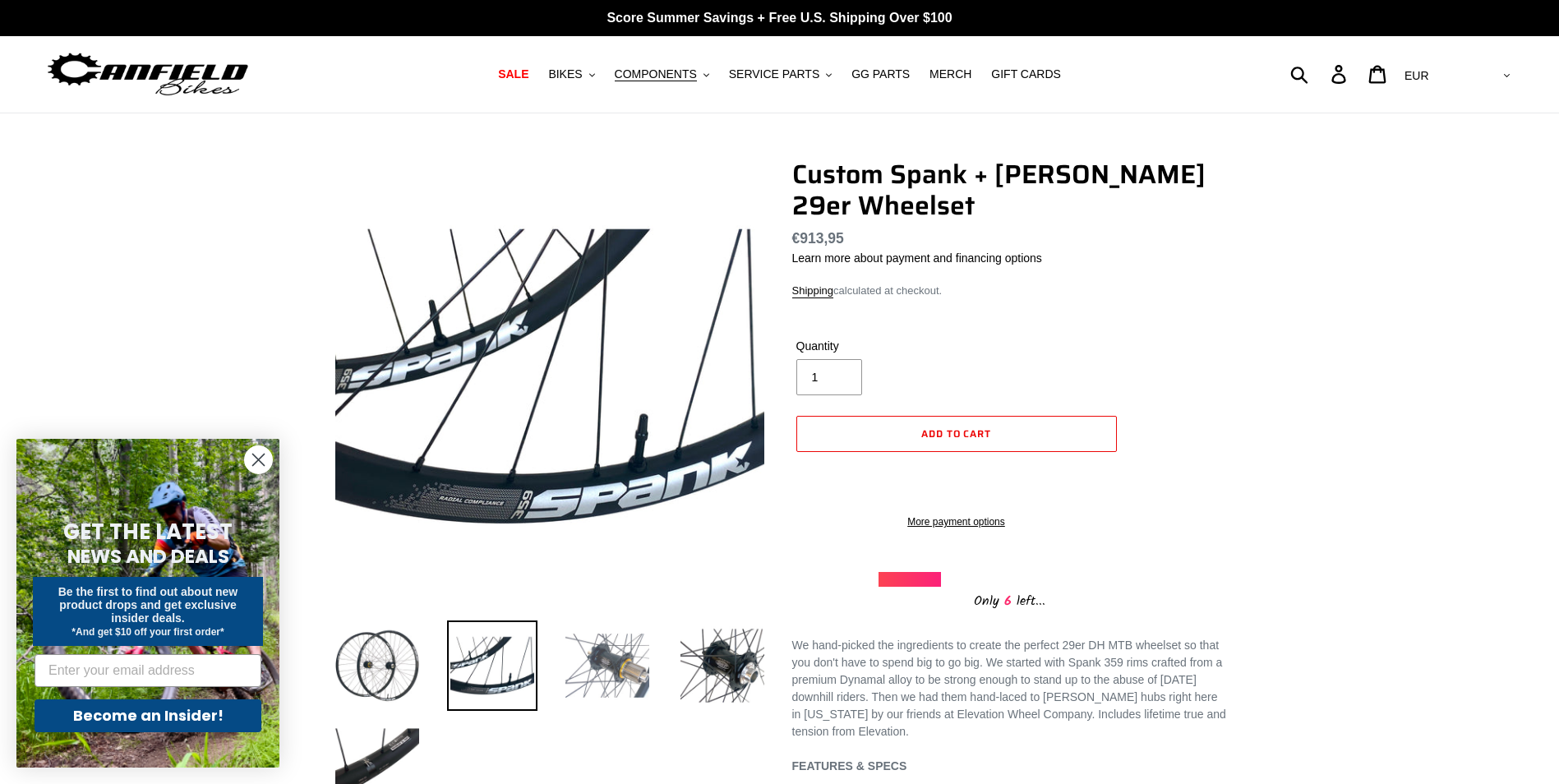
click at [591, 667] on img at bounding box center [608, 666] width 90 height 90
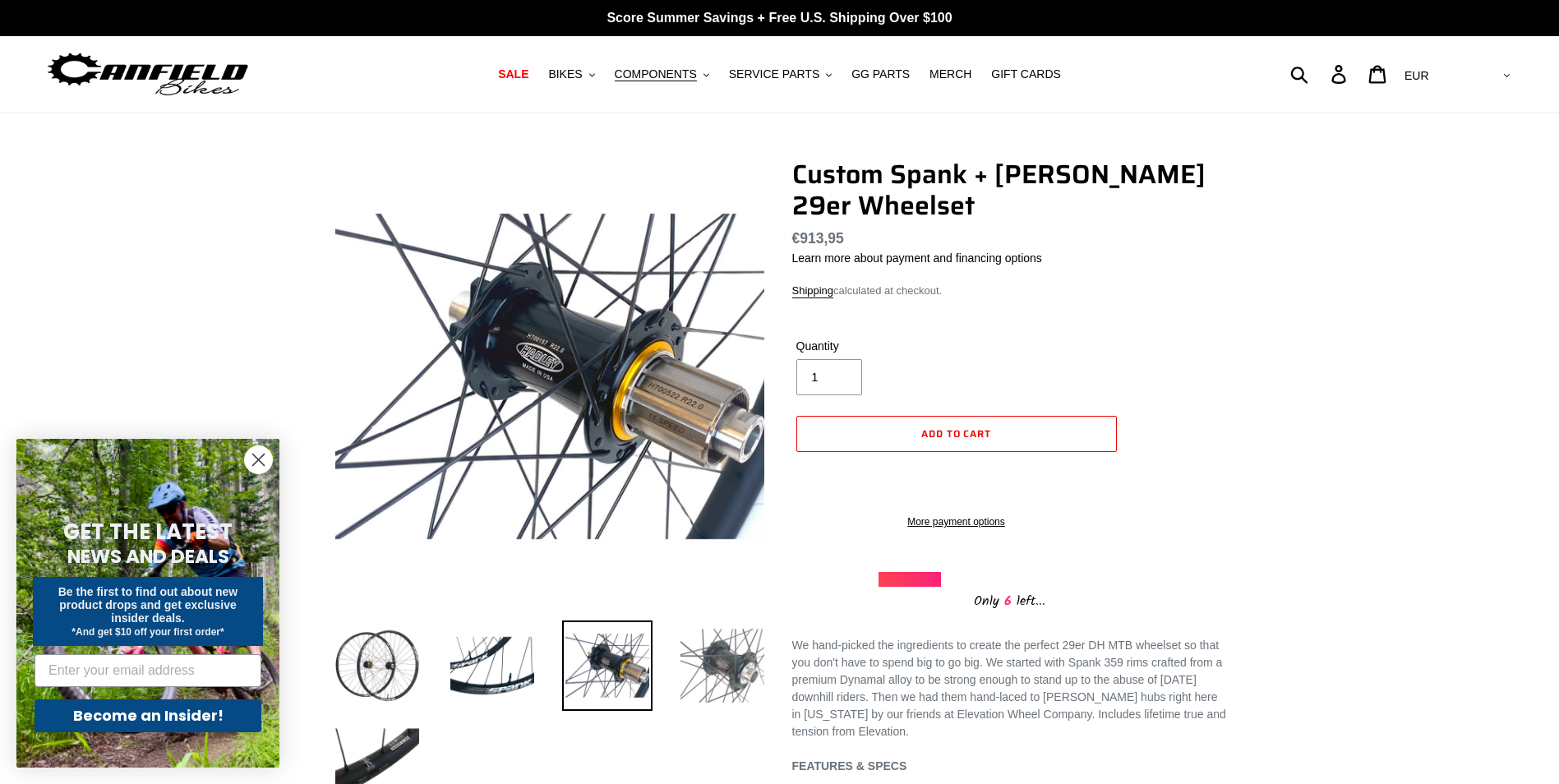
click at [687, 661] on img at bounding box center [722, 666] width 90 height 90
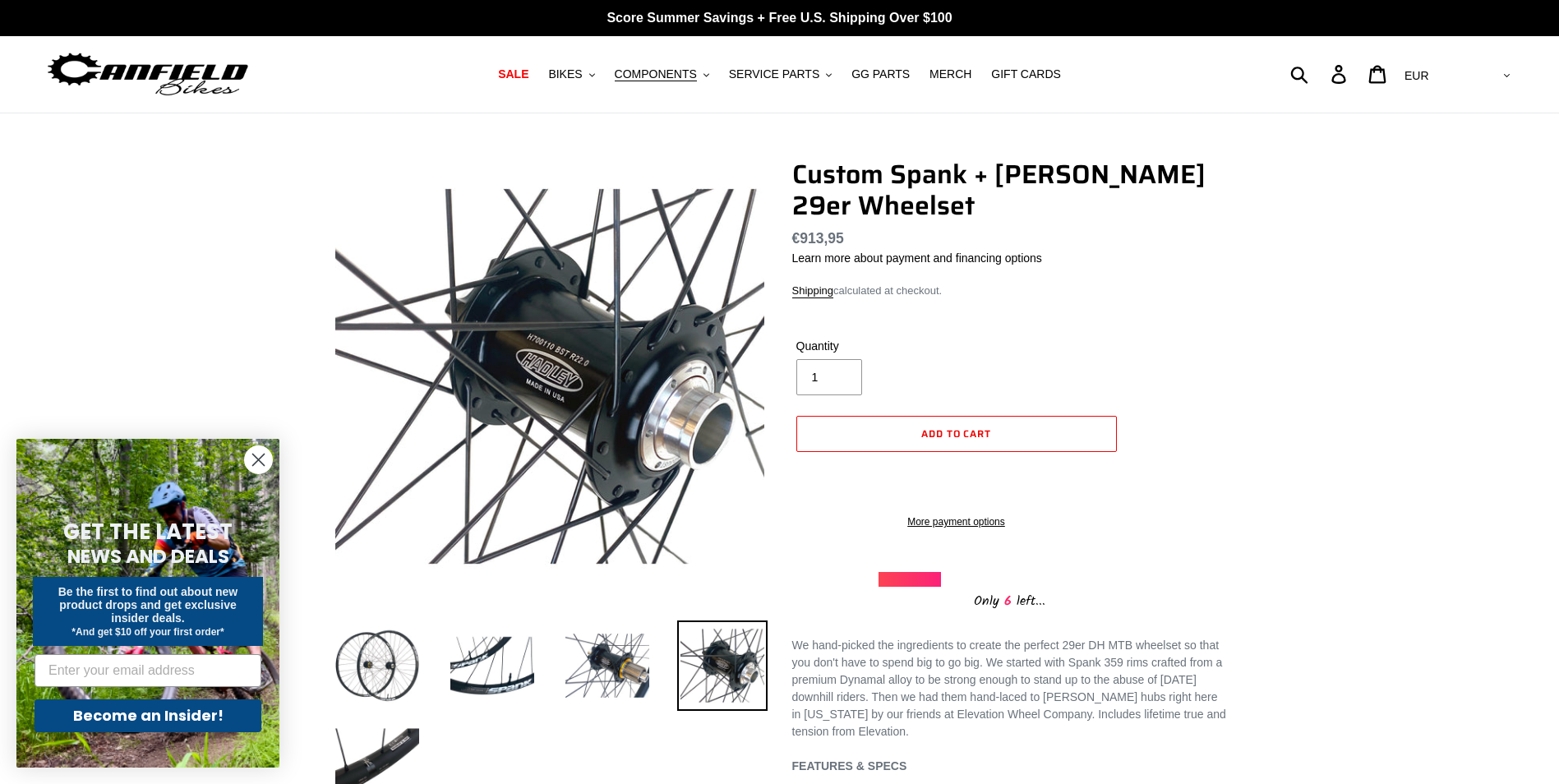
scroll to position [83, 0]
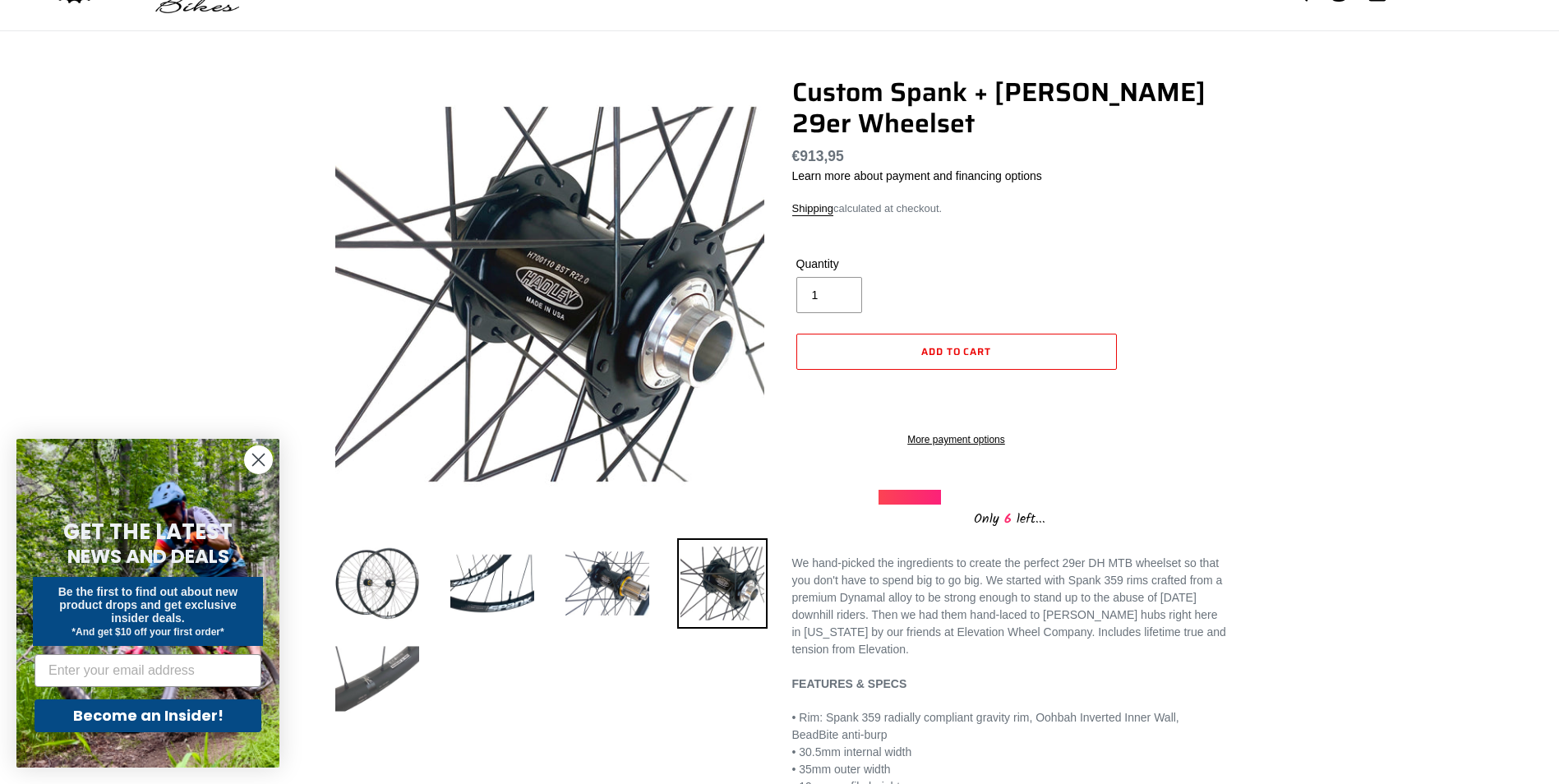
click at [391, 679] on img at bounding box center [378, 679] width 90 height 90
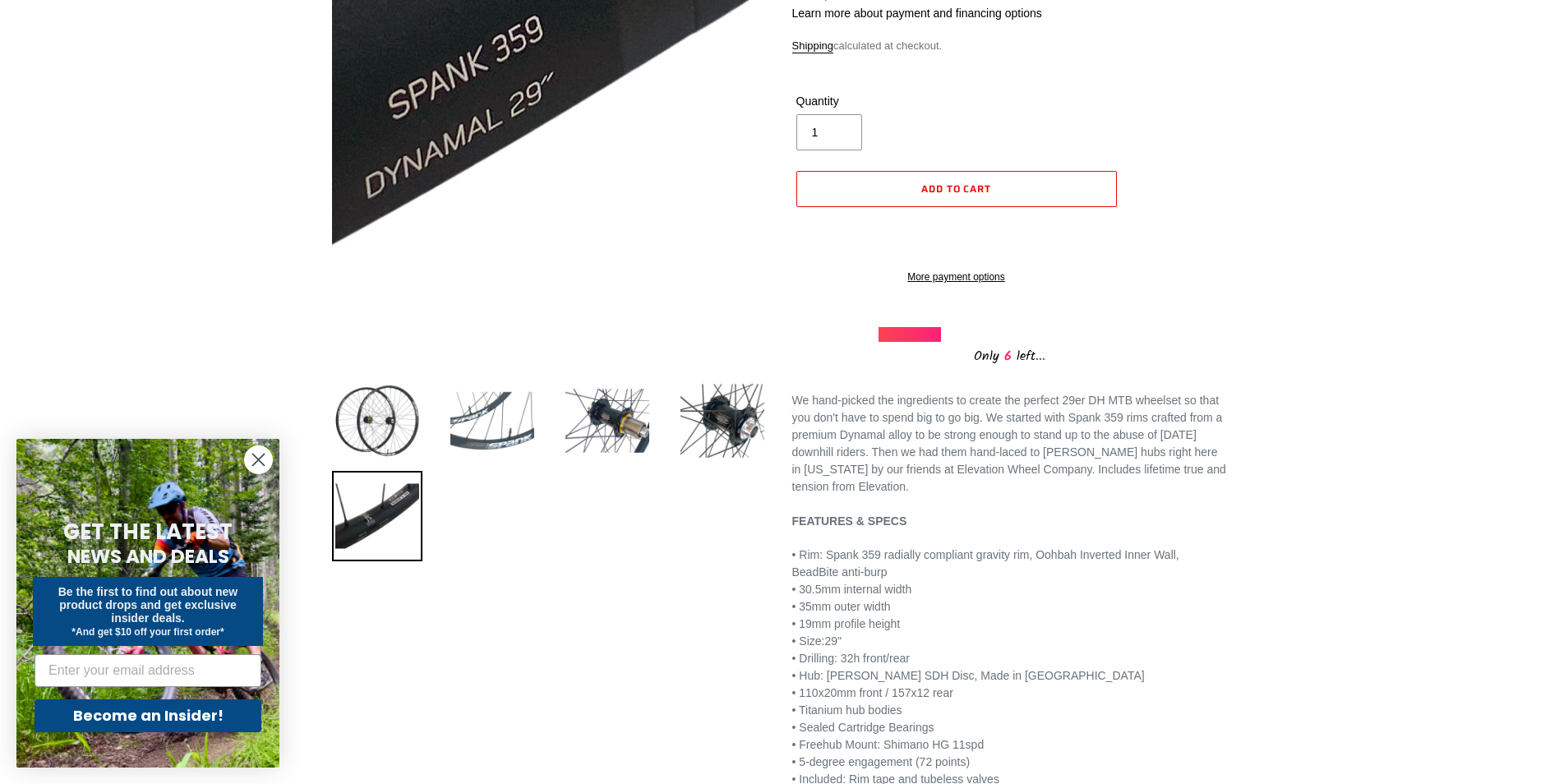
scroll to position [164, 0]
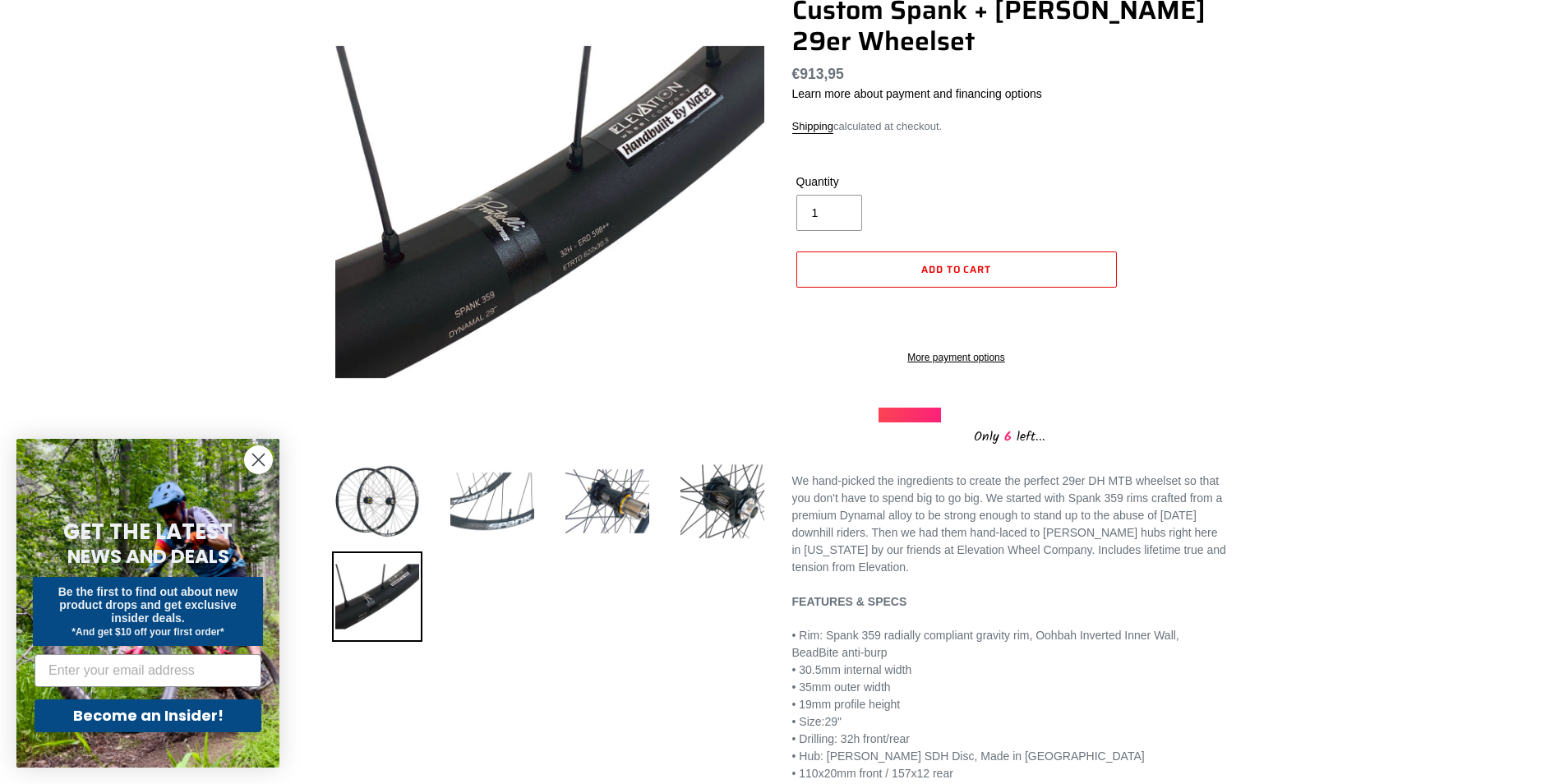
click at [490, 521] on img at bounding box center [492, 501] width 90 height 90
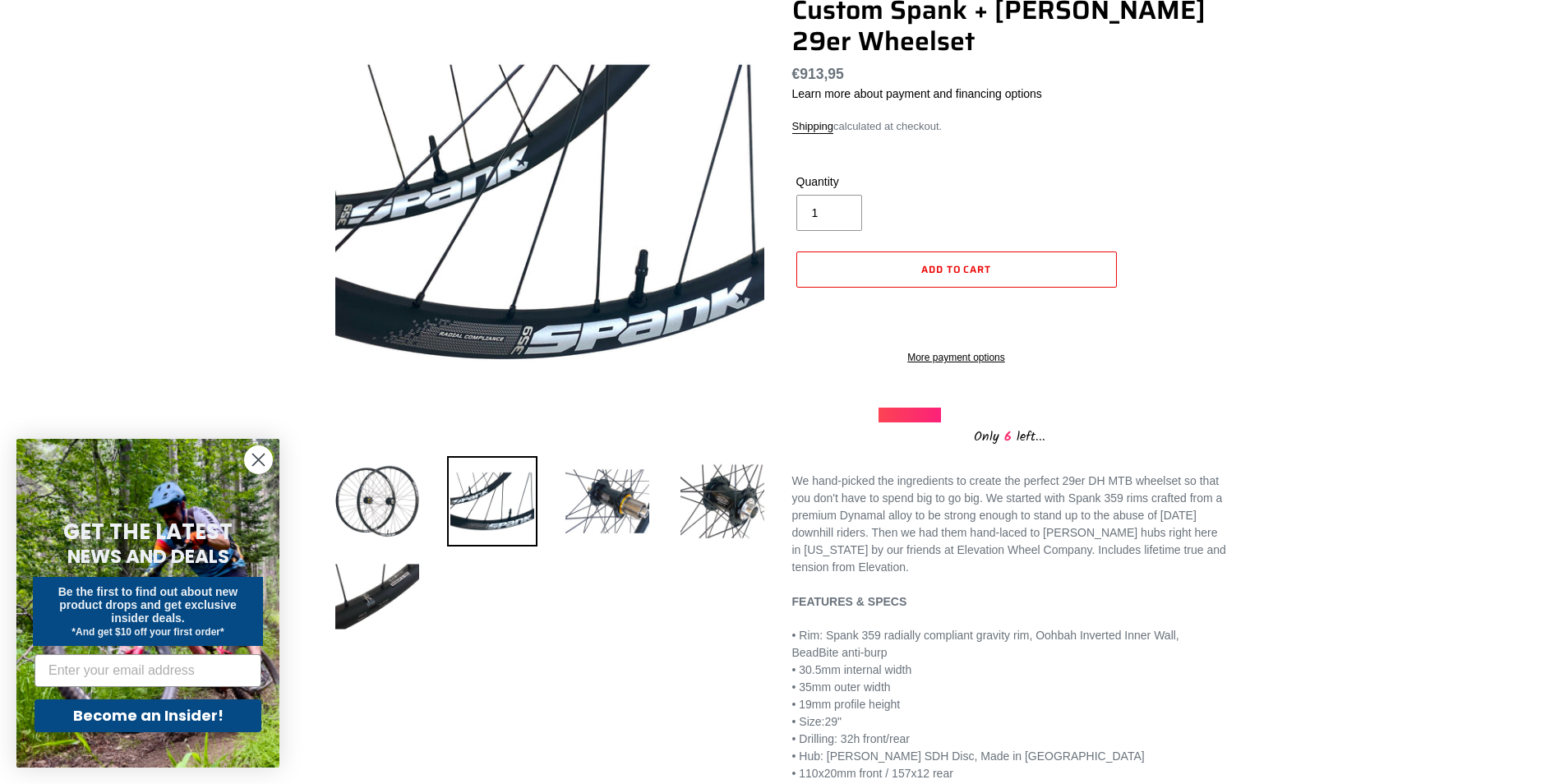
click at [490, 521] on img at bounding box center [492, 501] width 90 height 90
click at [380, 520] on img at bounding box center [378, 501] width 90 height 90
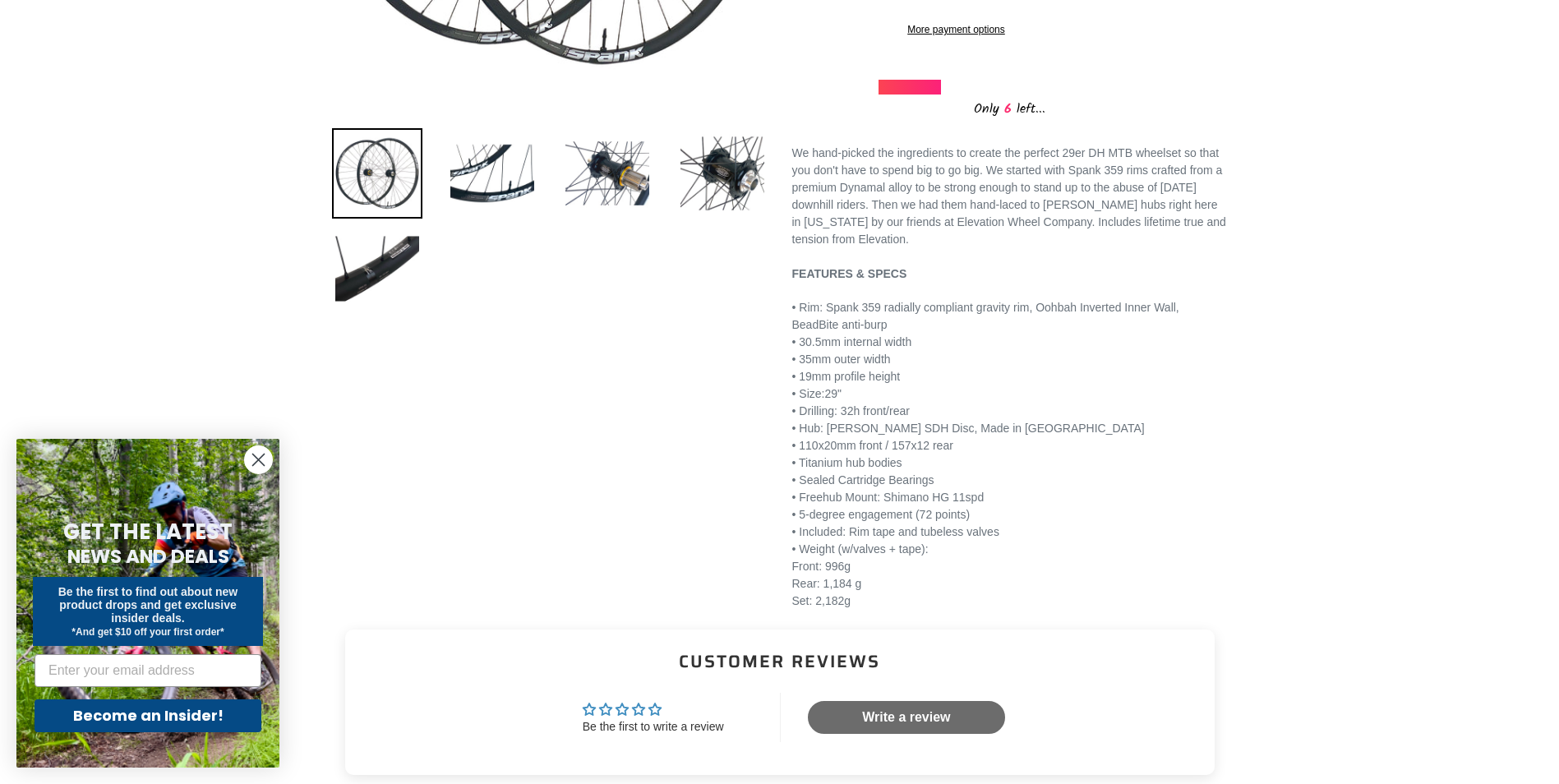
scroll to position [493, 0]
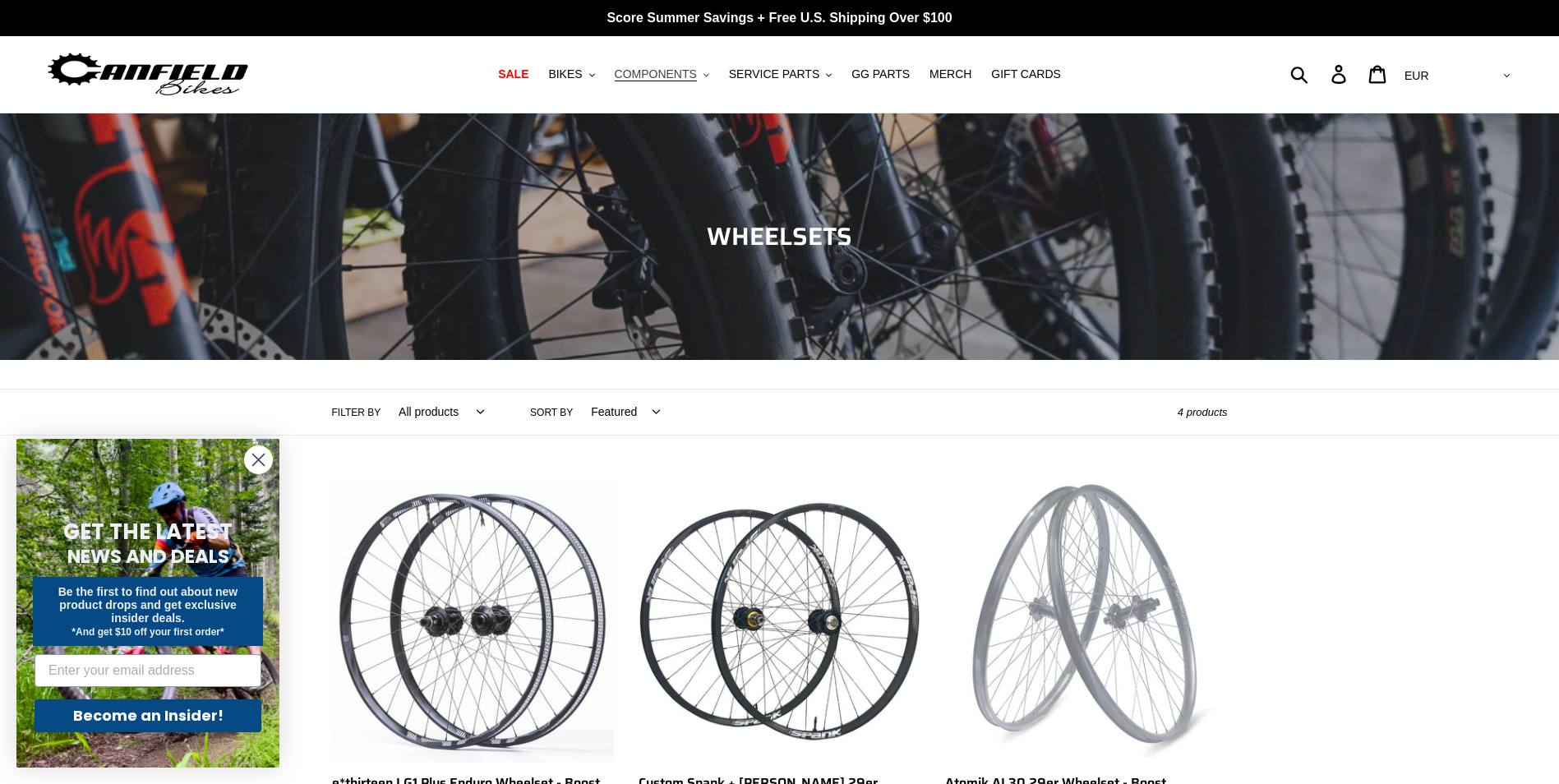
click at [707, 69] on button "COMPONENTS .cls-1{fill:#231f20}" at bounding box center [662, 74] width 111 height 23
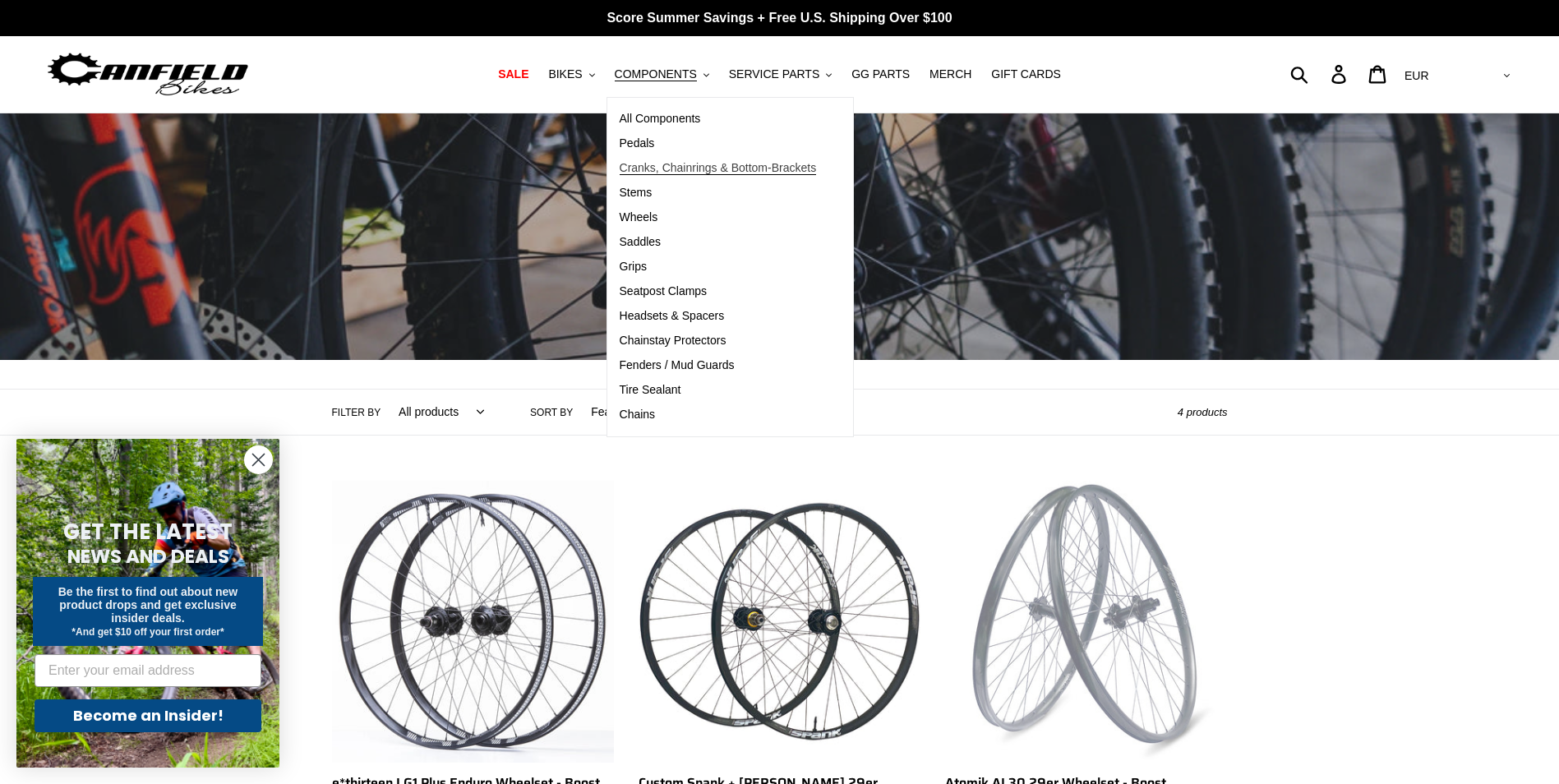
click at [693, 168] on span "Cranks, Chainrings & Bottom-Brackets" at bounding box center [718, 168] width 197 height 14
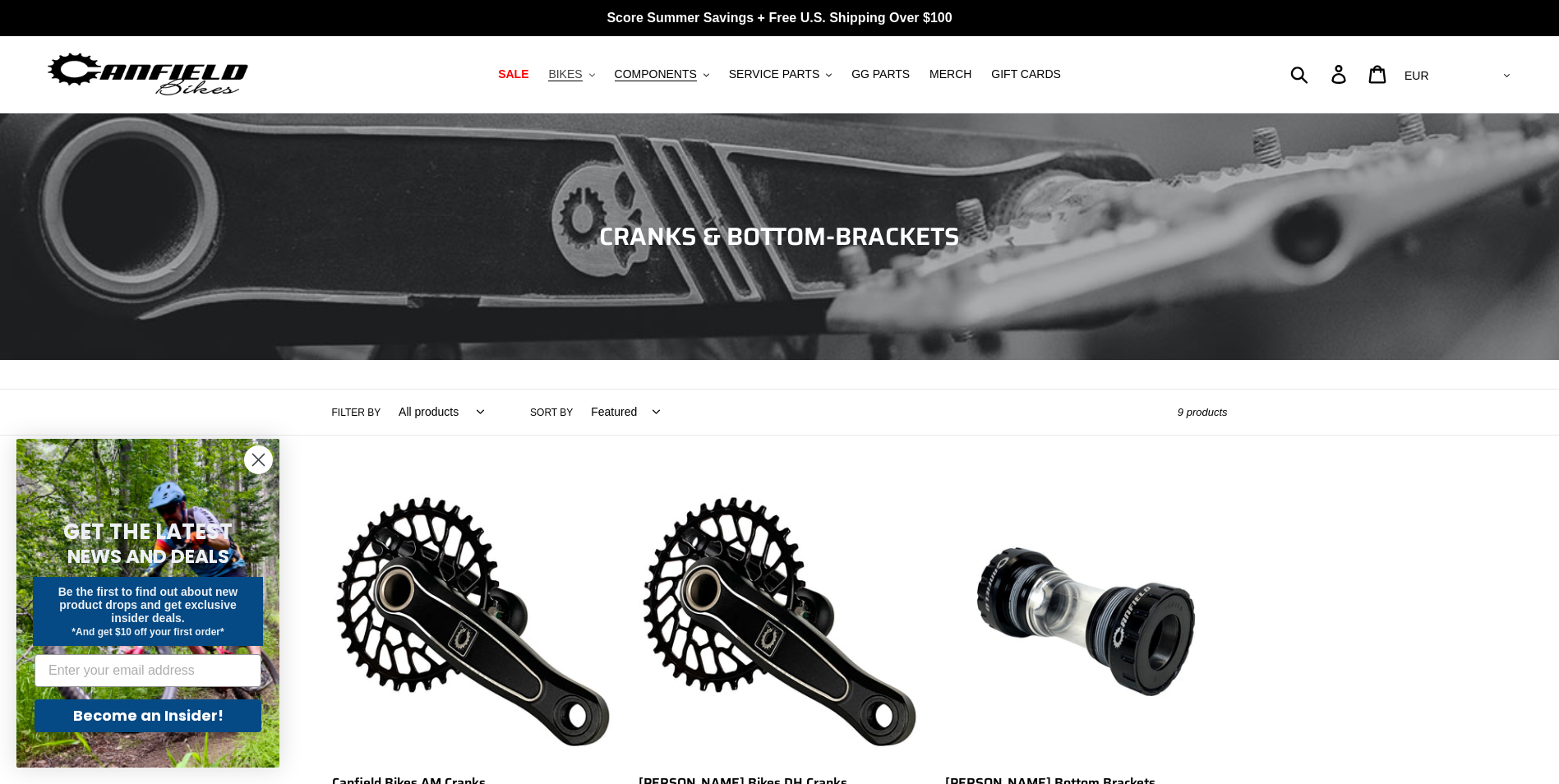
click at [602, 71] on button "BIKES .cls-1{fill:#231f20}" at bounding box center [571, 74] width 63 height 23
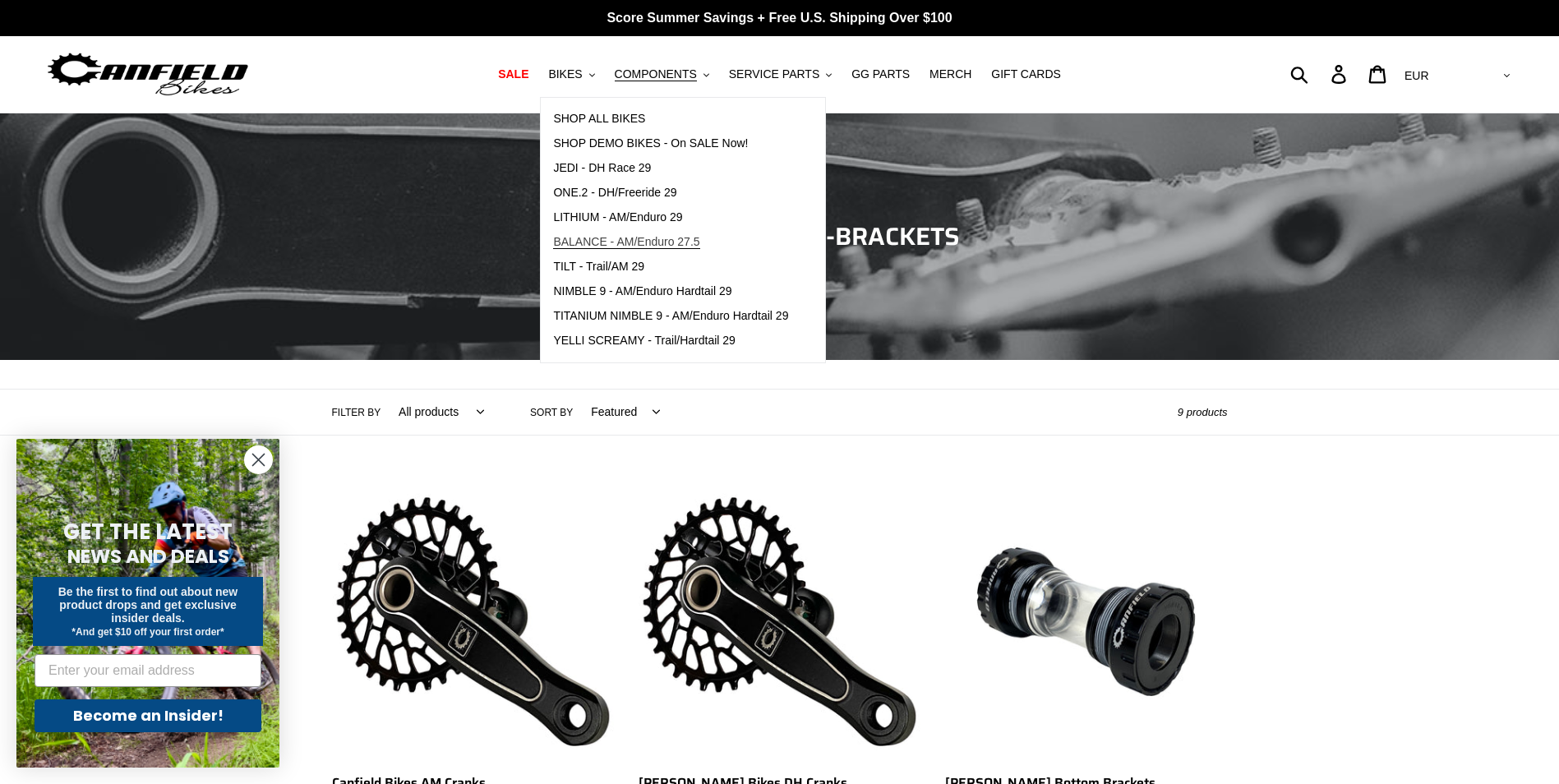
click at [672, 241] on span "BALANCE - AM/Enduro 27.5" at bounding box center [626, 241] width 147 height 14
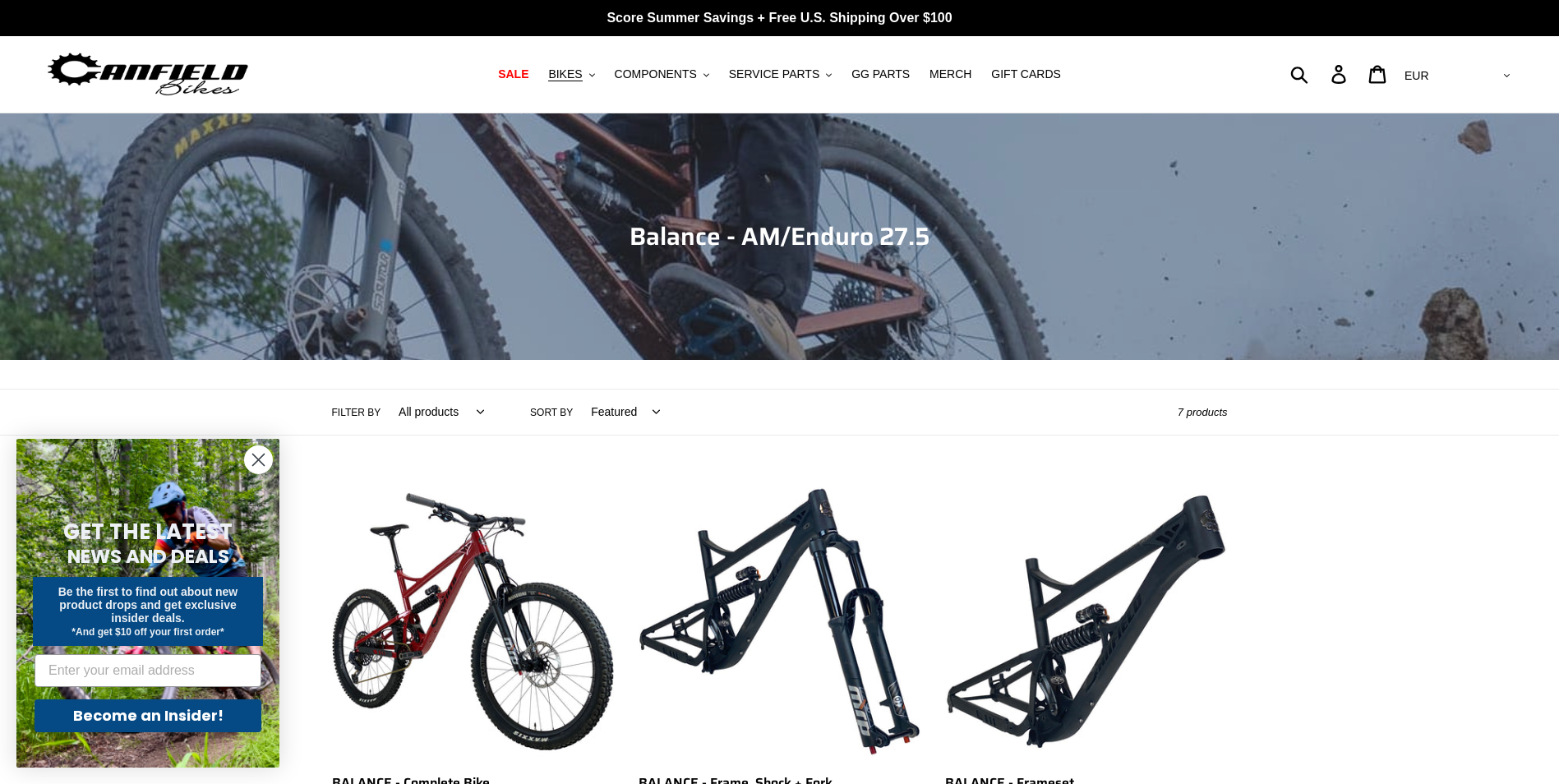
scroll to position [493, 0]
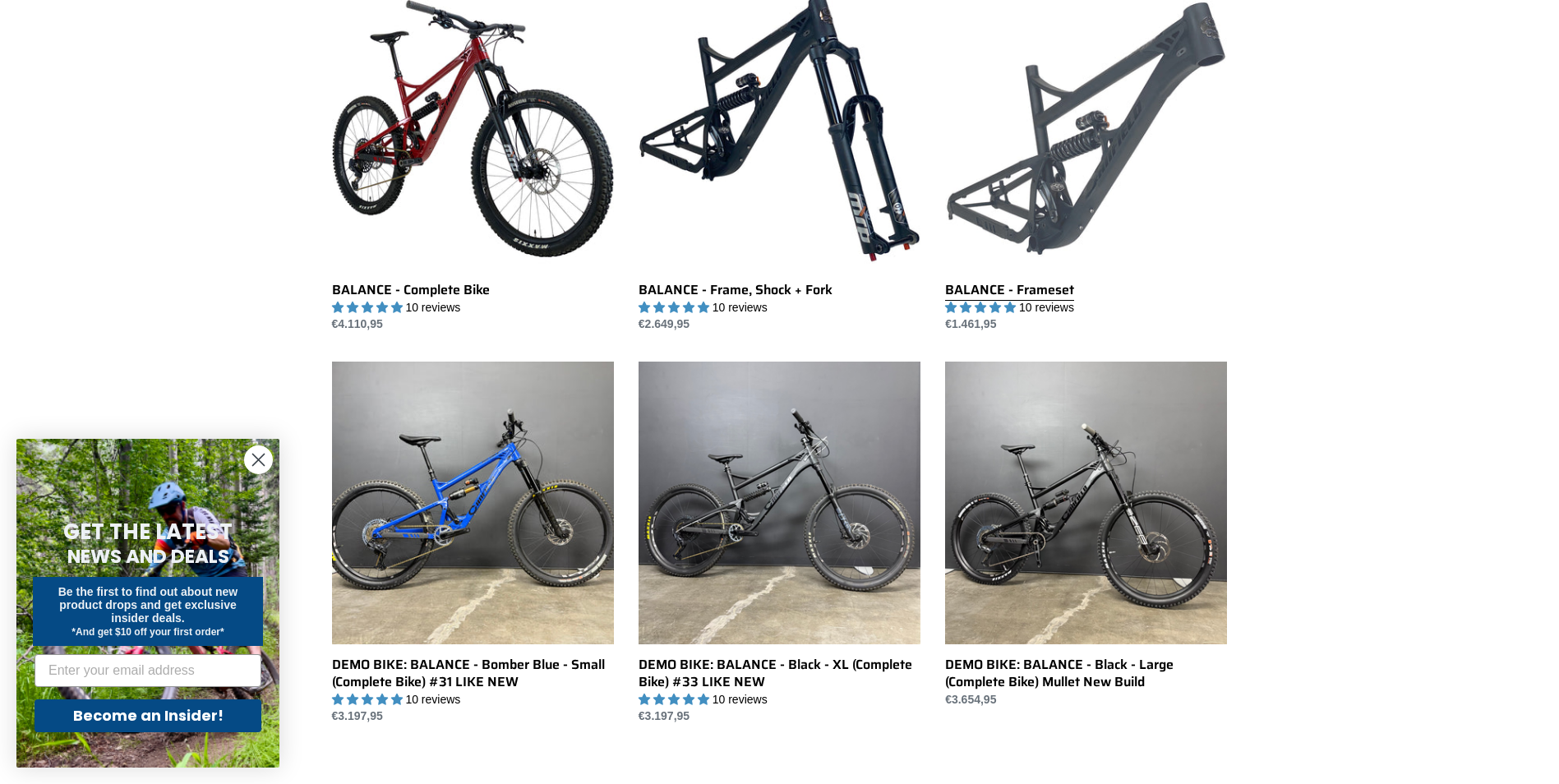
click at [1070, 177] on link "BALANCE - Frameset" at bounding box center [1086, 161] width 282 height 346
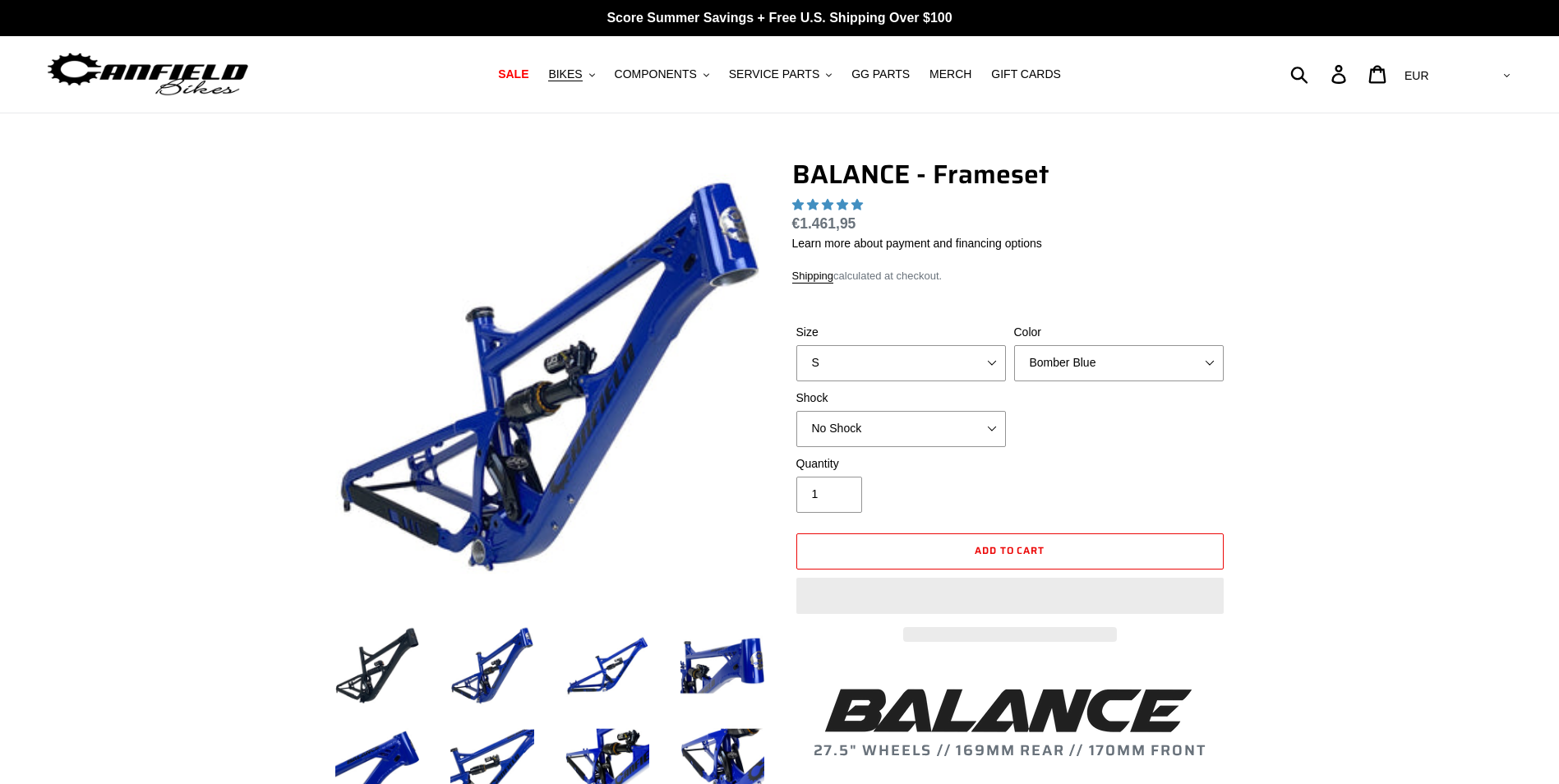
select select "highest-rating"
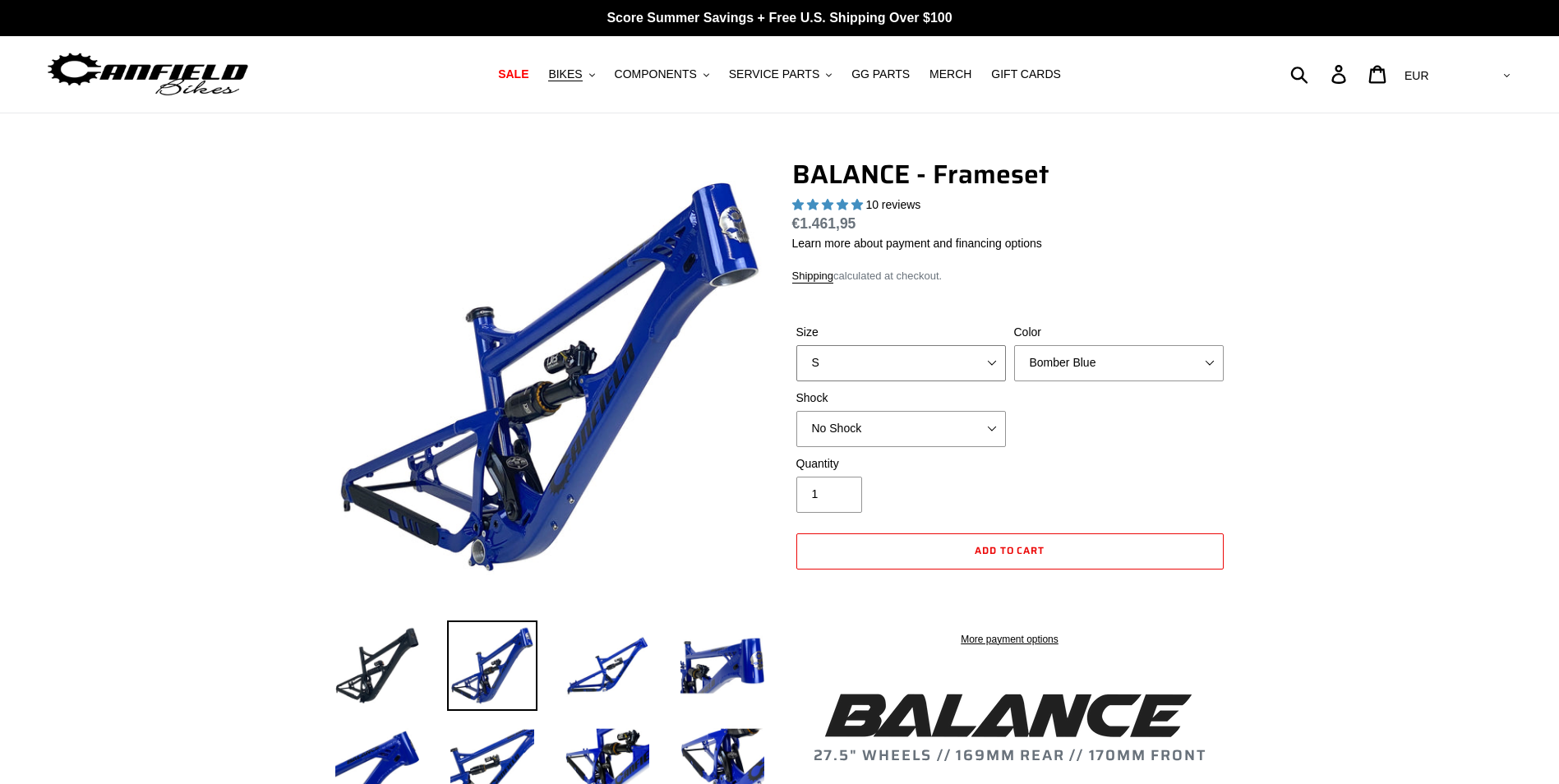
click at [989, 359] on select "S M L XL" at bounding box center [901, 363] width 209 height 37
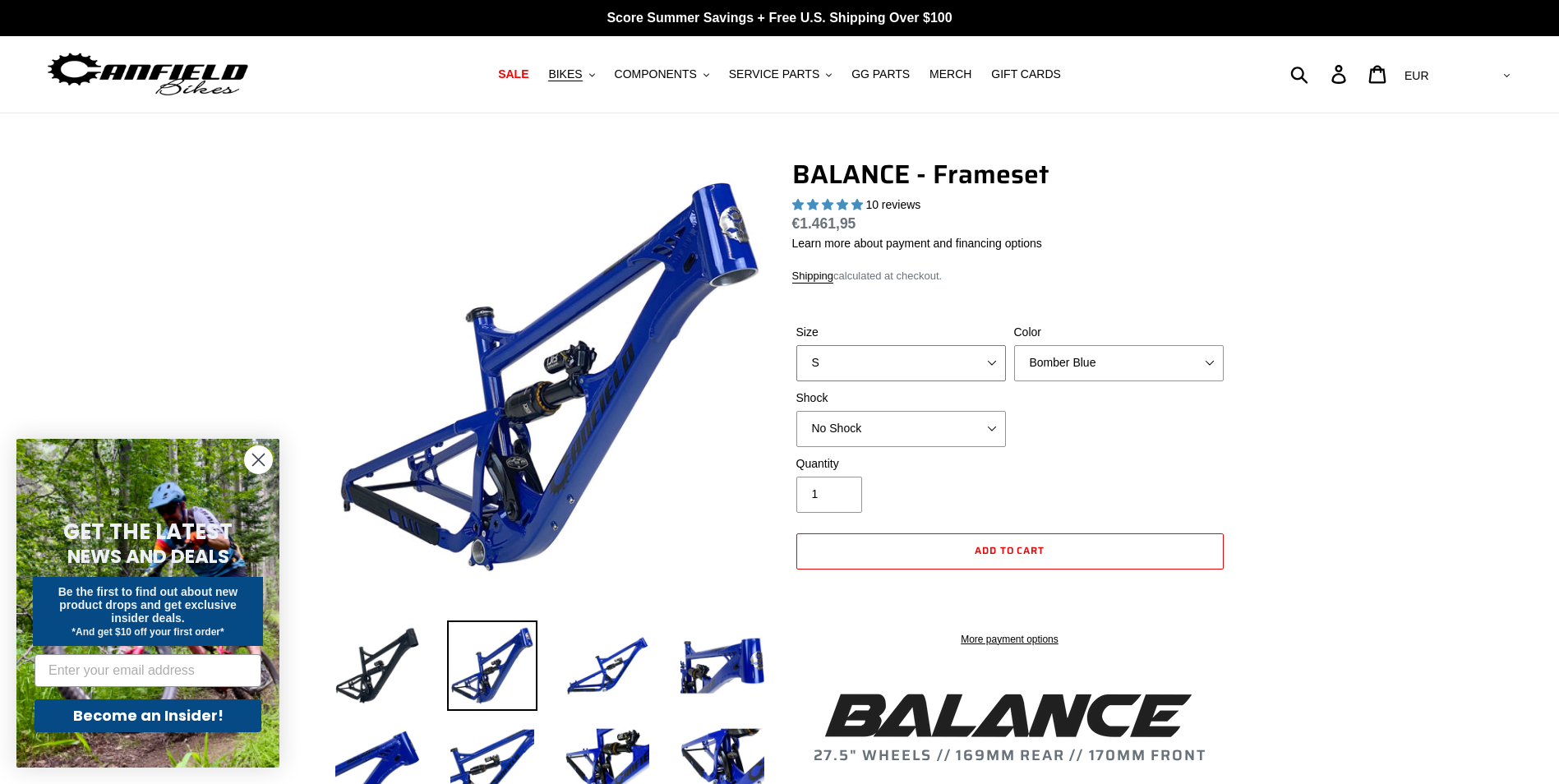
select select "M"
click at [796, 346] on select "S M L XL" at bounding box center [901, 363] width 209 height 37
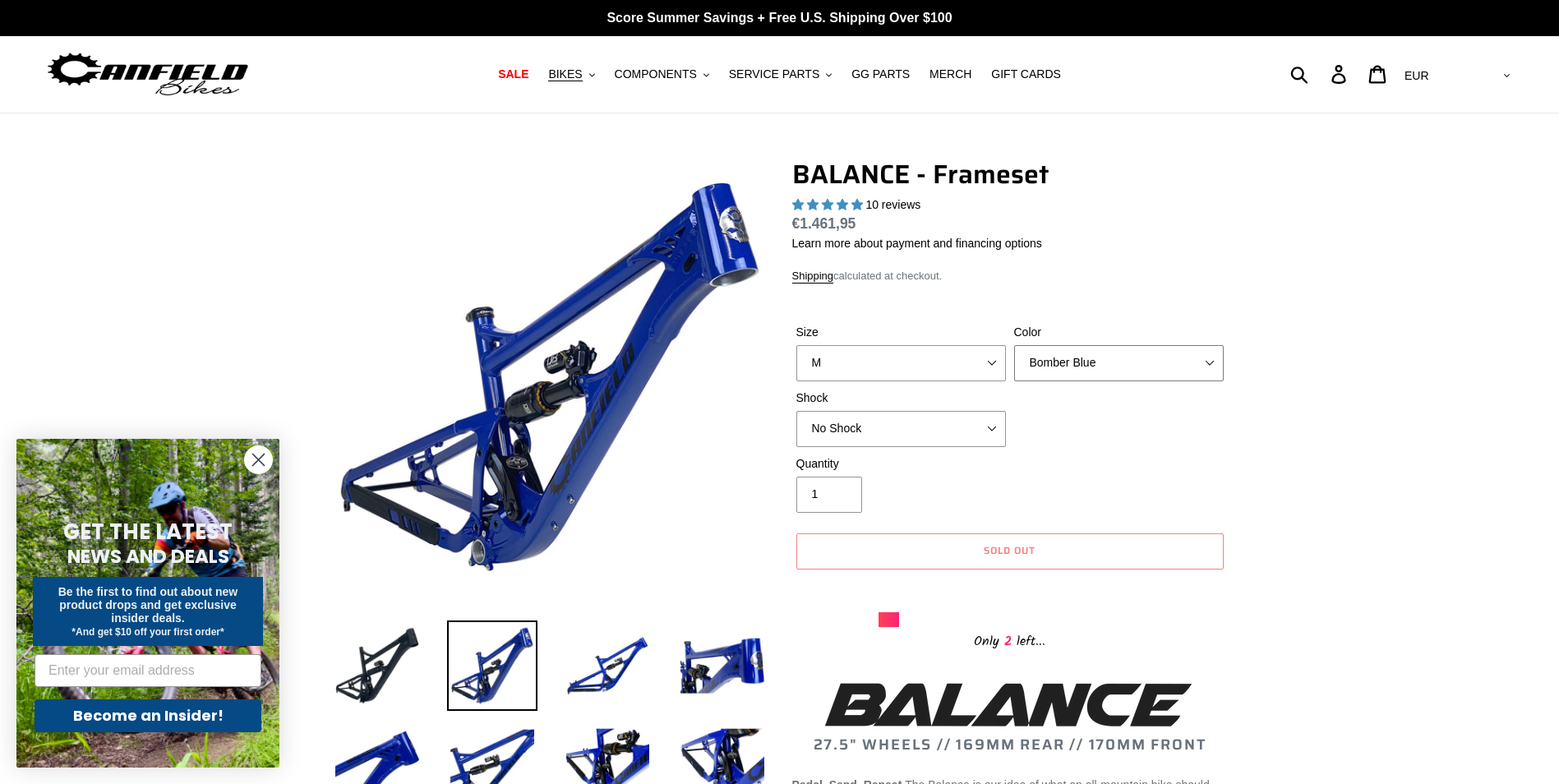
click at [1086, 347] on select "Bomber Blue Goat's Blood Stealth Black" at bounding box center [1119, 363] width 209 height 37
select select "Stealth Black"
click at [1014, 346] on select "Bomber Blue Goat's Blood Stealth Black" at bounding box center [1119, 363] width 209 height 37
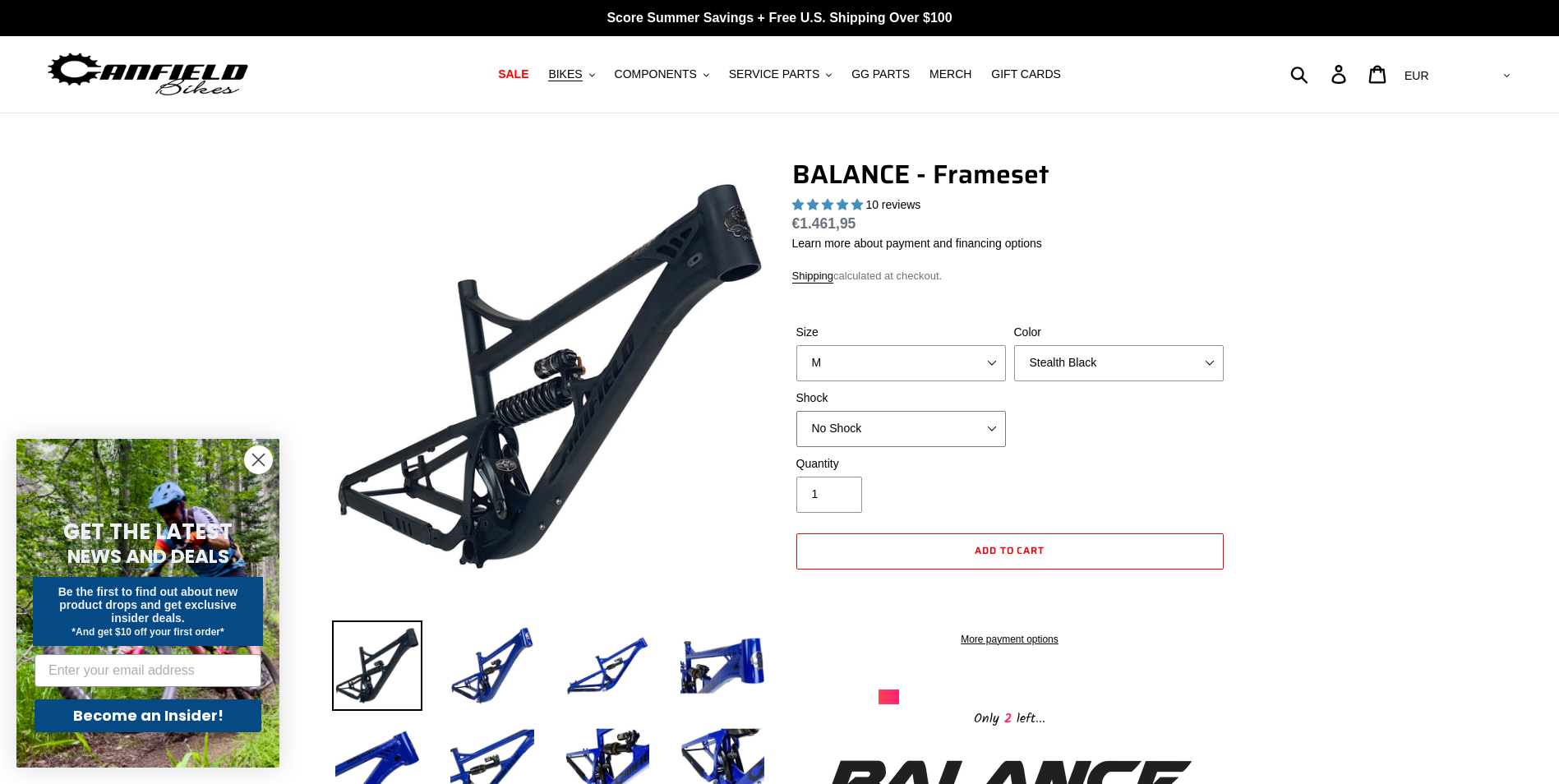
click at [935, 428] on select "No Shock Cane Creek Kitsuma Air Öhlins TTX2 Air EXT Storia V3-S" at bounding box center [901, 429] width 209 height 37
click at [796, 411] on select "No Shock Cane Creek Kitsuma Air Öhlins TTX2 Air EXT Storia V3-S" at bounding box center [901, 429] width 209 height 37
click at [939, 436] on select "No Shock Cane Creek Kitsuma Air Öhlins TTX2 Air EXT Storia V3-S" at bounding box center [901, 429] width 209 height 37
click at [796, 411] on select "No Shock Cane Creek Kitsuma Air Öhlins TTX2 Air EXT Storia V3-S" at bounding box center [901, 429] width 209 height 37
click at [926, 428] on select "No Shock Cane Creek Kitsuma Air Öhlins TTX2 Air EXT Storia V3-S" at bounding box center [901, 429] width 209 height 37
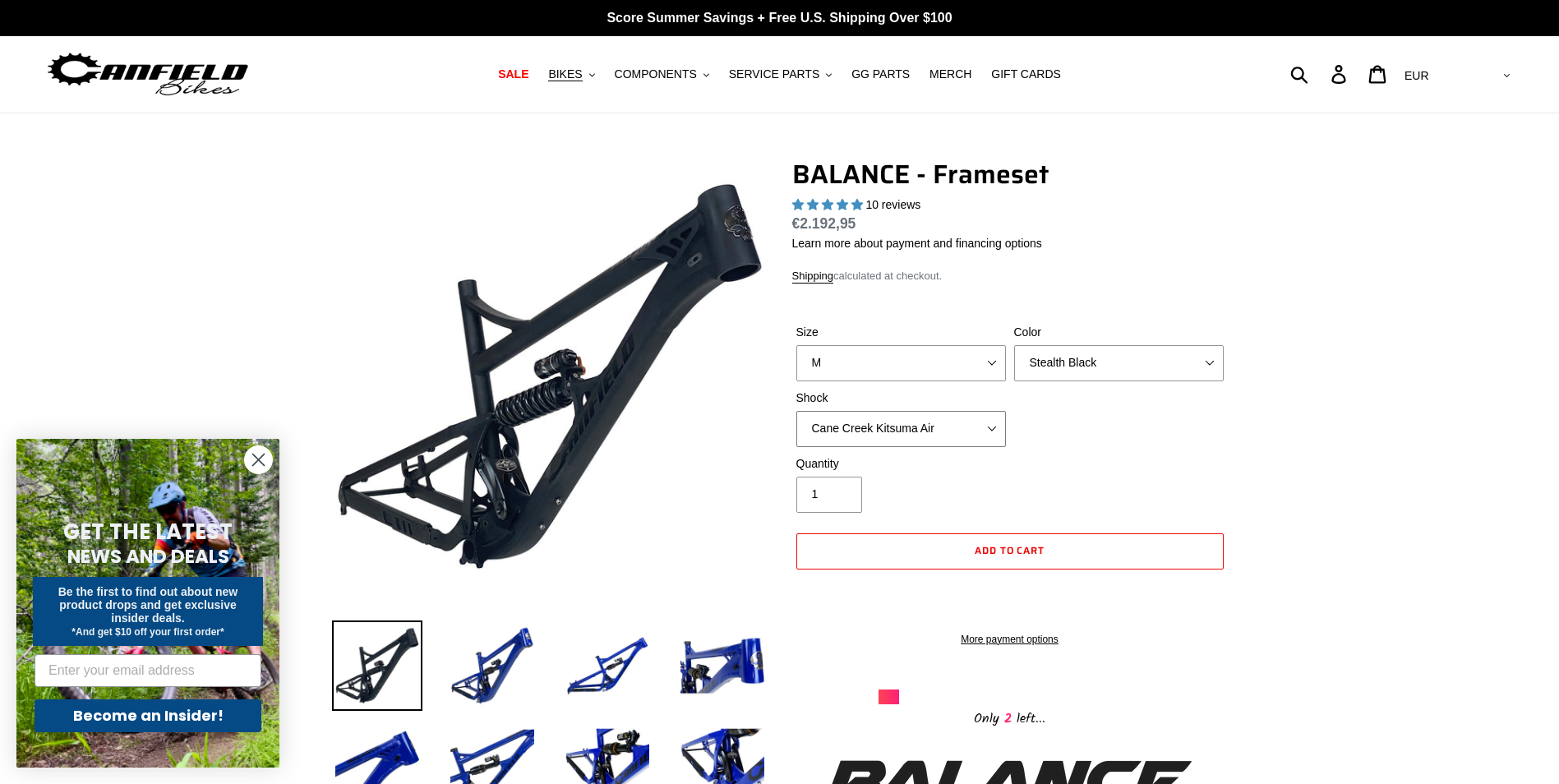
click at [796, 411] on select "No Shock Cane Creek Kitsuma Air Öhlins TTX2 Air EXT Storia V3-S" at bounding box center [901, 429] width 209 height 37
click at [904, 437] on select "No Shock Cane Creek Kitsuma Air Öhlins TTX2 Air EXT Storia V3-S" at bounding box center [901, 429] width 209 height 37
select select "No Shock"
click at [796, 411] on select "No Shock Cane Creek Kitsuma Air Öhlins TTX2 Air EXT Storia V3-S" at bounding box center [901, 429] width 209 height 37
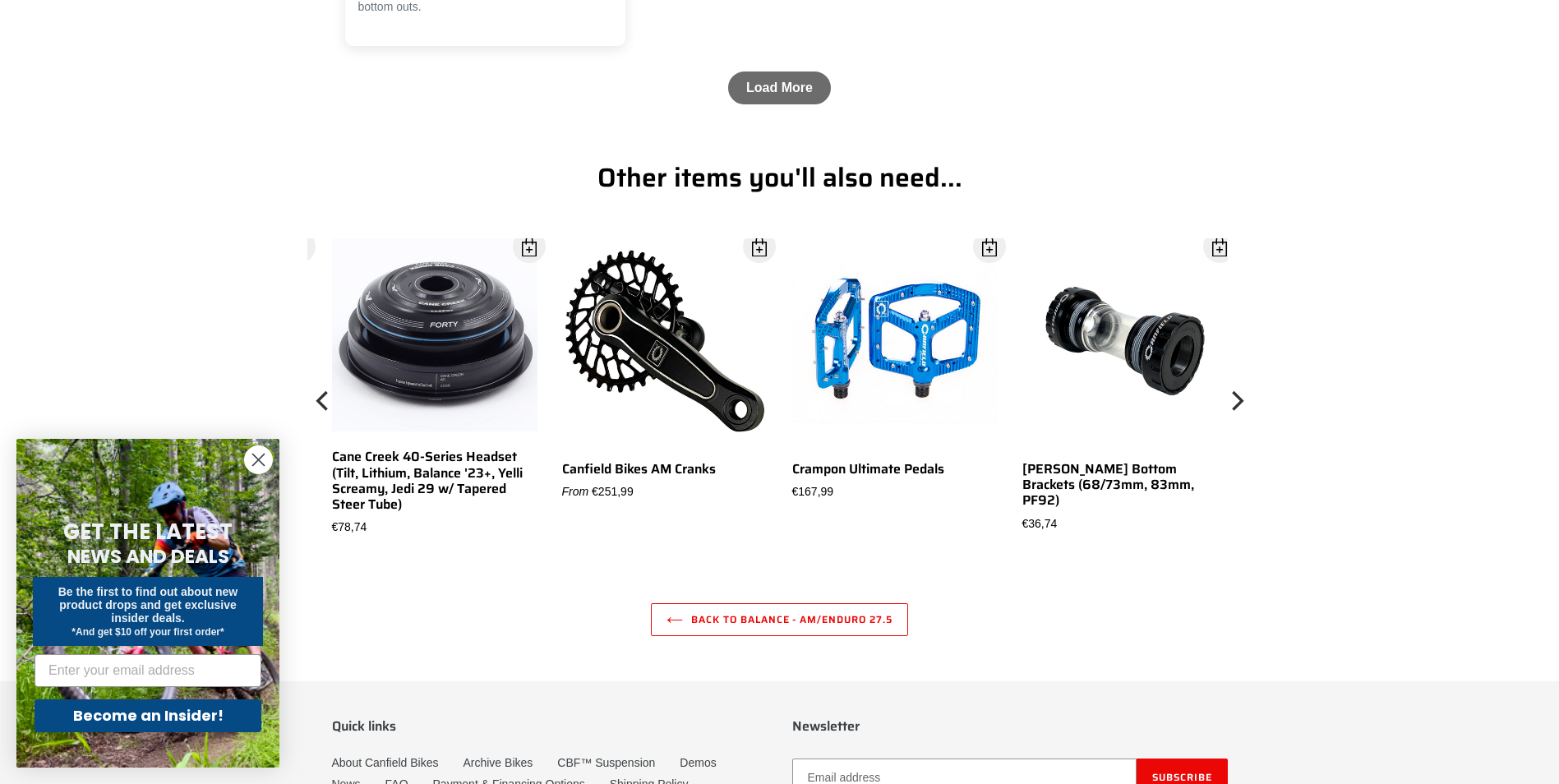
scroll to position [4766, 0]
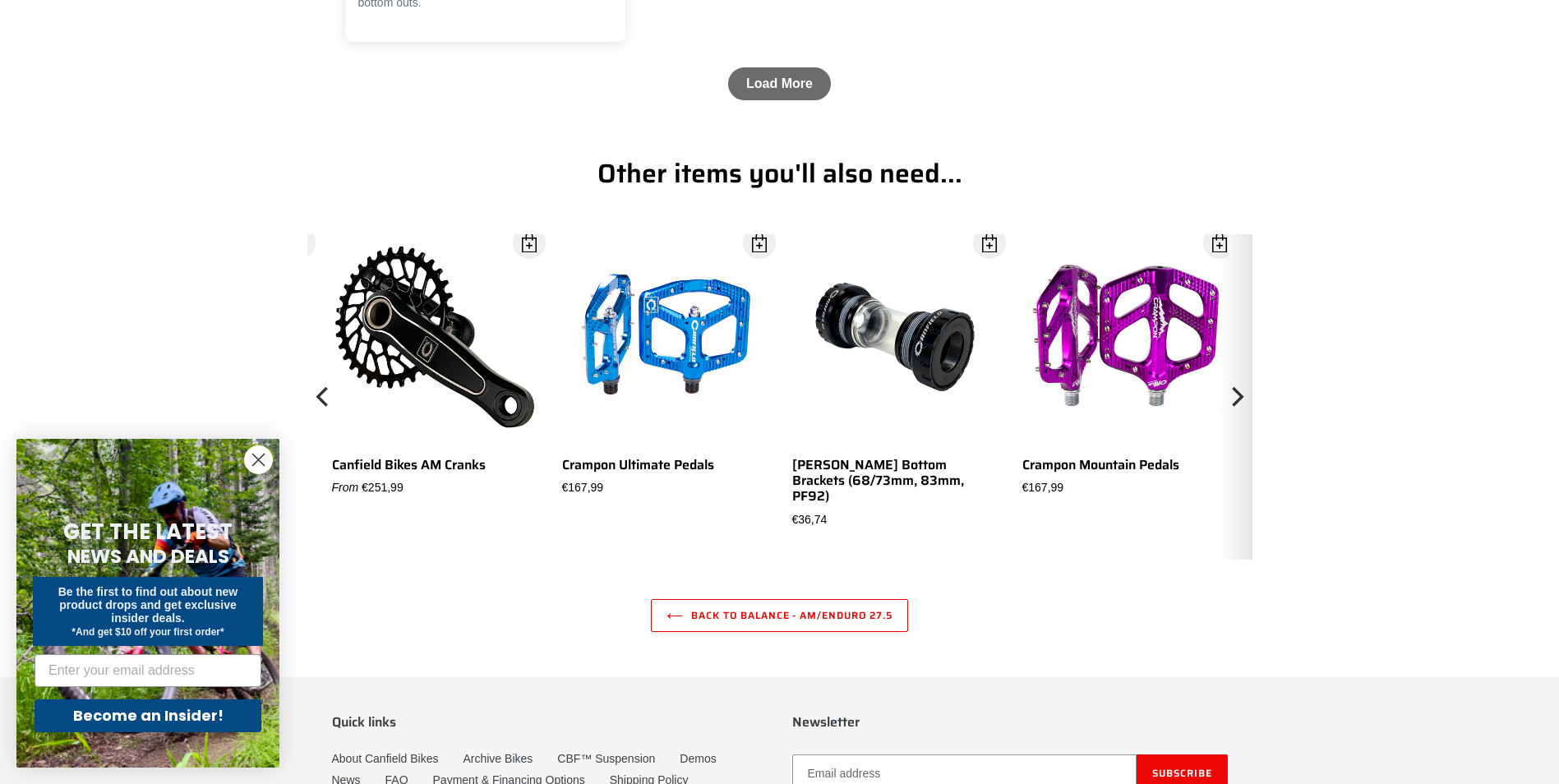
click at [1248, 382] on button "Next" at bounding box center [1236, 396] width 33 height 326
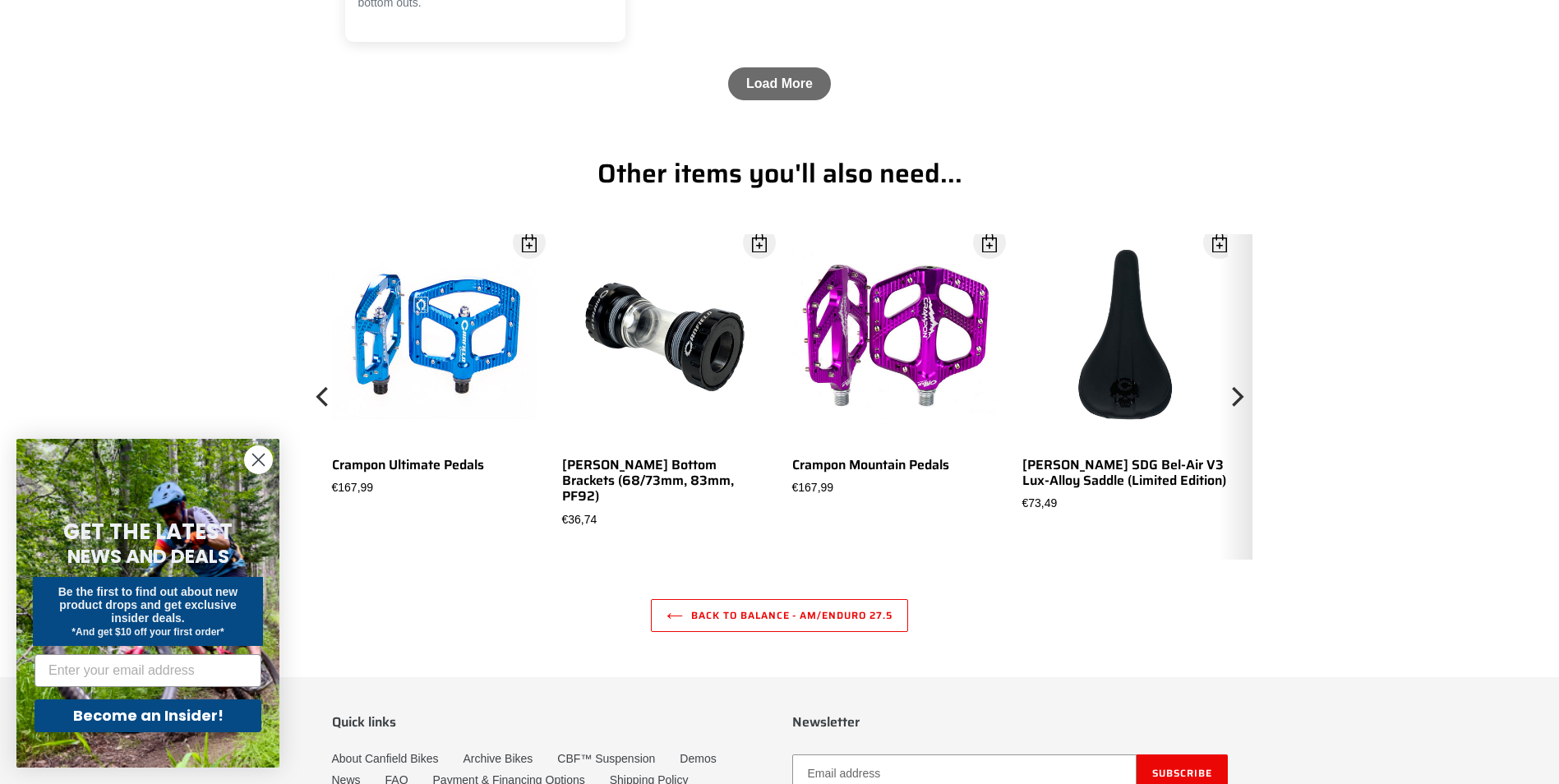
click at [1248, 382] on button "Next" at bounding box center [1236, 396] width 33 height 326
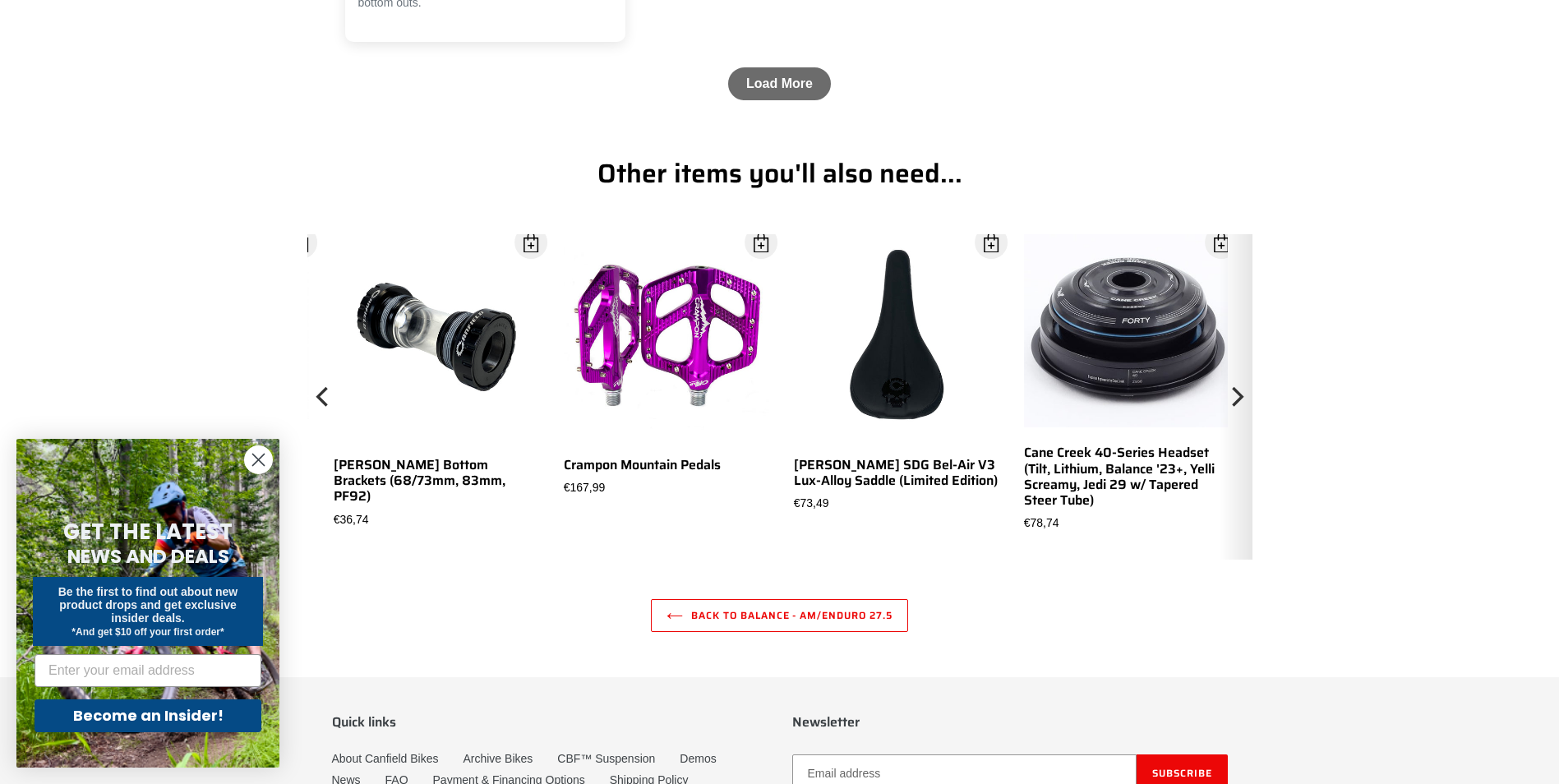
click at [1248, 382] on button "Next" at bounding box center [1236, 396] width 33 height 326
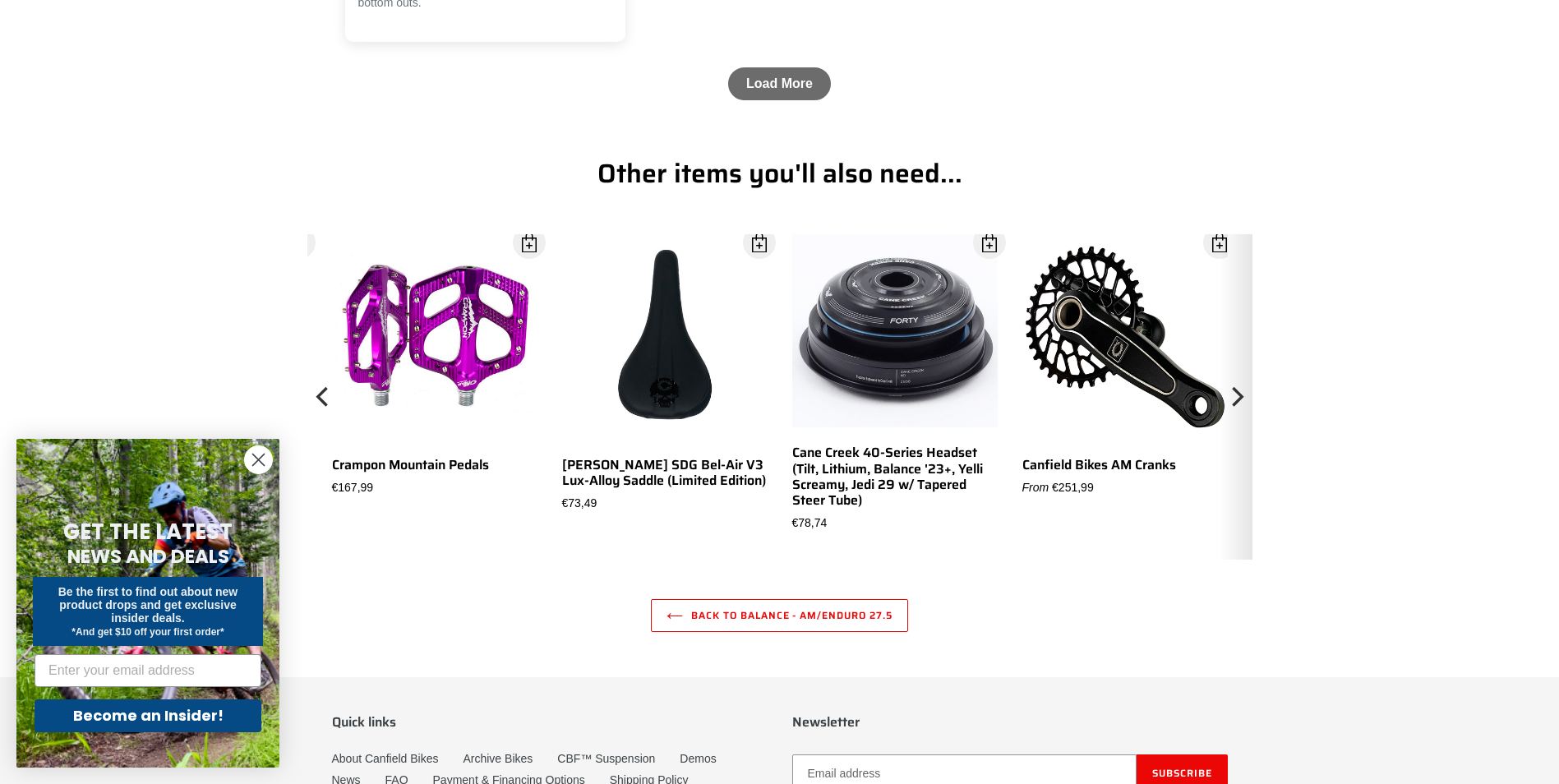
click at [1248, 382] on button "Next" at bounding box center [1236, 396] width 33 height 326
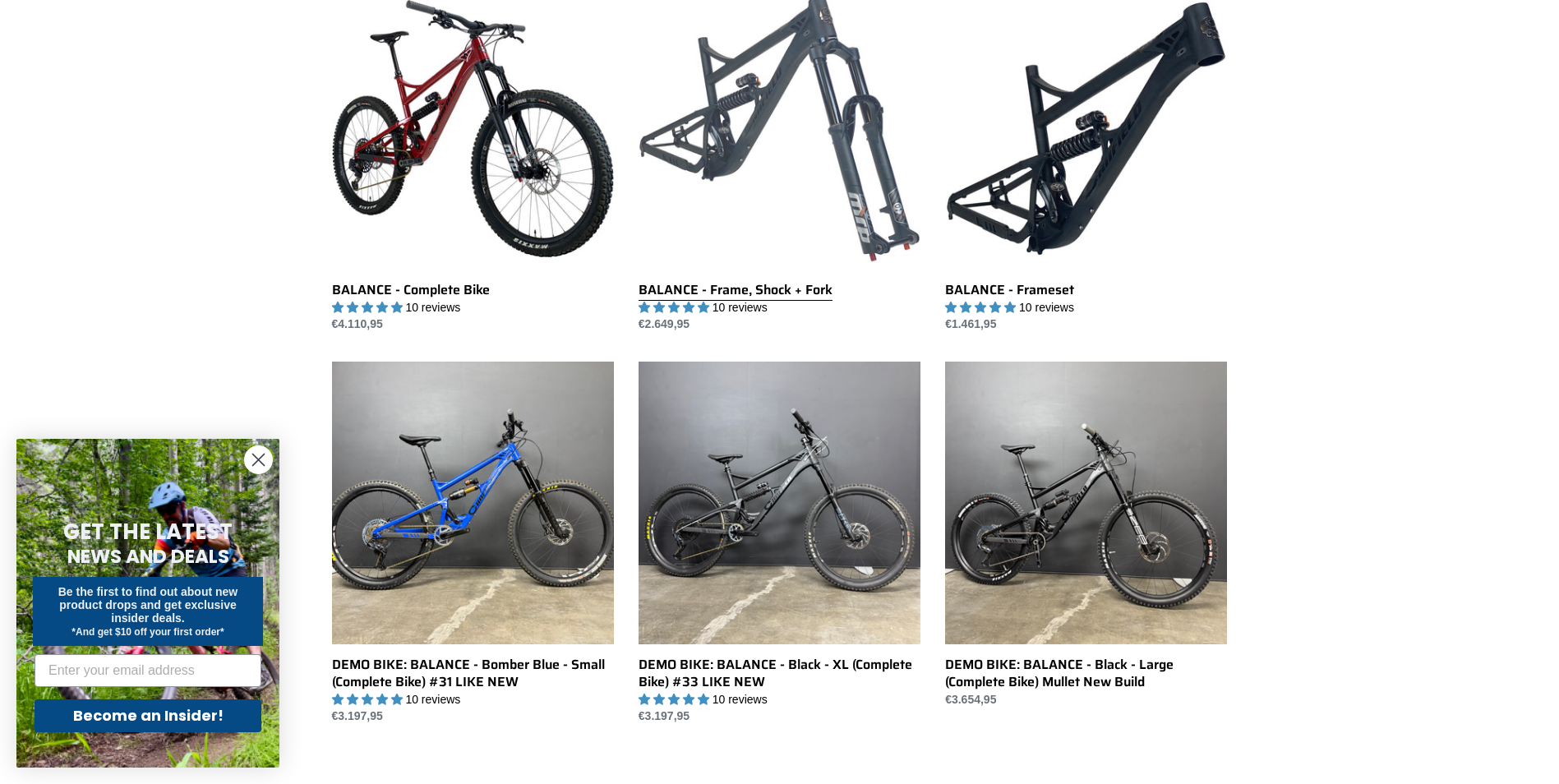
click at [758, 148] on link "BALANCE - Frame, Shock + Fork" at bounding box center [780, 161] width 282 height 346
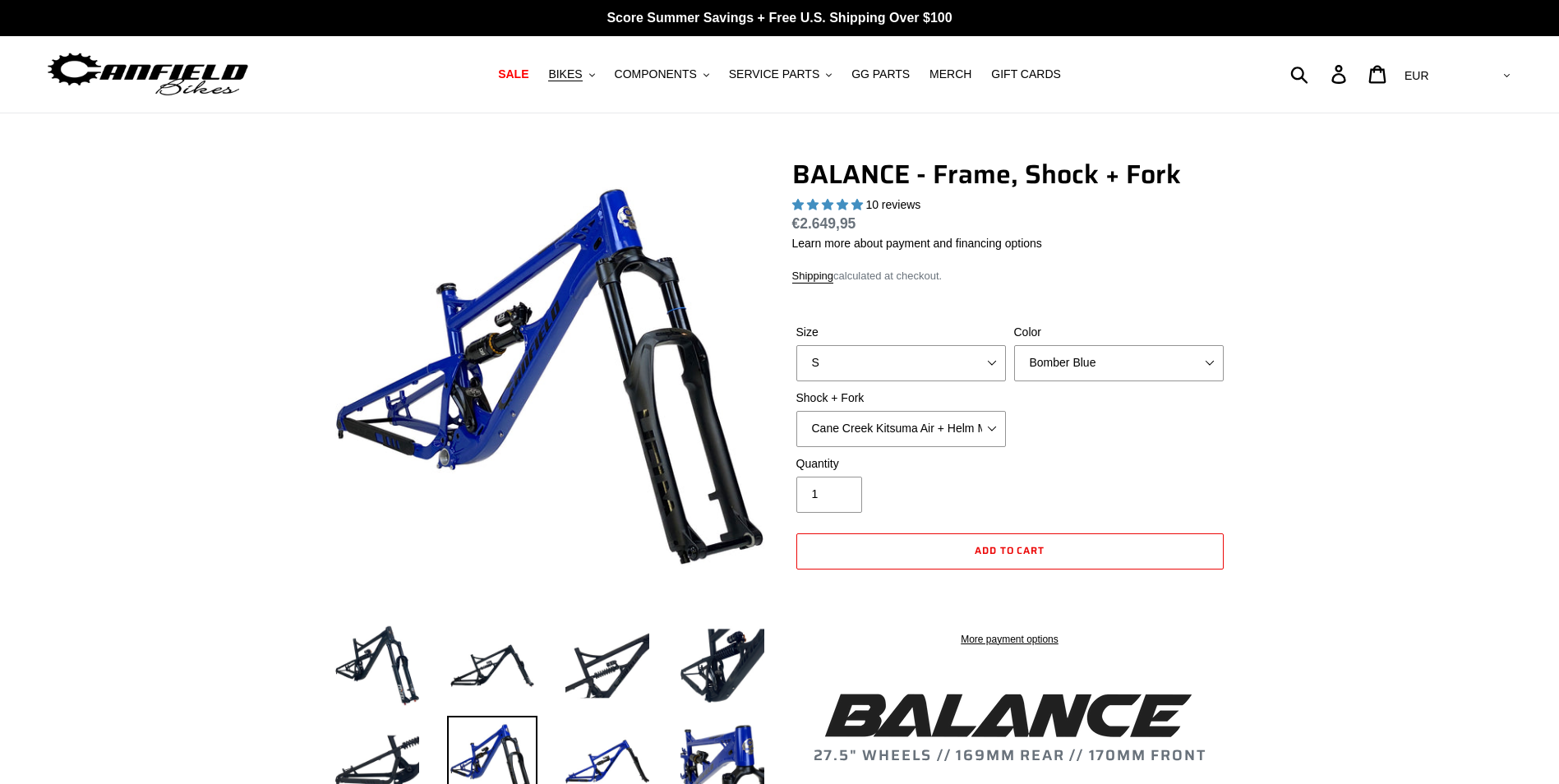
select select "highest-rating"
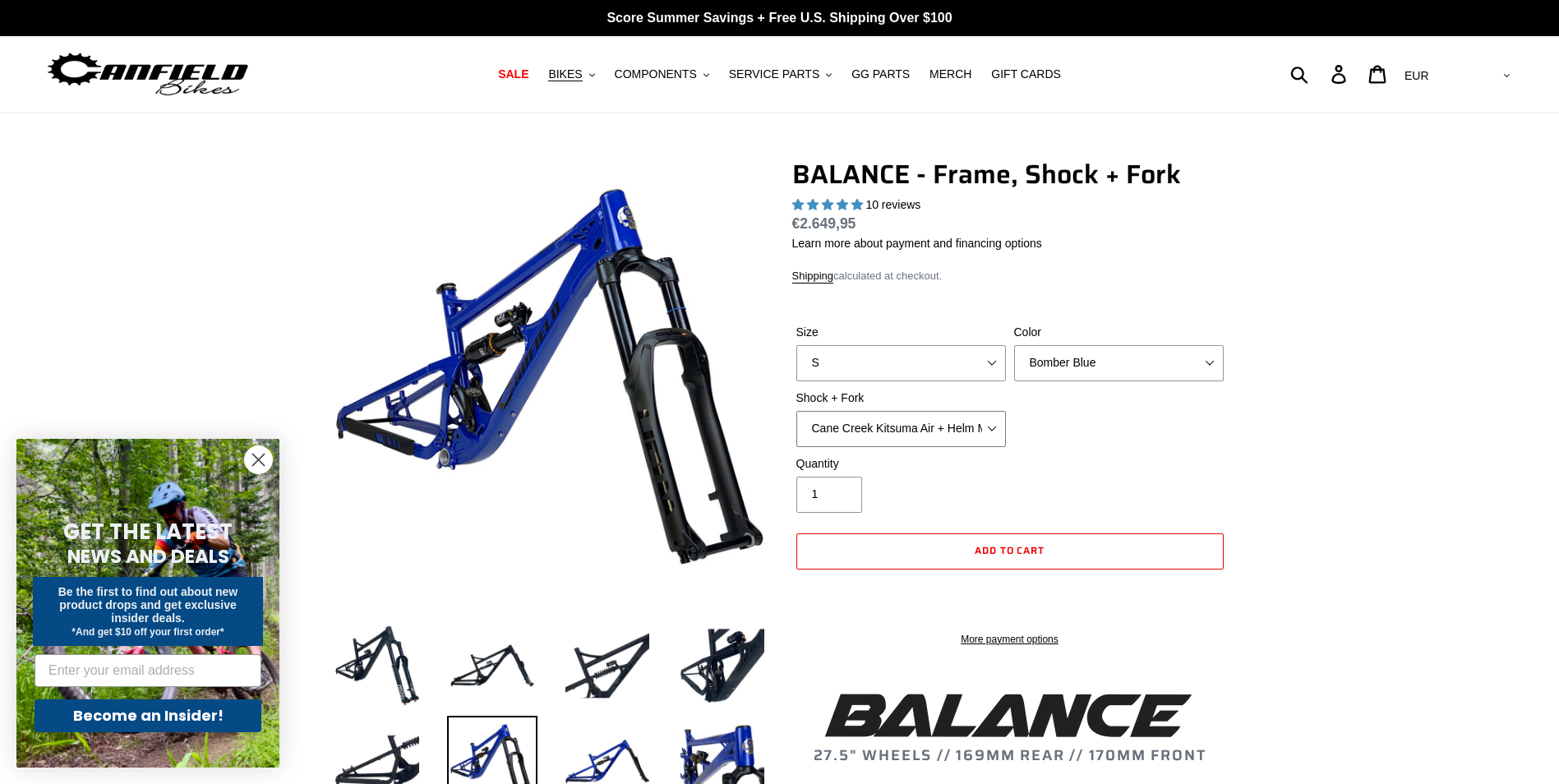
click at [968, 429] on select "Cane Creek Kitsuma Air + Helm MKII 27.5 170mm Fox Float X2 or DHX2 + Fox Float …" at bounding box center [901, 429] width 209 height 37
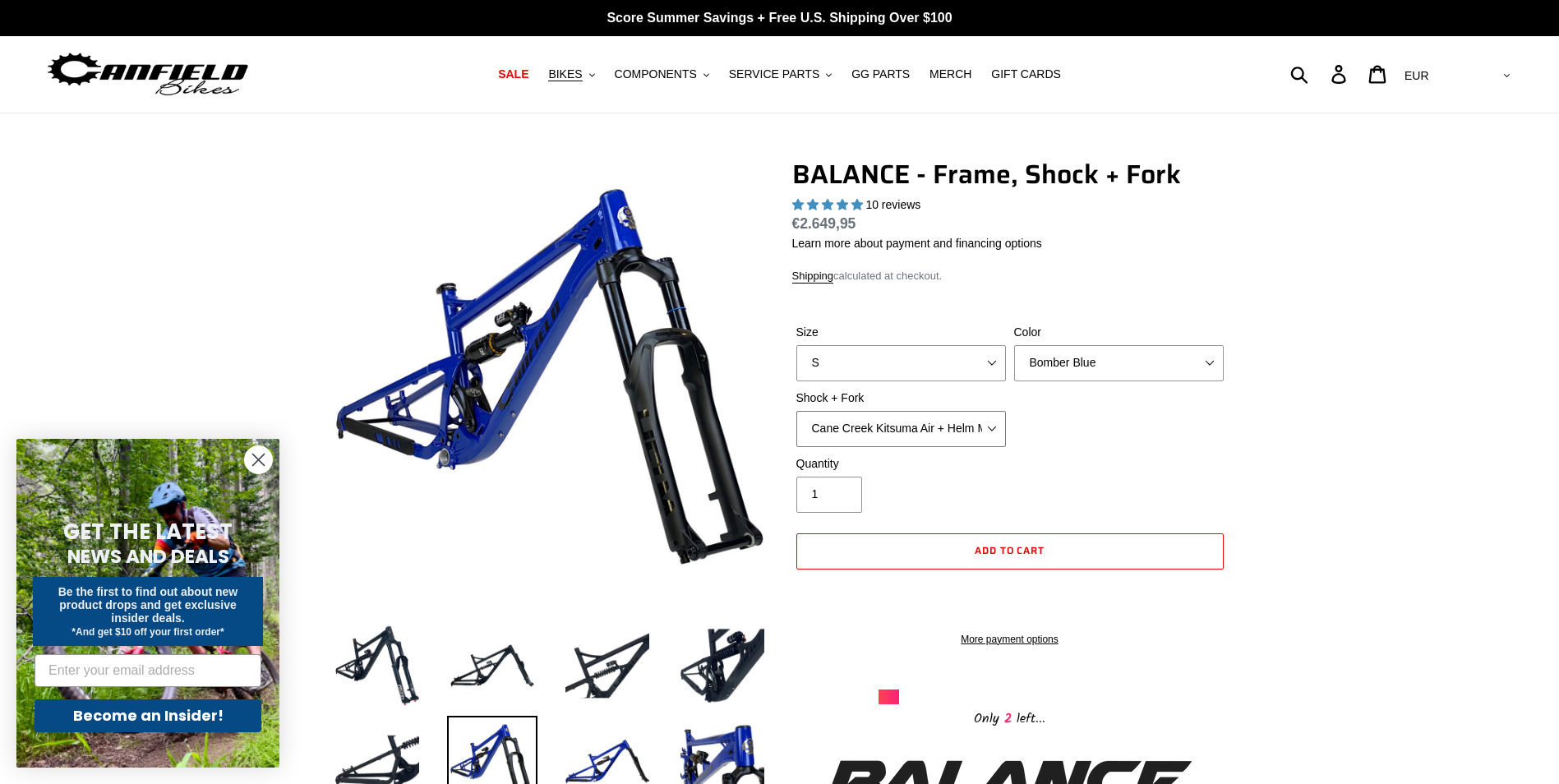
select select "Fox Float X2 or DHX2 + Fox Float GripX2 Kashima 170mm (29 or 27.5)"
click at [796, 411] on select "Cane Creek Kitsuma Air + Helm MKII 27.5 170mm Fox Float X2 or DHX2 + Fox Float …" at bounding box center [901, 429] width 209 height 37
click at [966, 364] on select "S M L XL" at bounding box center [901, 363] width 209 height 37
select select "M"
click at [796, 346] on select "S M L XL" at bounding box center [901, 363] width 209 height 37
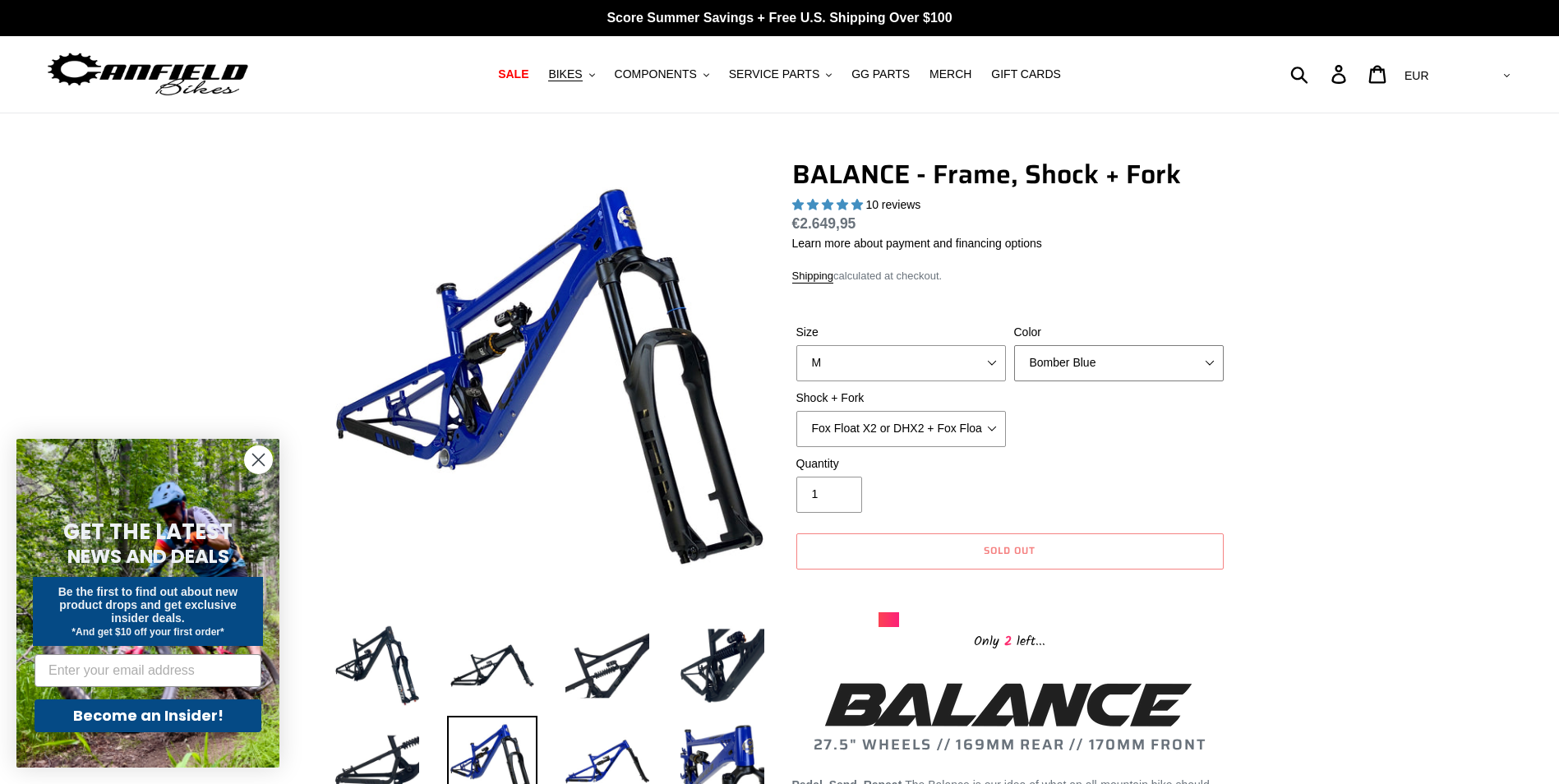
click at [1060, 363] on select "Bomber Blue Goat's Blood Stealth Black" at bounding box center [1119, 363] width 209 height 37
select select "Stealth Black"
click at [1014, 346] on select "Bomber Blue Goat's Blood Stealth Black" at bounding box center [1119, 363] width 209 height 37
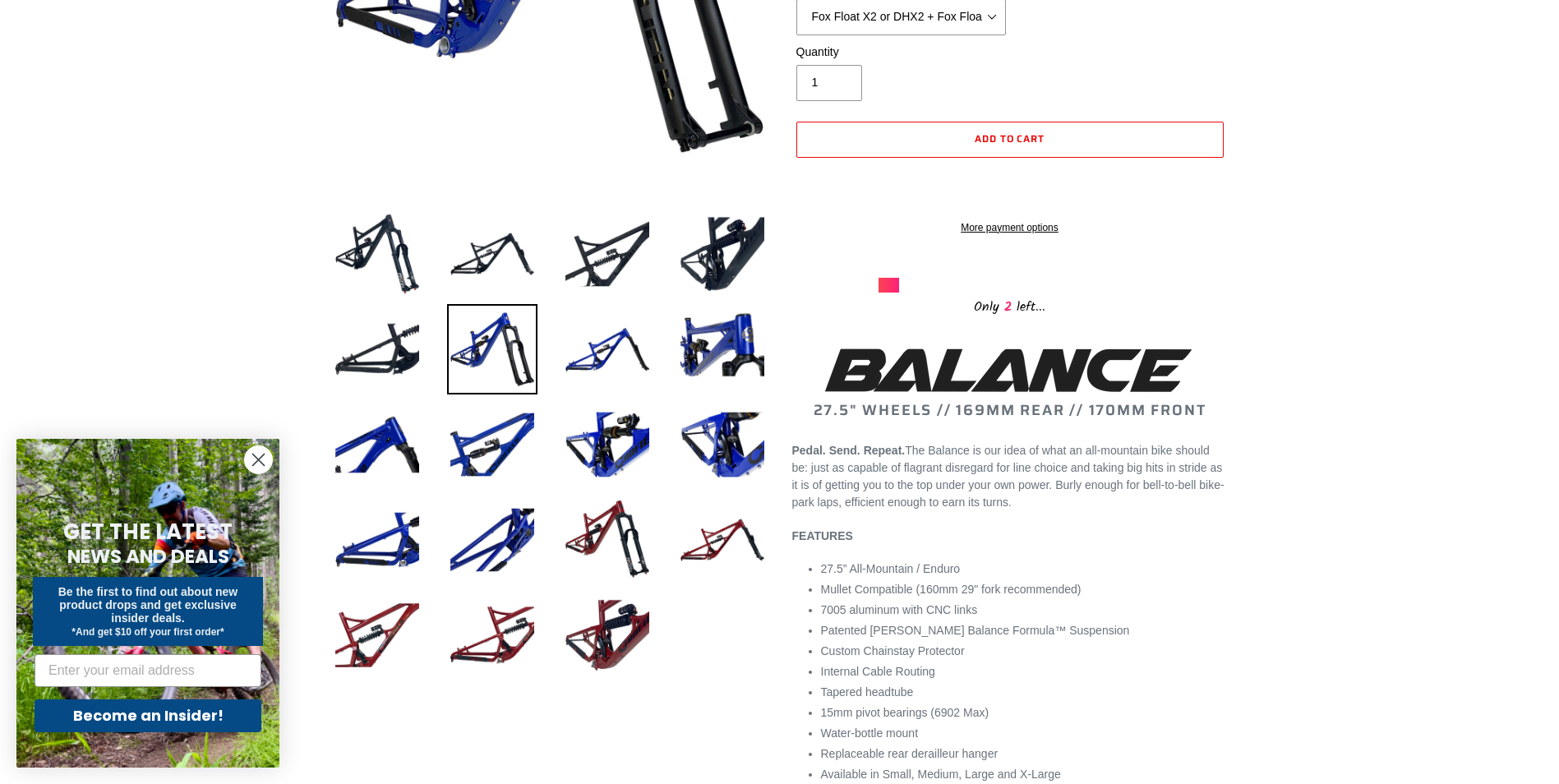
scroll to position [411, 0]
